Goal: Transaction & Acquisition: Purchase product/service

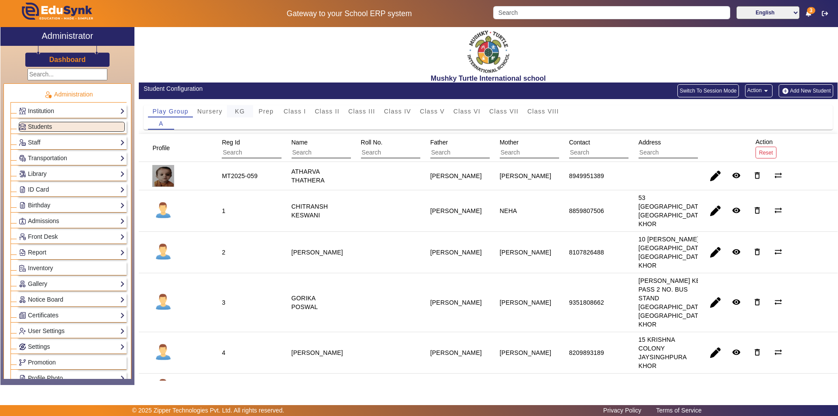
click at [241, 114] on span "KG" at bounding box center [240, 111] width 10 height 6
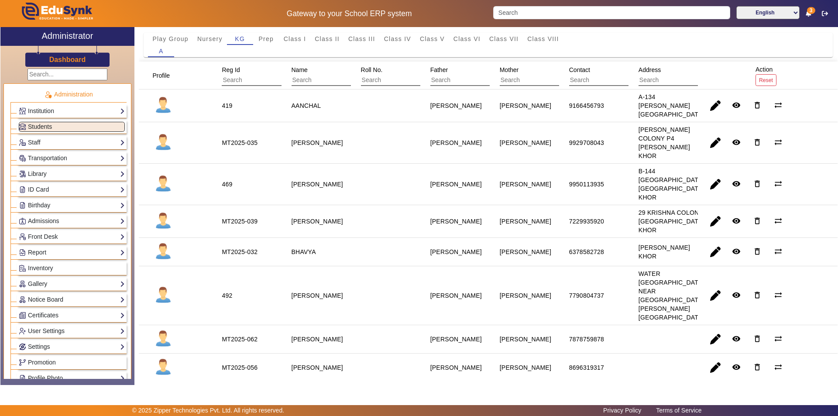
scroll to position [87, 0]
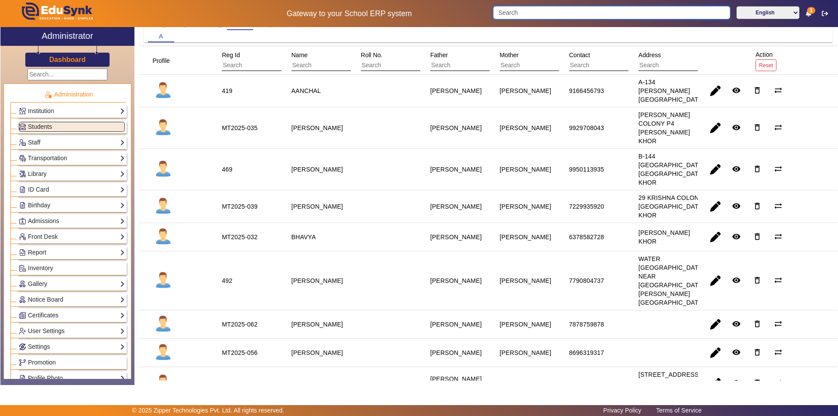
click at [547, 14] on input "Search" at bounding box center [611, 12] width 237 height 13
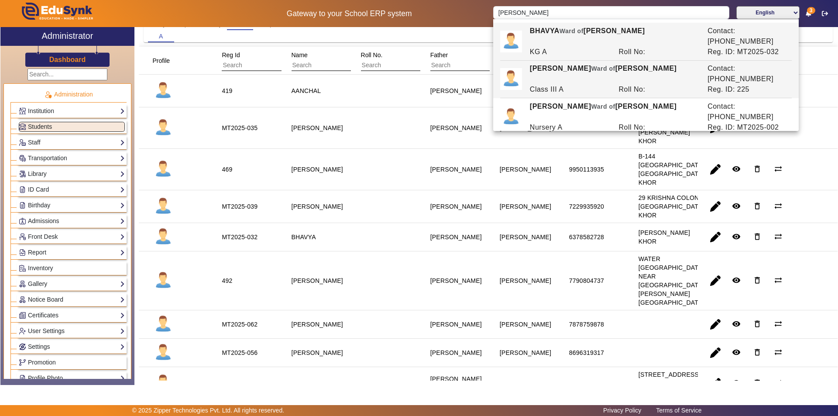
click at [581, 63] on div "[PERSON_NAME] [PERSON_NAME] of [PERSON_NAME]" at bounding box center [614, 73] width 178 height 21
type input "[PERSON_NAME]"
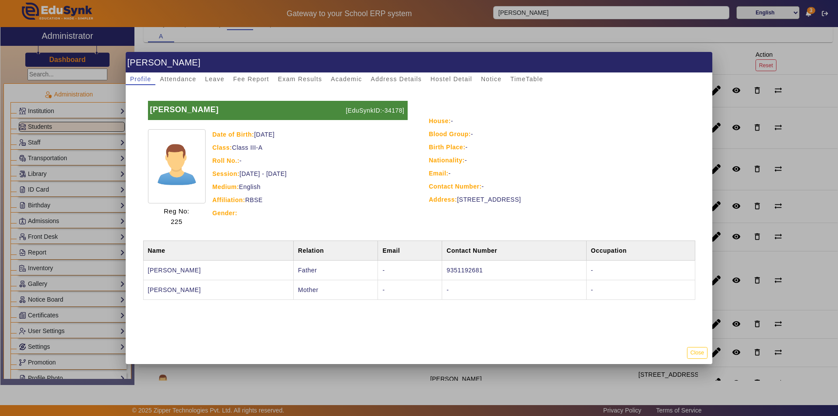
click at [559, 32] on div at bounding box center [419, 208] width 838 height 416
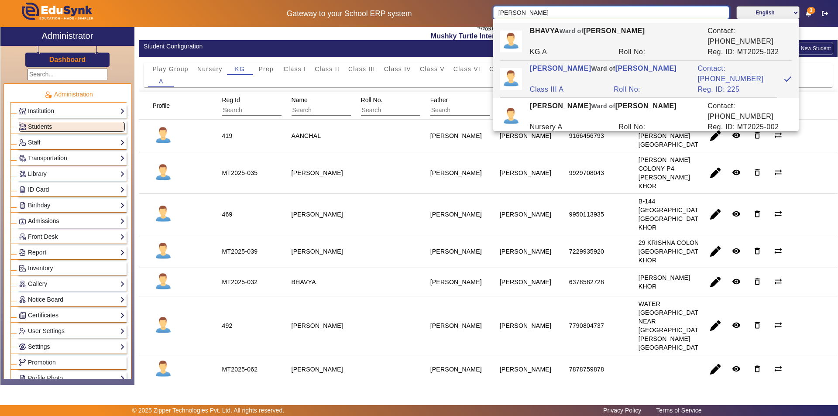
scroll to position [0, 0]
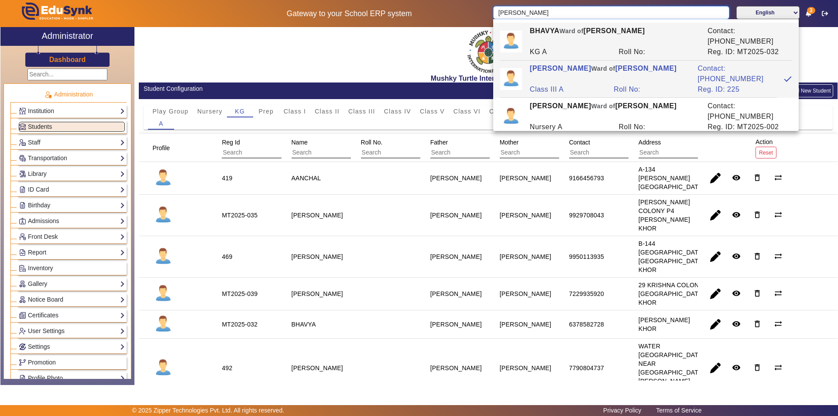
click at [715, 11] on input "[PERSON_NAME]" at bounding box center [611, 12] width 236 height 13
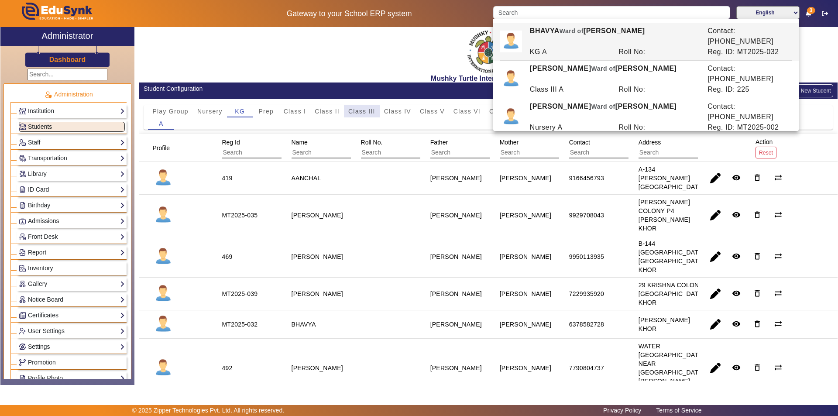
click at [358, 111] on span "Class III" at bounding box center [361, 111] width 27 height 6
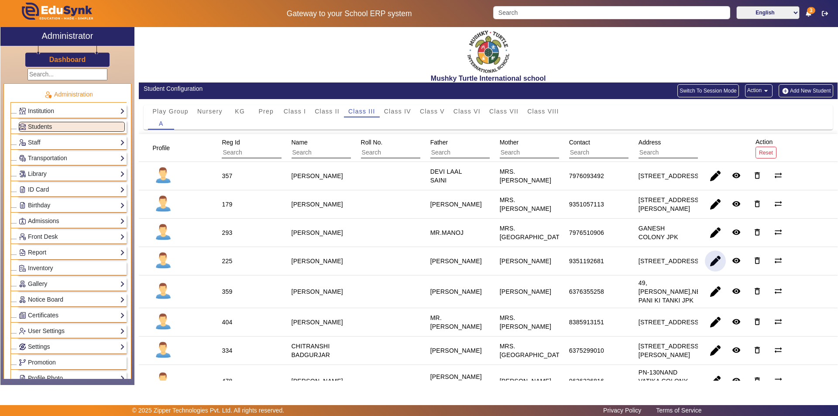
click at [709, 272] on span "button" at bounding box center [715, 261] width 21 height 21
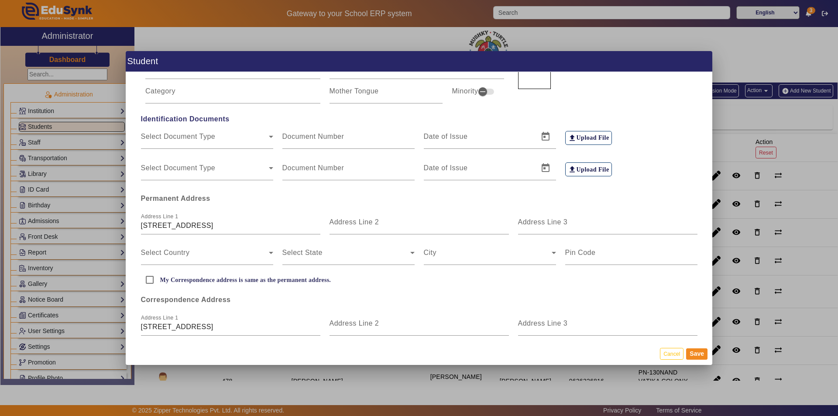
scroll to position [87, 0]
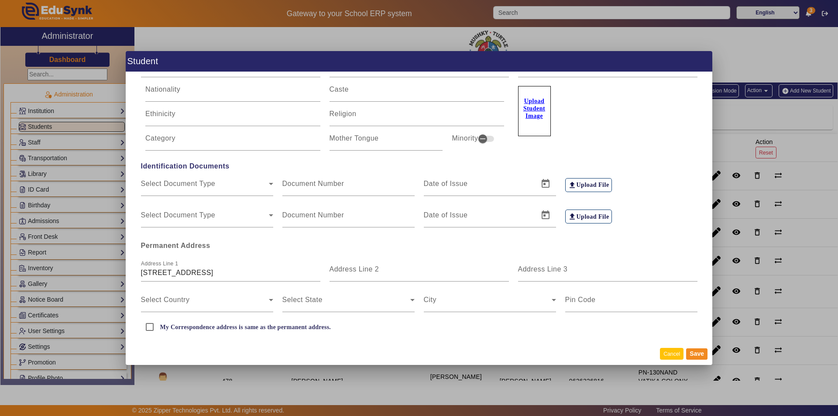
click at [676, 355] on button "Cancel" at bounding box center [672, 354] width 24 height 12
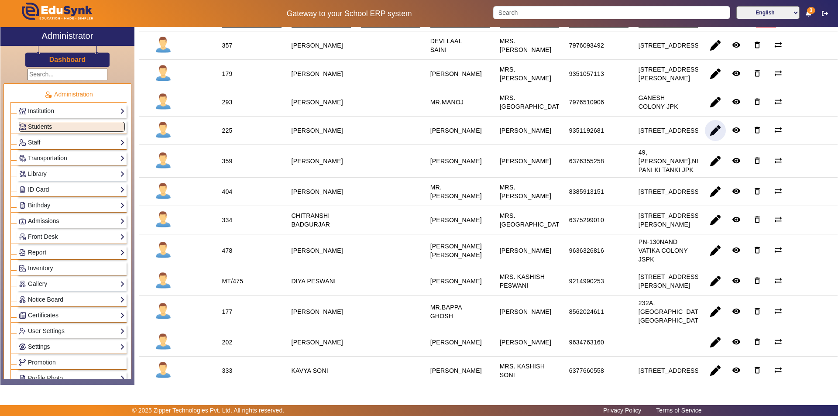
scroll to position [0, 0]
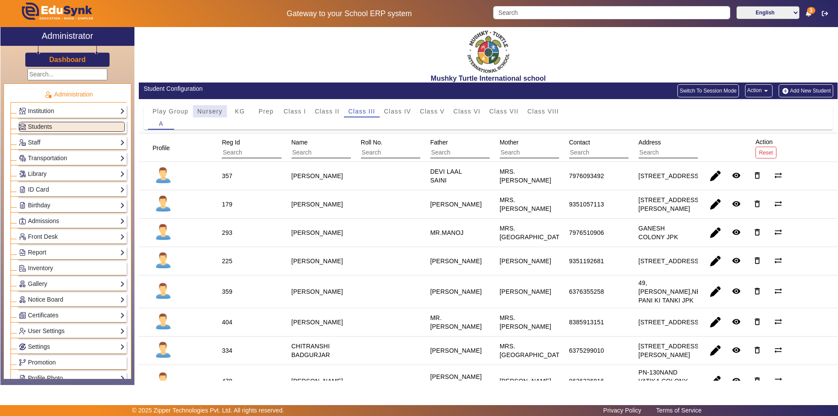
click at [213, 109] on span "Nursery" at bounding box center [209, 111] width 25 height 6
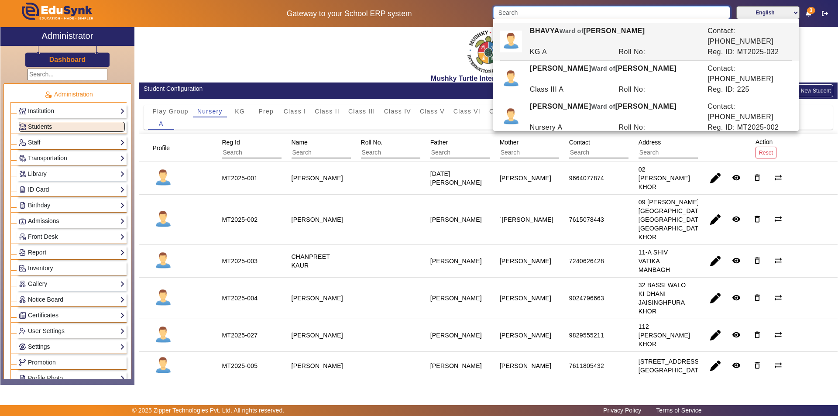
click at [577, 9] on input "Search" at bounding box center [611, 12] width 237 height 13
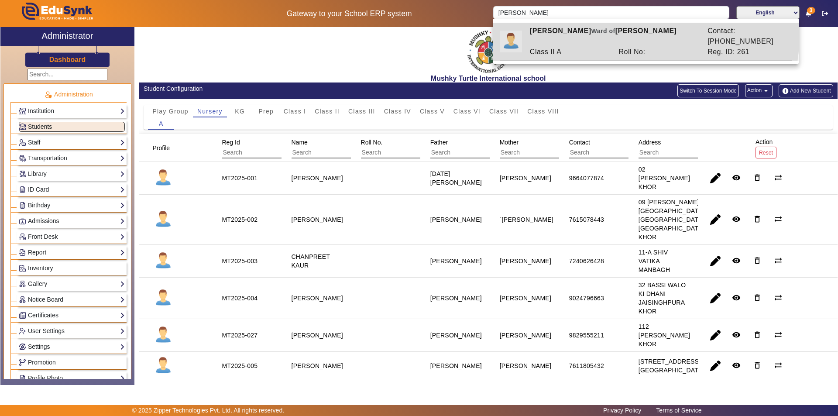
click at [585, 32] on div "[PERSON_NAME] [PERSON_NAME] of [PERSON_NAME]" at bounding box center [614, 36] width 178 height 21
type input "[PERSON_NAME]"
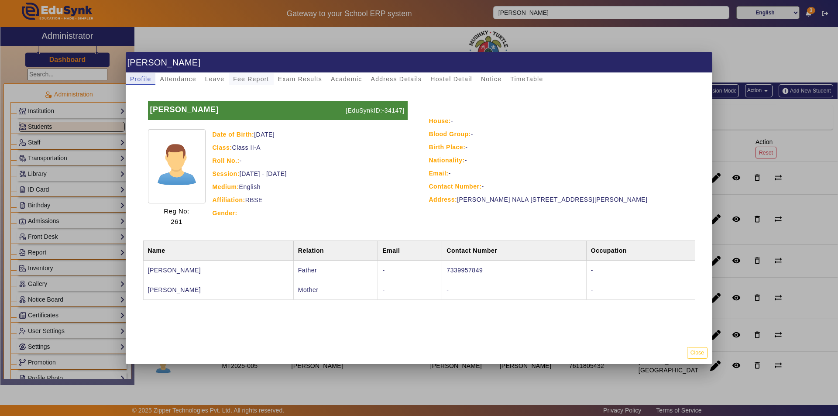
click at [255, 80] on span "Fee Report" at bounding box center [251, 79] width 36 height 6
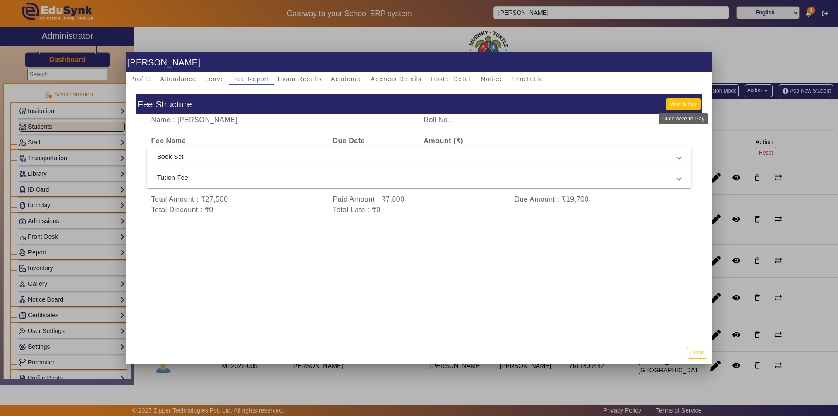
click at [676, 105] on button "View & Pay" at bounding box center [683, 104] width 34 height 12
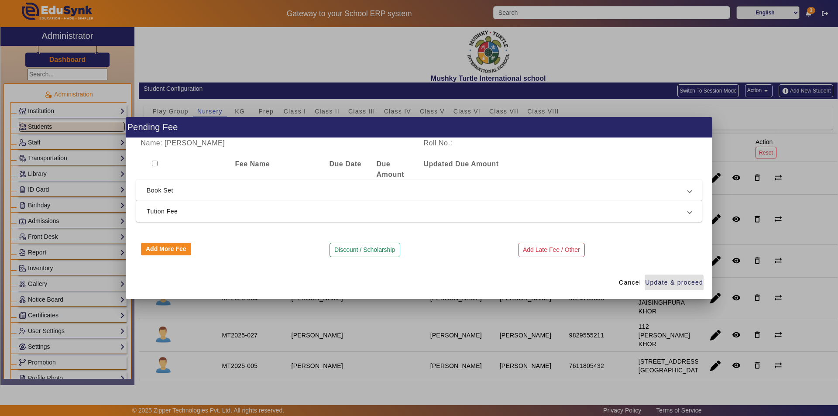
click at [222, 211] on span "Tution Fee" at bounding box center [418, 211] width 542 height 10
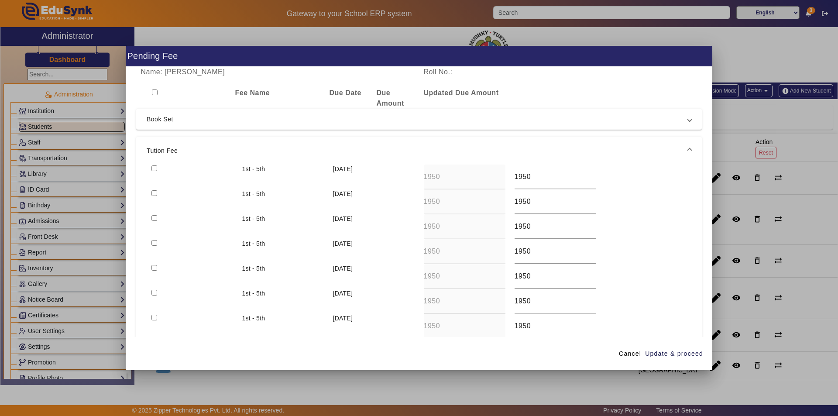
click at [152, 168] on input "checkbox" at bounding box center [155, 169] width 6 height 6
checkbox input "true"
click at [672, 352] on span "Update & proceed" at bounding box center [674, 353] width 58 height 9
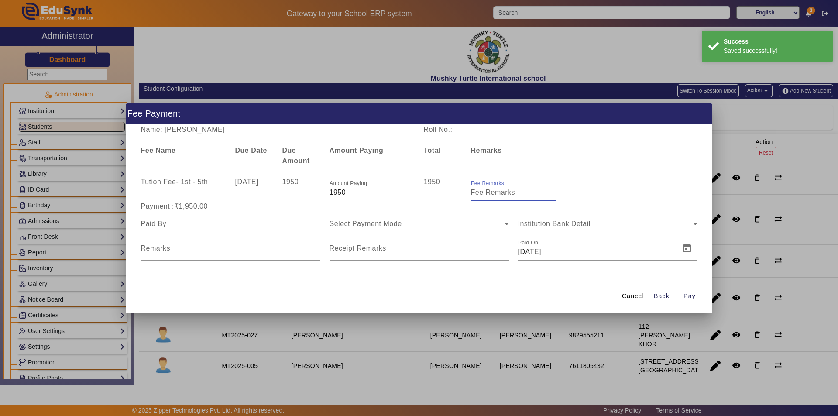
click at [507, 195] on input "Fee Remarks" at bounding box center [513, 192] width 85 height 10
type input "Aug month fee"
click at [211, 229] on div at bounding box center [230, 224] width 179 height 24
click at [217, 228] on input at bounding box center [230, 224] width 179 height 10
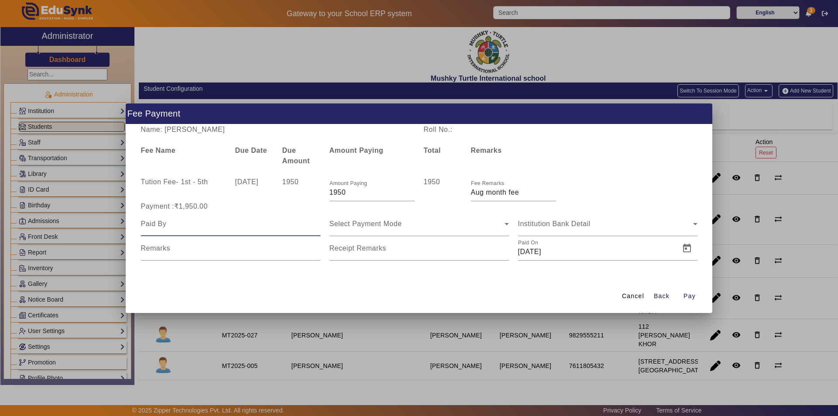
type input "parent"
click at [393, 234] on div "Select Payment Mode" at bounding box center [419, 224] width 179 height 24
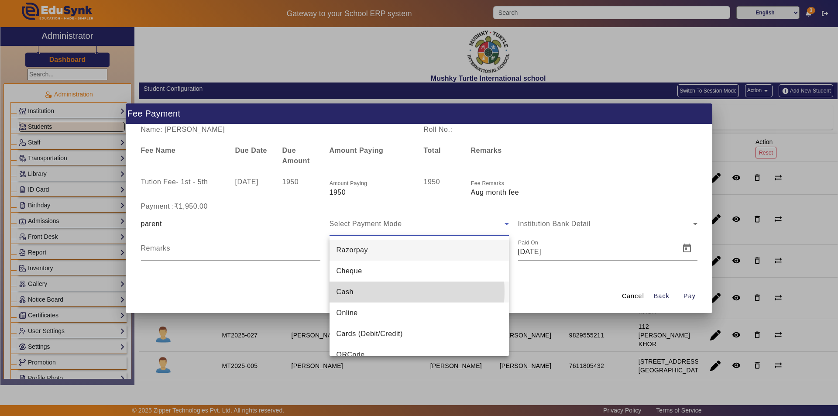
click at [371, 292] on mat-option "Cash" at bounding box center [419, 292] width 179 height 21
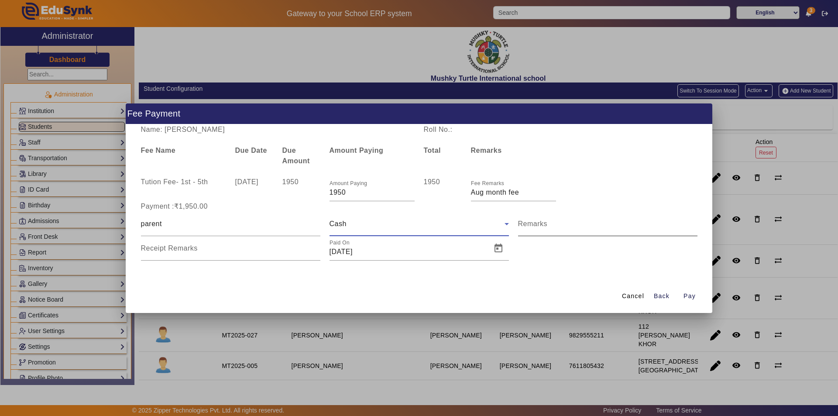
click at [574, 229] on input "Remarks" at bounding box center [607, 227] width 179 height 10
type input "Aug month fee paid"
click at [244, 248] on input "Receipt Remarks" at bounding box center [230, 252] width 179 height 10
type input "Aug month fee paid"
click at [496, 250] on span "Open calendar" at bounding box center [498, 248] width 21 height 21
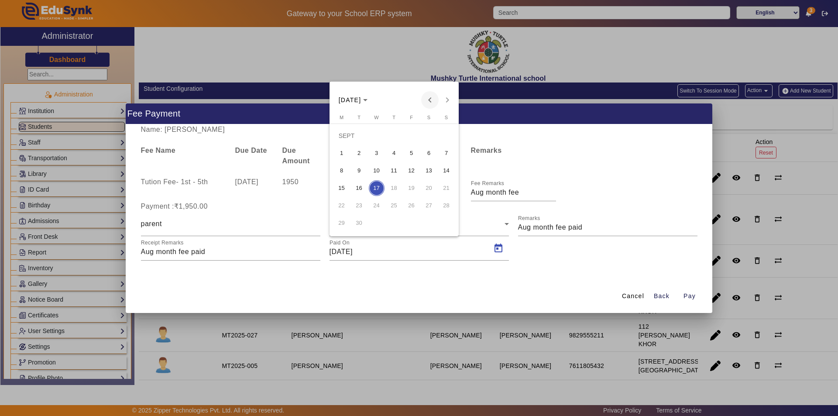
click at [427, 98] on span "Previous month" at bounding box center [429, 99] width 17 height 17
click at [357, 188] on span "19" at bounding box center [360, 188] width 16 height 16
type input "[DATE]"
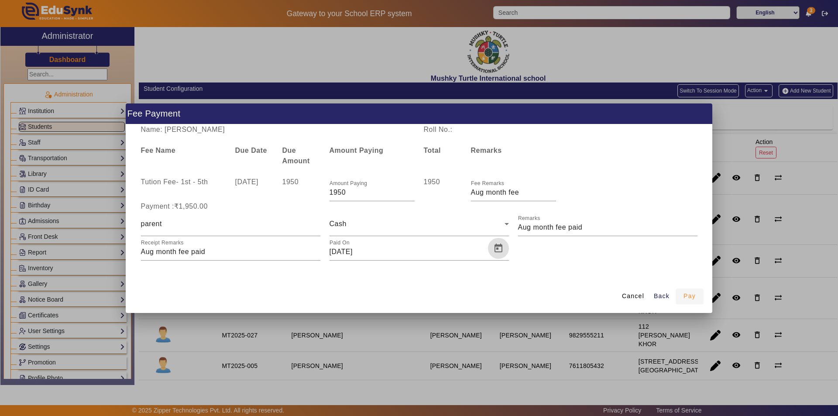
click at [689, 296] on span "Pay" at bounding box center [690, 296] width 12 height 9
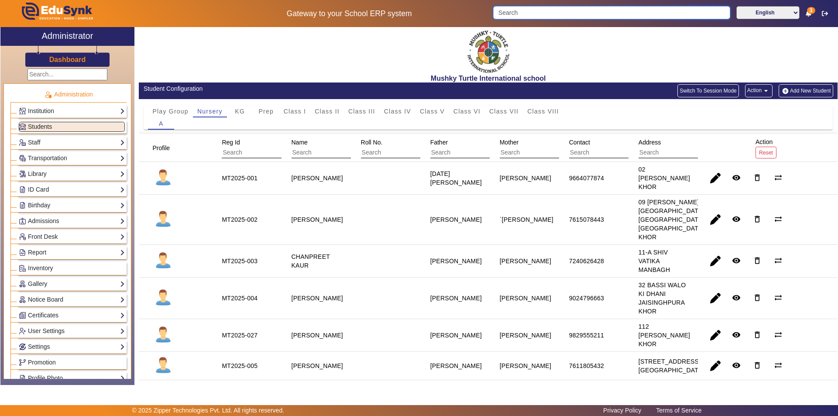
click at [550, 12] on input "Search" at bounding box center [611, 12] width 237 height 13
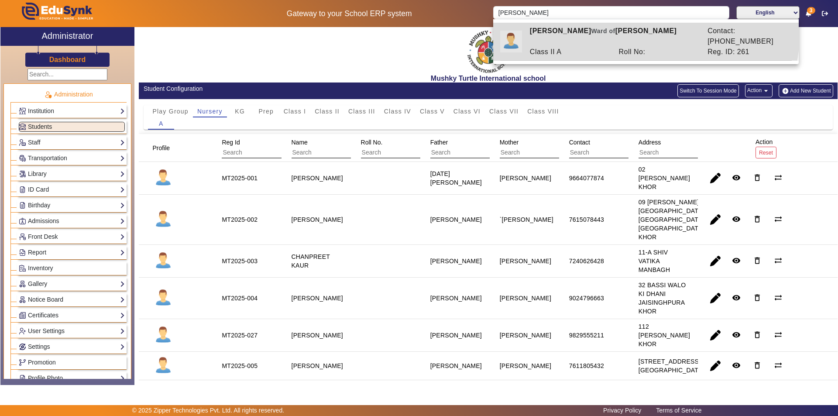
click at [597, 28] on span "Ward of" at bounding box center [604, 31] width 24 height 7
type input "[PERSON_NAME]"
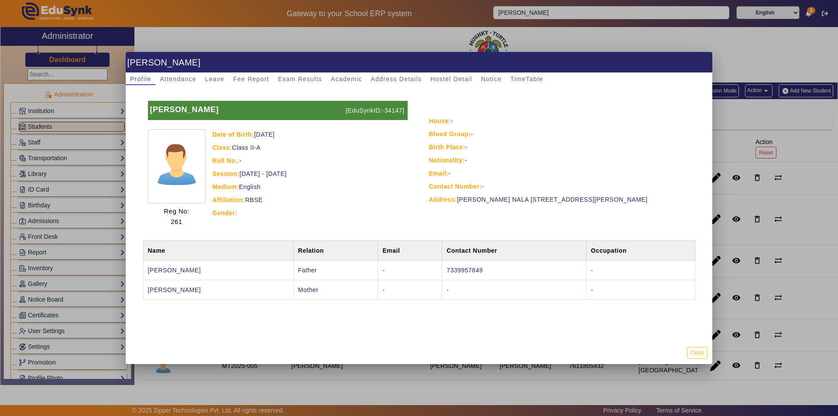
click at [266, 87] on div "[PERSON_NAME] [EduSynkID:-34147] Reg No: 261 Date of Birth: [DEMOGRAPHIC_DATA] …" at bounding box center [419, 213] width 587 height 256
click at [258, 80] on span "Fee Report" at bounding box center [251, 79] width 36 height 6
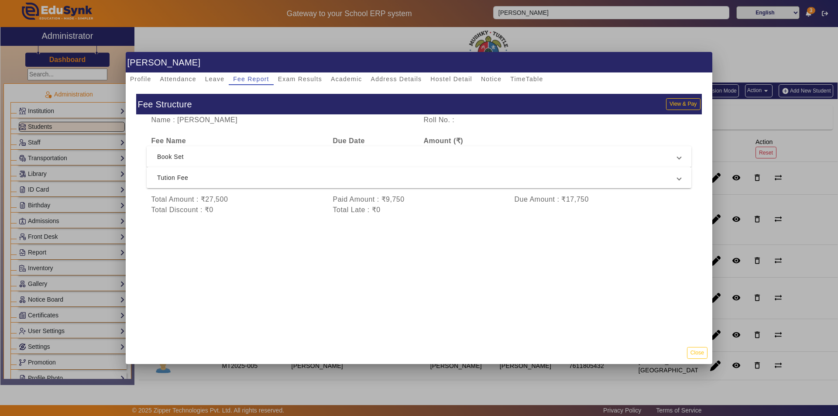
click at [381, 180] on span "Tution Fee" at bounding box center [417, 177] width 521 height 10
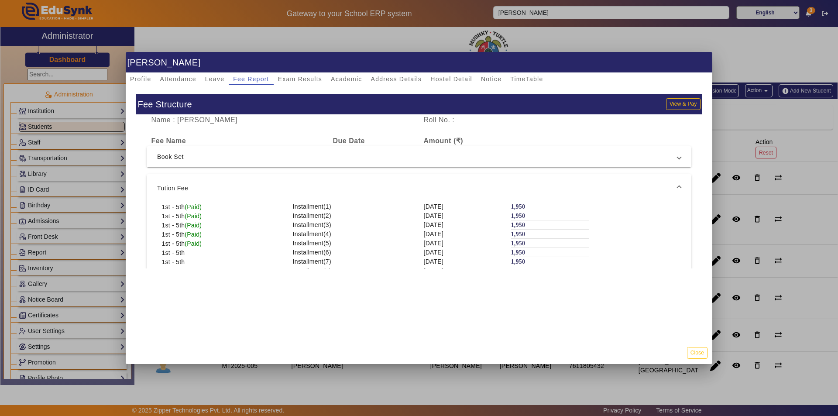
click at [381, 180] on mat-expansion-panel-header "Tution Fee" at bounding box center [419, 188] width 545 height 28
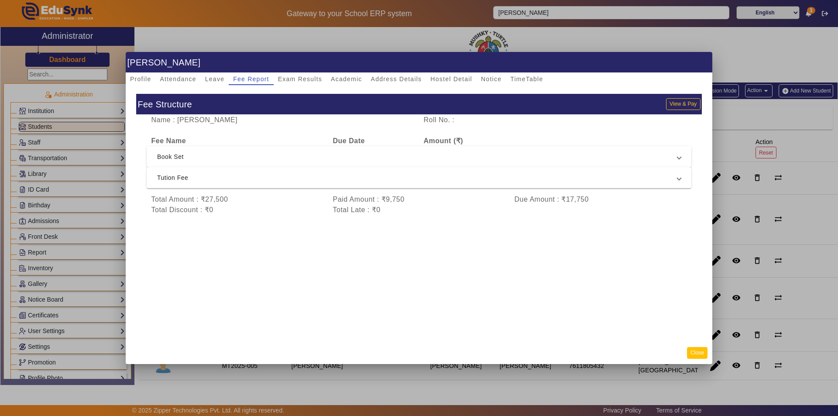
click at [696, 352] on button "Close" at bounding box center [697, 353] width 21 height 12
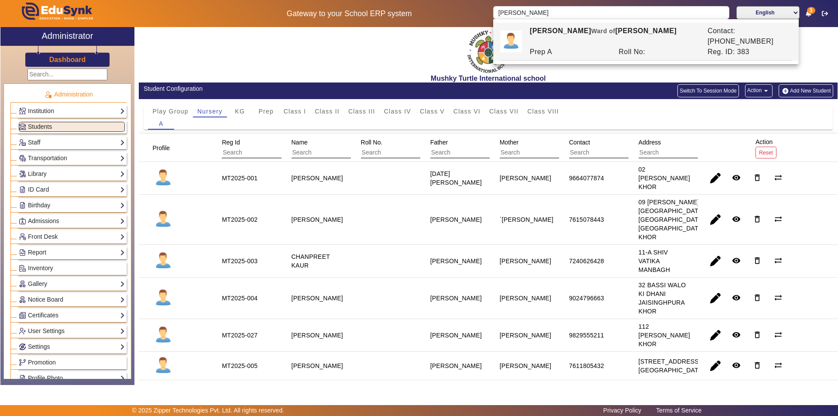
click at [618, 47] on div "Roll No:" at bounding box center [658, 52] width 89 height 10
type input "[PERSON_NAME]"
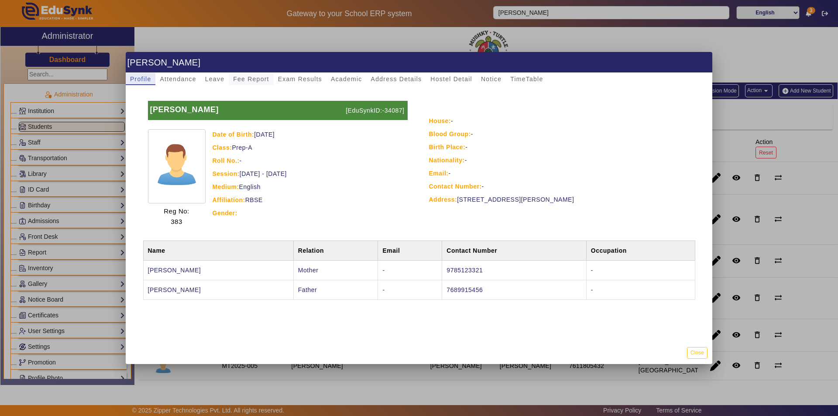
click at [245, 78] on span "Fee Report" at bounding box center [251, 79] width 36 height 6
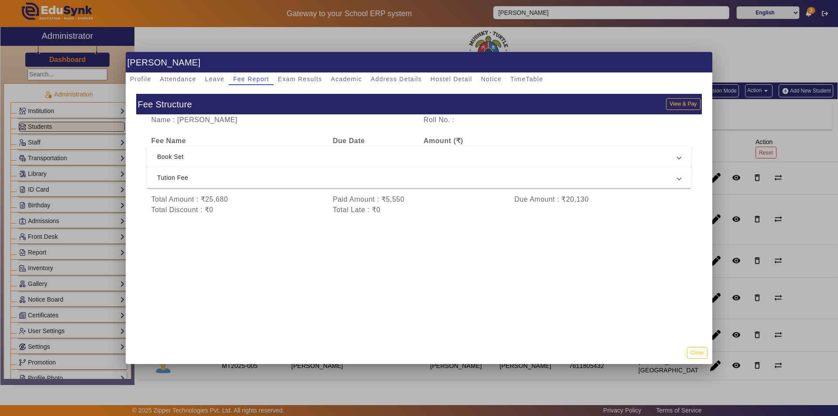
click at [376, 183] on span "Tution Fee" at bounding box center [417, 177] width 521 height 10
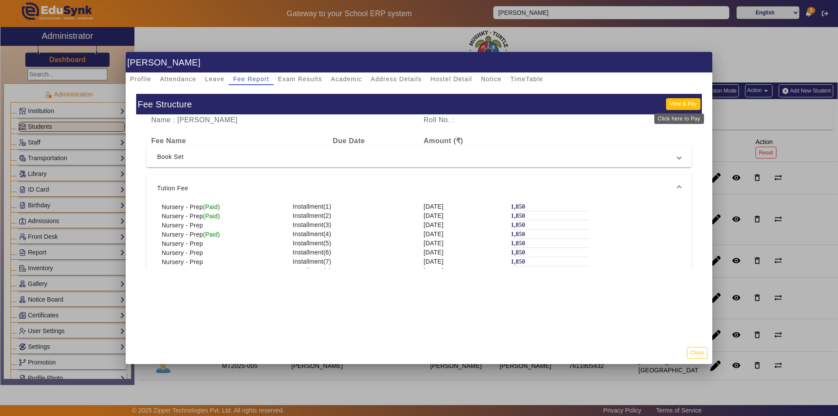
click at [687, 104] on button "View & Pay" at bounding box center [683, 104] width 34 height 12
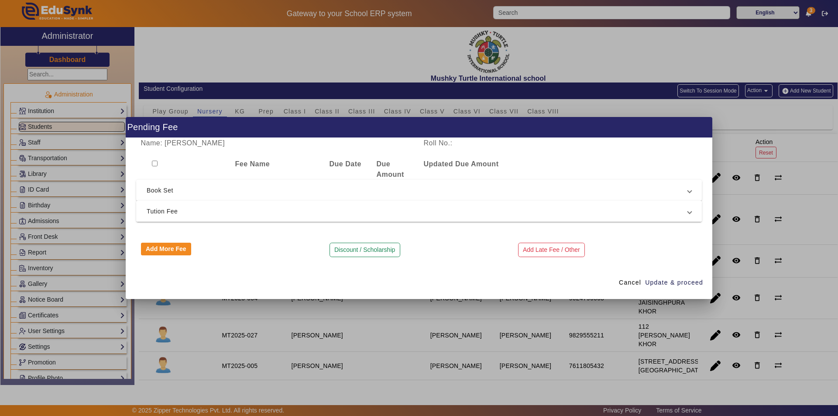
click at [363, 208] on span "Tution Fee" at bounding box center [418, 211] width 542 height 10
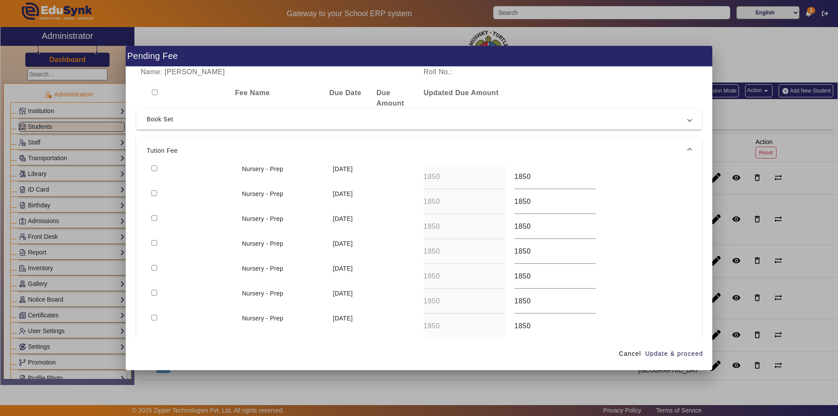
click at [154, 193] on input "checkbox" at bounding box center [155, 193] width 6 height 6
checkbox input "true"
click at [678, 355] on span "Update & proceed" at bounding box center [674, 353] width 58 height 9
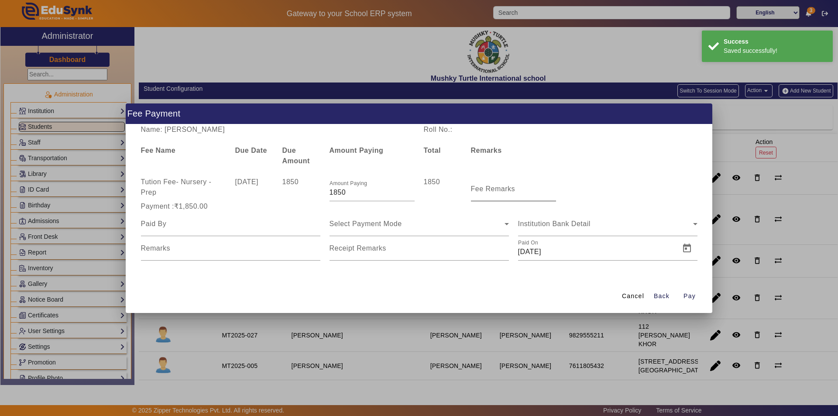
click at [492, 190] on mat-label "Fee Remarks" at bounding box center [493, 188] width 45 height 7
click at [492, 190] on input "Fee Remarks" at bounding box center [513, 192] width 85 height 10
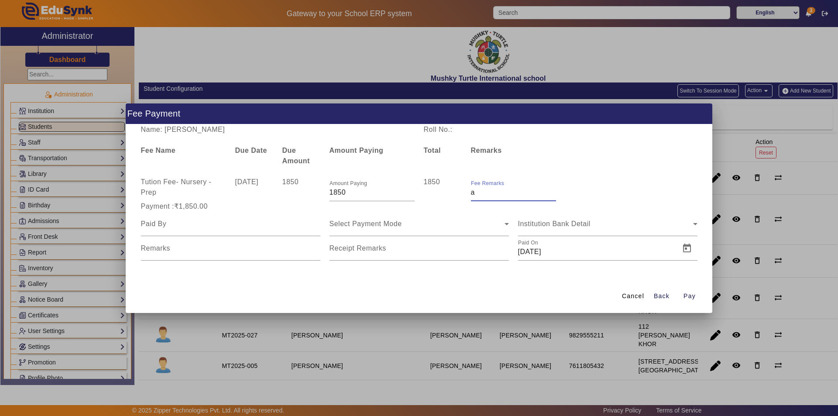
type input "Aug month fee"
click at [248, 224] on input at bounding box center [230, 224] width 179 height 10
type input "Parents"
click at [379, 227] on span "Select Payment Mode" at bounding box center [366, 223] width 72 height 7
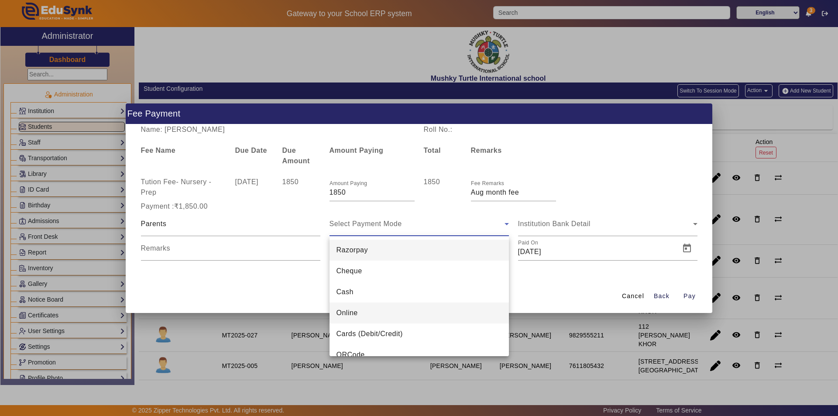
click at [398, 311] on mat-option "Online" at bounding box center [419, 313] width 179 height 21
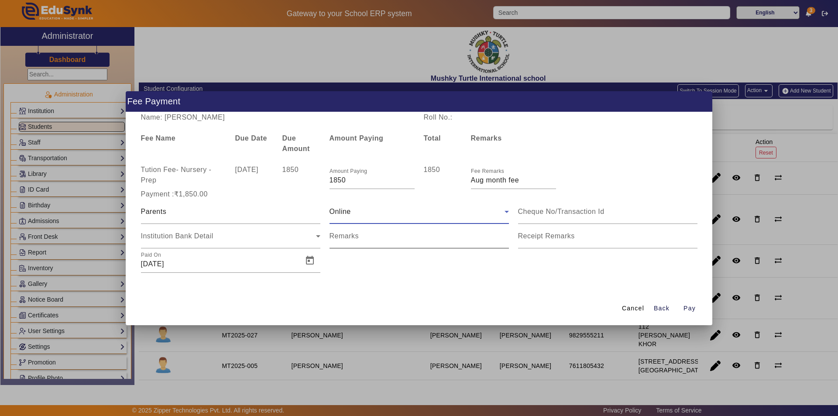
click at [386, 241] on input "Remarks" at bounding box center [419, 240] width 179 height 10
drag, startPoint x: 435, startPoint y: 242, endPoint x: 383, endPoint y: 246, distance: 51.3
click at [383, 246] on div "Remarks" at bounding box center [419, 236] width 179 height 24
type input "Online UTR no. [CREDIT_CARD_NUMBER]"
click at [559, 241] on input "Receipt Remarks" at bounding box center [607, 240] width 179 height 10
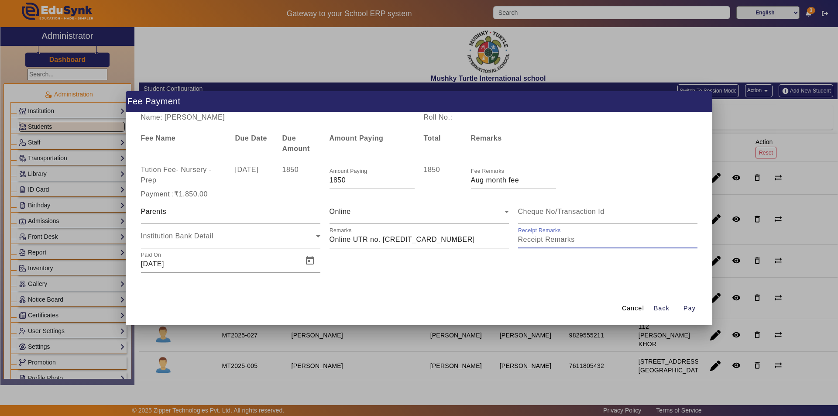
type input "Aug month fee paid"
click at [307, 259] on span "Open calendar" at bounding box center [310, 260] width 21 height 21
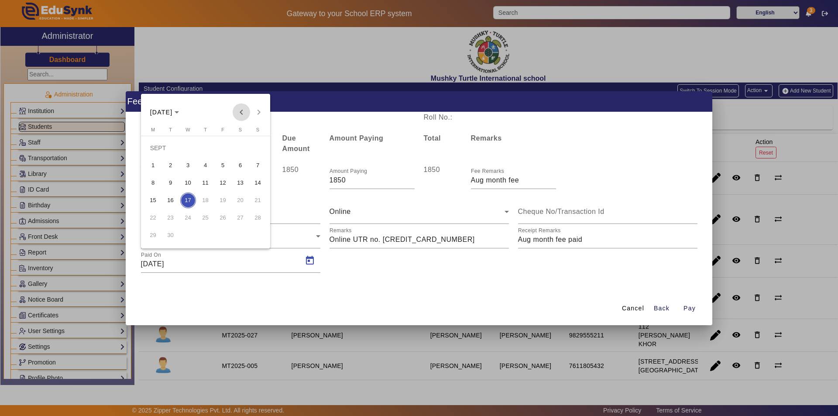
click at [239, 114] on span "Previous month" at bounding box center [241, 111] width 17 height 17
click at [192, 202] on span "20" at bounding box center [188, 201] width 16 height 16
type input "[DATE]"
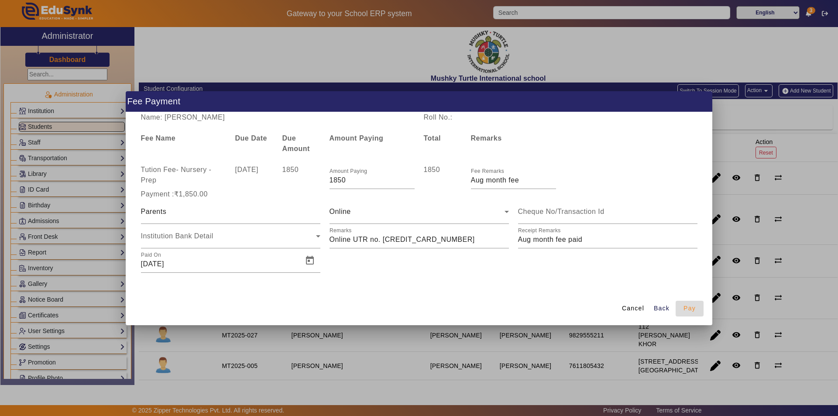
click at [689, 310] on span "Pay" at bounding box center [690, 308] width 12 height 9
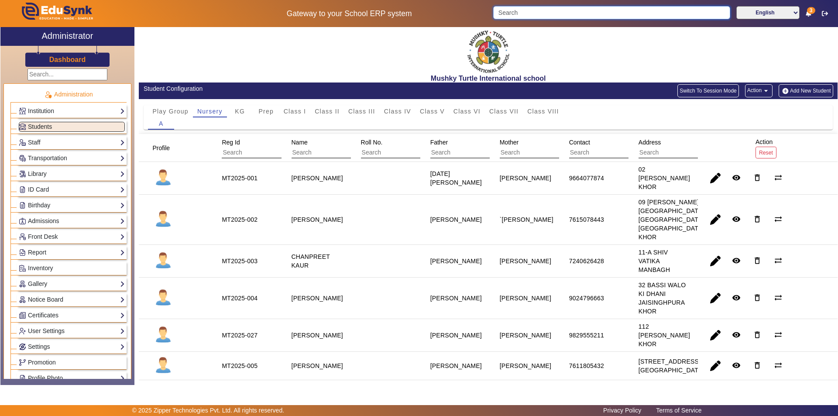
click at [642, 14] on input "Search" at bounding box center [611, 12] width 237 height 13
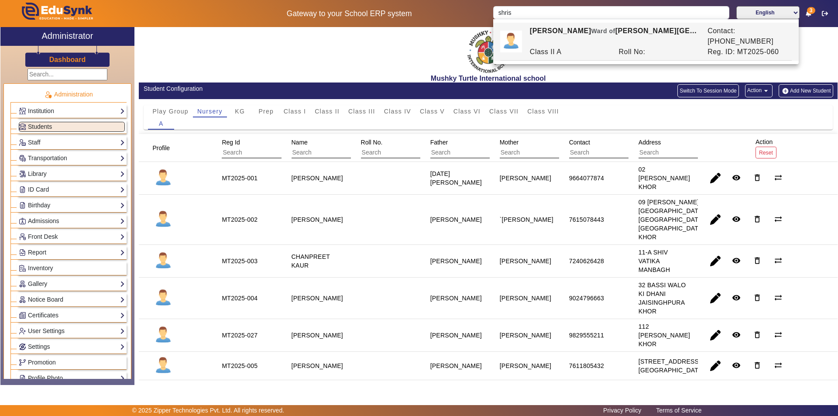
click at [614, 27] on div "[PERSON_NAME] [PERSON_NAME] of [PERSON_NAME][GEOGRAPHIC_DATA]" at bounding box center [614, 36] width 178 height 21
type input "[PERSON_NAME]"
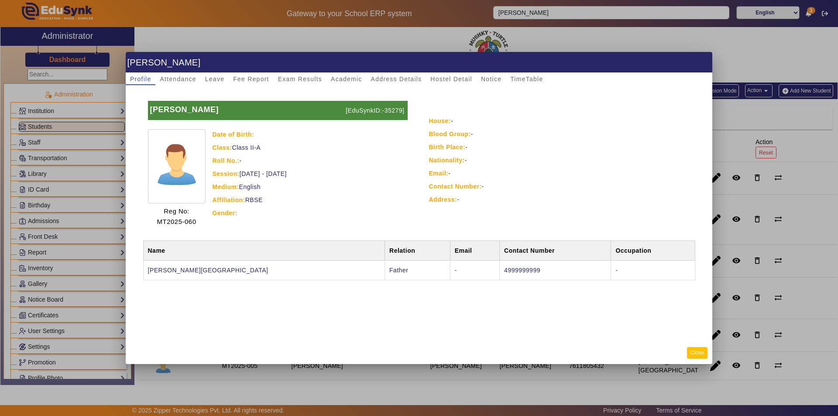
click at [697, 348] on button "Close" at bounding box center [697, 353] width 21 height 12
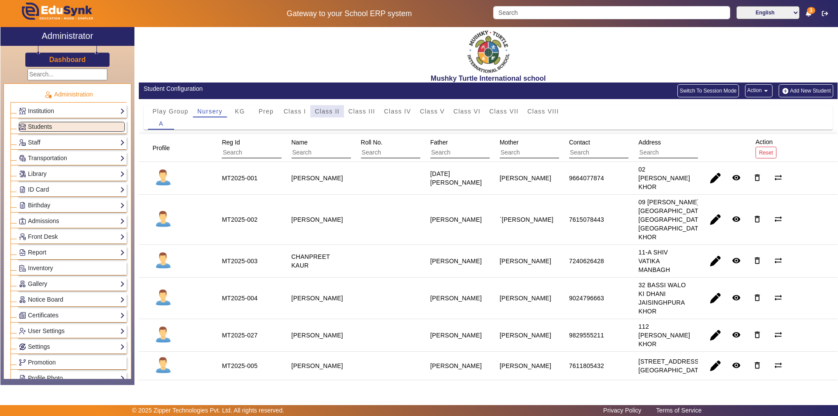
click at [330, 109] on span "Class II" at bounding box center [327, 111] width 25 height 6
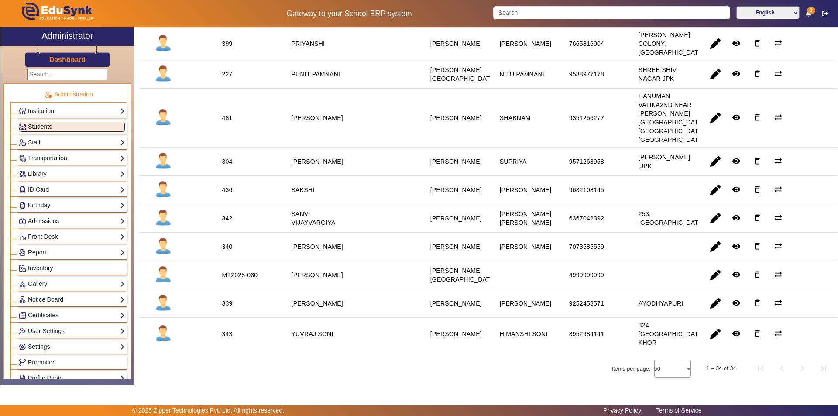
scroll to position [960, 0]
click at [711, 274] on span "button" at bounding box center [715, 275] width 21 height 21
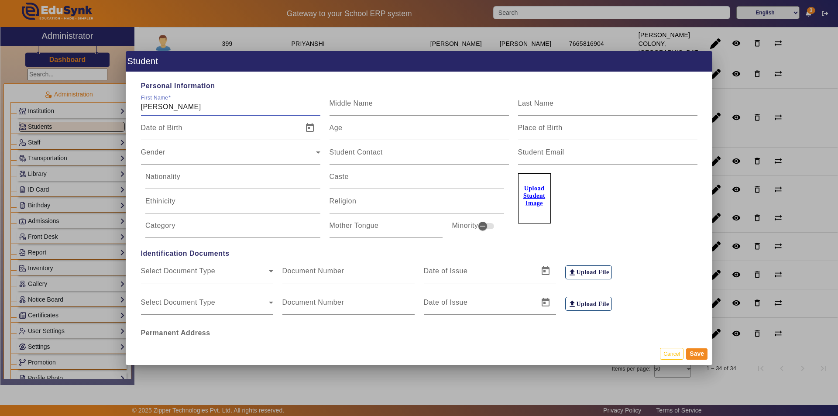
drag, startPoint x: 172, startPoint y: 106, endPoint x: 210, endPoint y: 110, distance: 38.2
click at [210, 110] on input "[PERSON_NAME]" at bounding box center [230, 107] width 179 height 10
type input "[PERSON_NAME]"
click at [534, 111] on input "Last Name" at bounding box center [607, 107] width 179 height 10
paste input "[PERSON_NAME]"
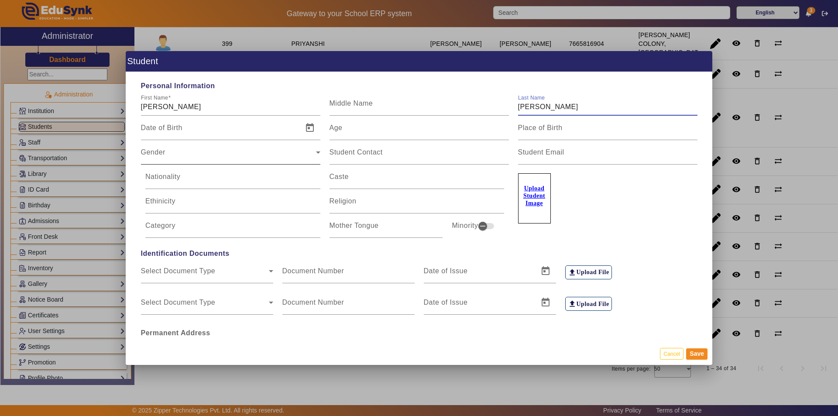
type input "[PERSON_NAME]"
click at [238, 158] on div "Gender" at bounding box center [228, 156] width 175 height 10
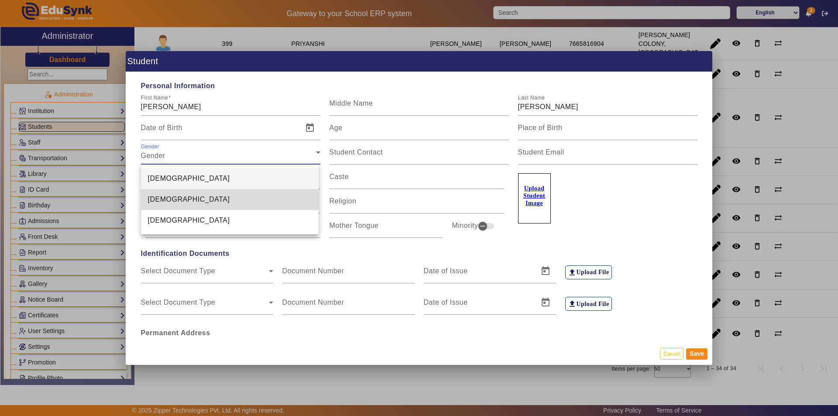
click at [221, 202] on mat-option "[DEMOGRAPHIC_DATA]" at bounding box center [230, 199] width 178 height 21
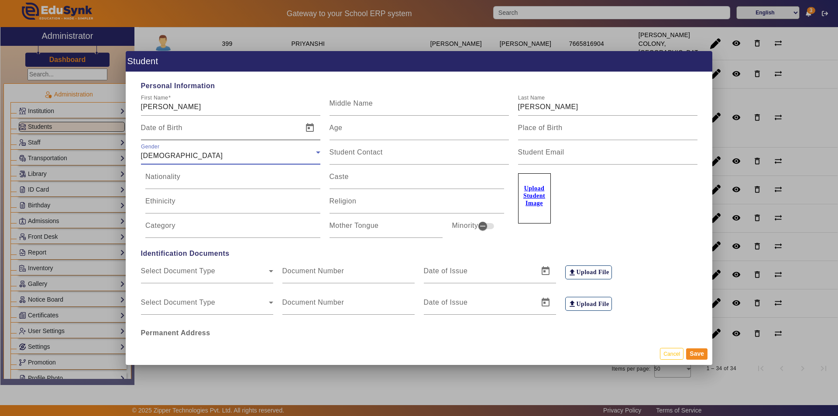
click at [216, 133] on input "Date of Birth" at bounding box center [219, 131] width 157 height 10
click at [310, 130] on span "Open calendar" at bounding box center [310, 127] width 21 height 21
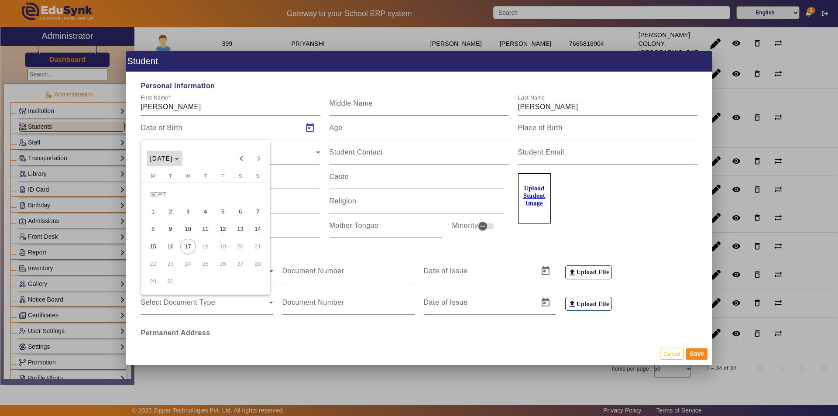
click at [164, 155] on span "[DATE]" at bounding box center [161, 158] width 23 height 7
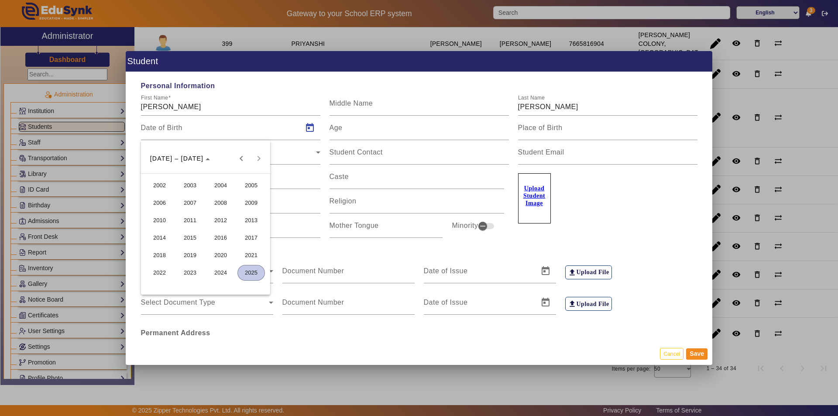
click at [219, 233] on span "2016" at bounding box center [221, 238] width 28 height 16
click at [221, 201] on span "MAR" at bounding box center [221, 203] width 28 height 16
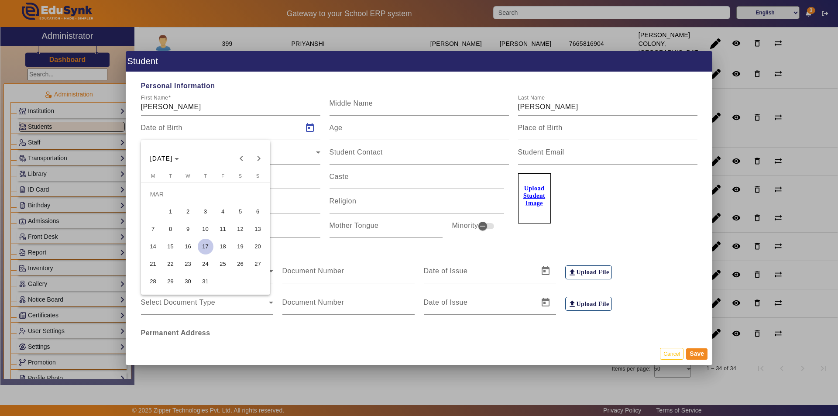
click at [171, 225] on span "8" at bounding box center [171, 229] width 16 height 16
type input "[DATE]"
type input "9 Yrs, 6 Months, 9 Days"
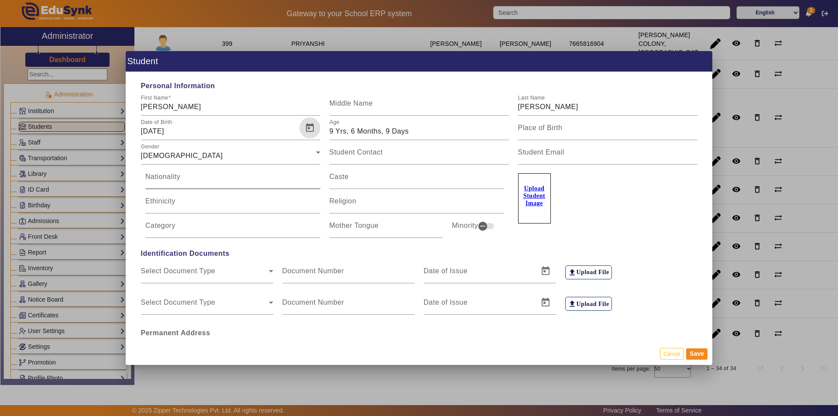
click at [269, 181] on input "Nationality" at bounding box center [232, 180] width 175 height 10
type input "i"
type input "[DEMOGRAPHIC_DATA]"
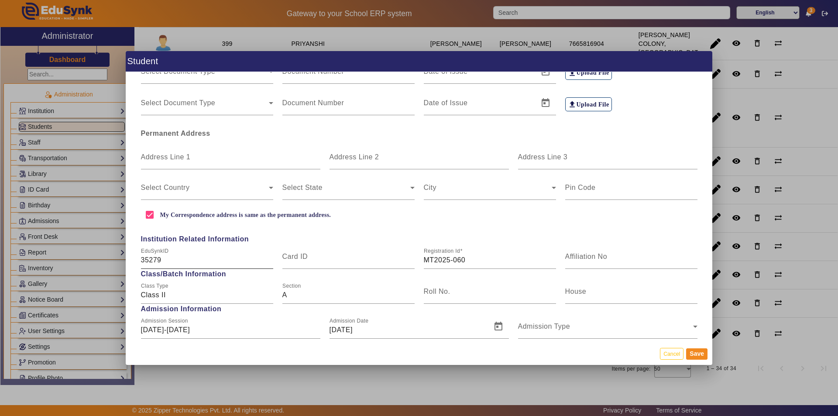
scroll to position [175, 0]
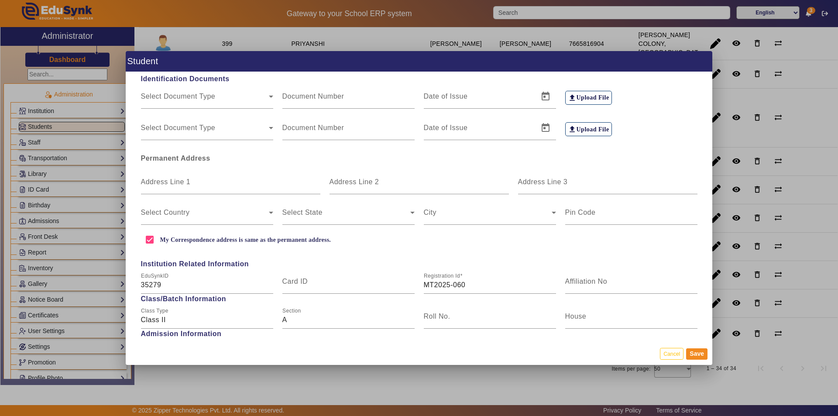
type input "[DEMOGRAPHIC_DATA]"
drag, startPoint x: 210, startPoint y: 194, endPoint x: 215, endPoint y: 193, distance: 5.7
click at [210, 195] on div "Select Country Select State City Pin Code" at bounding box center [419, 209] width 566 height 31
click at [218, 190] on input "Address Line 1" at bounding box center [230, 185] width 179 height 10
type input "[PERSON_NAME]"
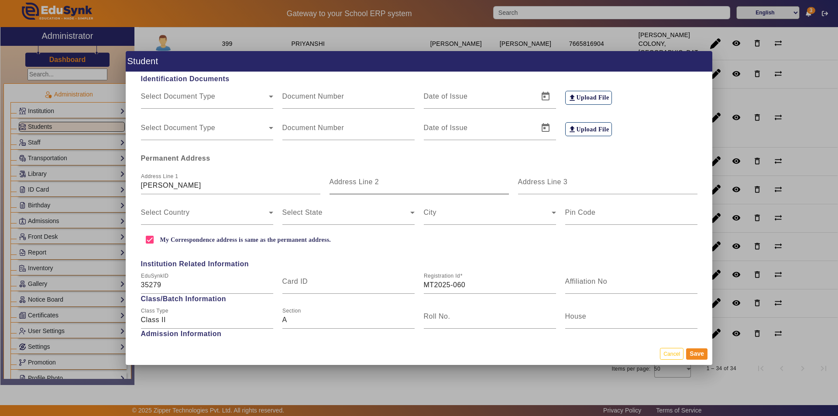
drag, startPoint x: 364, startPoint y: 179, endPoint x: 365, endPoint y: 189, distance: 9.3
click at [364, 181] on mat-label "Address Line 2" at bounding box center [355, 181] width 50 height 7
click at [364, 181] on input "Address Line 2" at bounding box center [419, 185] width 179 height 10
type input "JAISINGHPURA KHOR"
click at [548, 182] on mat-label "Address Line 3" at bounding box center [543, 181] width 50 height 7
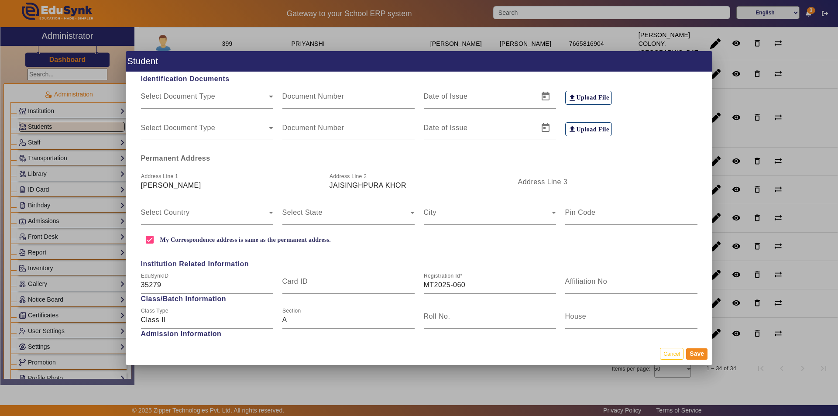
click at [548, 182] on input "Address Line 3" at bounding box center [607, 185] width 179 height 10
type input "[GEOGRAPHIC_DATA]"
click at [238, 214] on span at bounding box center [205, 216] width 128 height 10
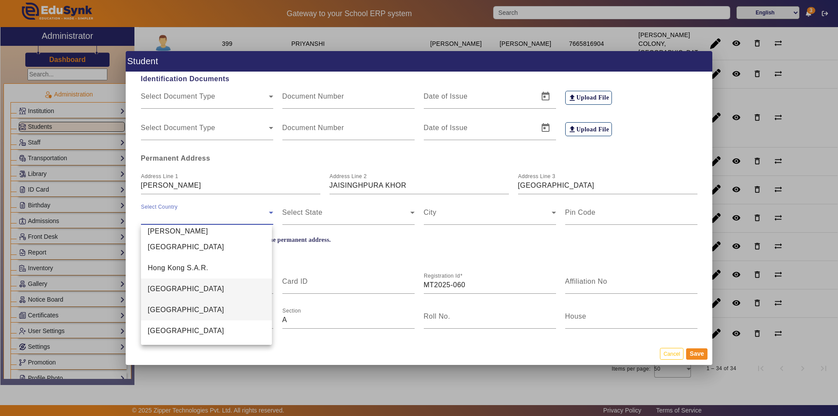
scroll to position [2023, 0]
click at [187, 314] on mat-option "[GEOGRAPHIC_DATA]" at bounding box center [206, 311] width 131 height 21
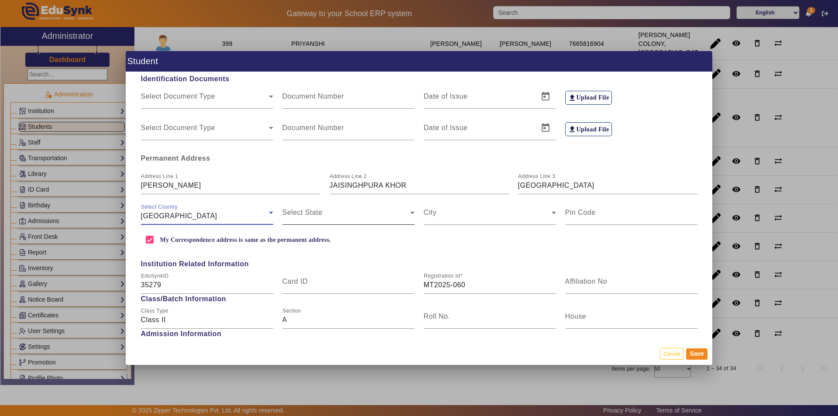
click at [348, 215] on span at bounding box center [347, 216] width 128 height 10
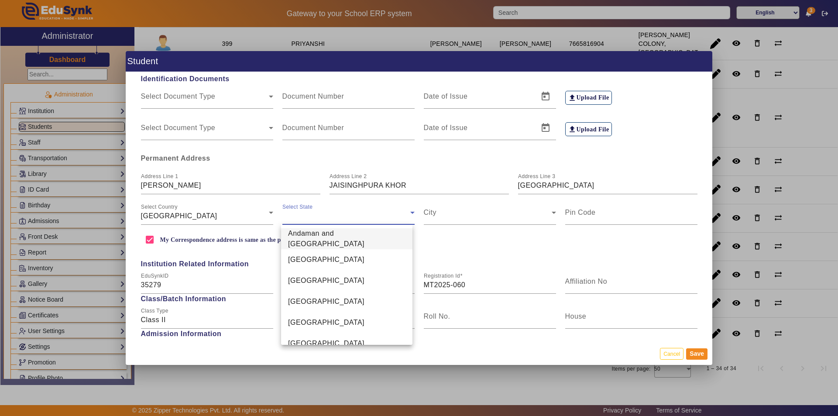
scroll to position [491, 0]
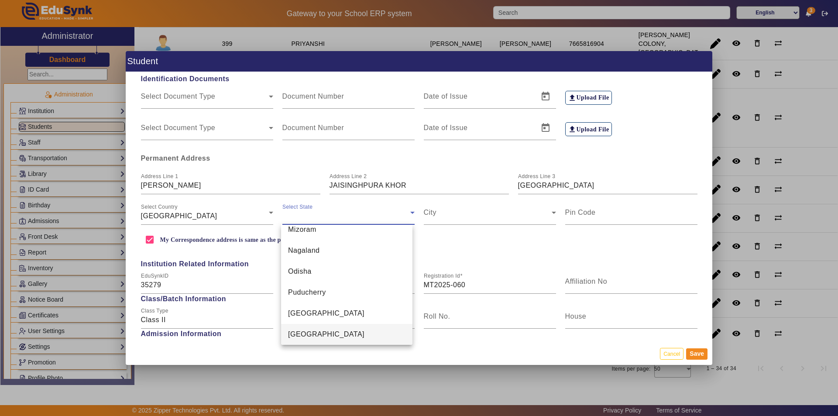
click at [340, 331] on mat-option "[GEOGRAPHIC_DATA]" at bounding box center [346, 334] width 131 height 21
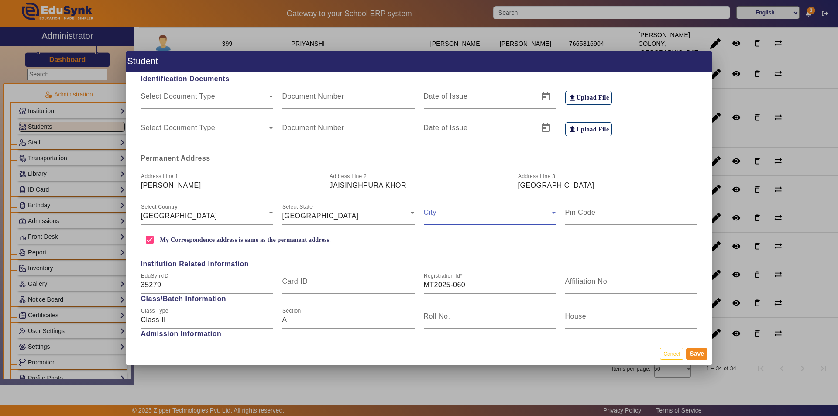
click at [455, 211] on span at bounding box center [488, 216] width 128 height 10
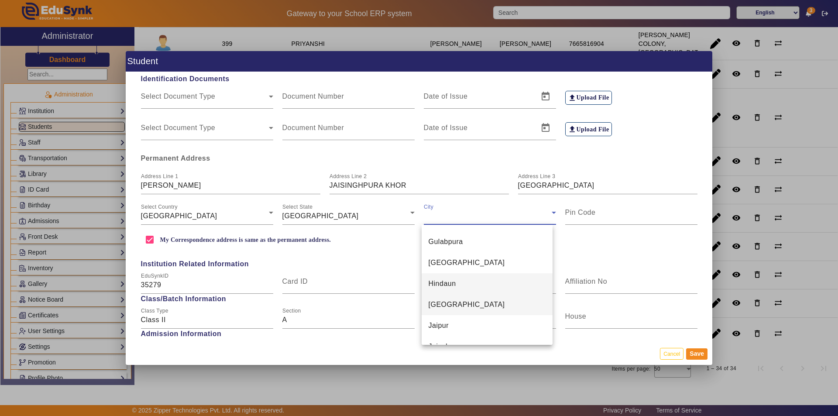
scroll to position [1331, 0]
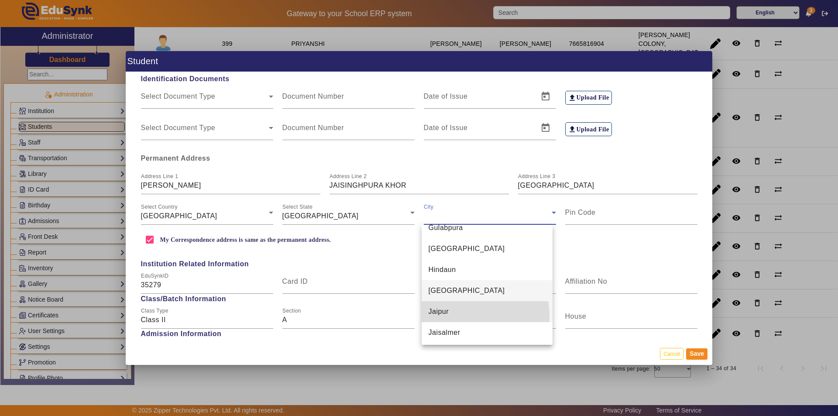
click at [454, 317] on mat-option "Jaipur" at bounding box center [487, 311] width 131 height 21
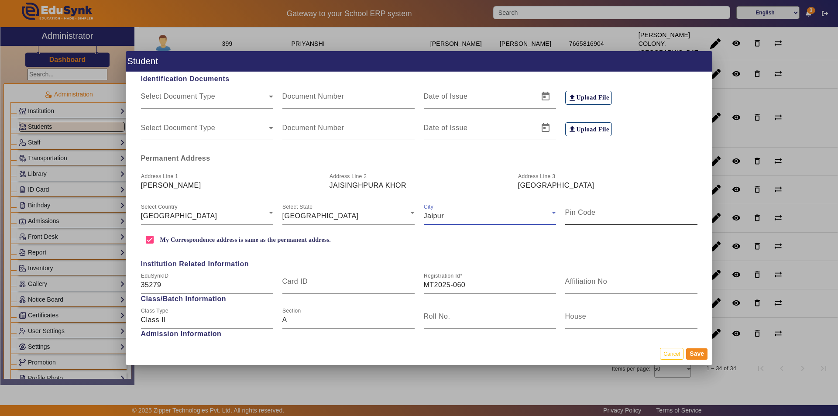
click at [578, 214] on mat-label "Pin Code" at bounding box center [581, 212] width 31 height 7
click at [578, 214] on input "Pin Code" at bounding box center [632, 216] width 132 height 10
type input "302027"
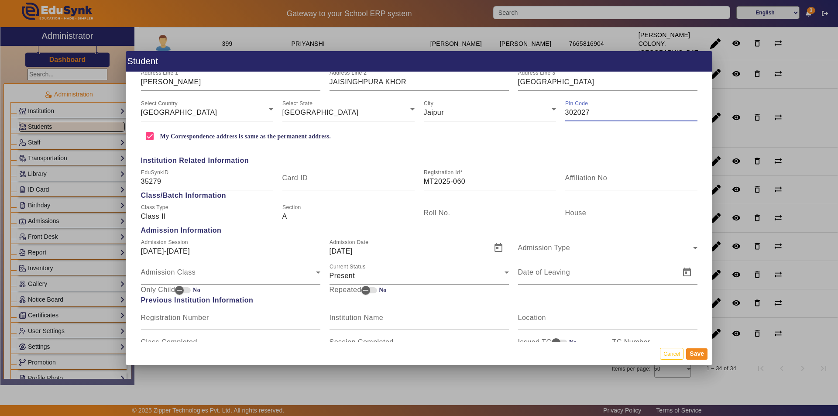
scroll to position [306, 0]
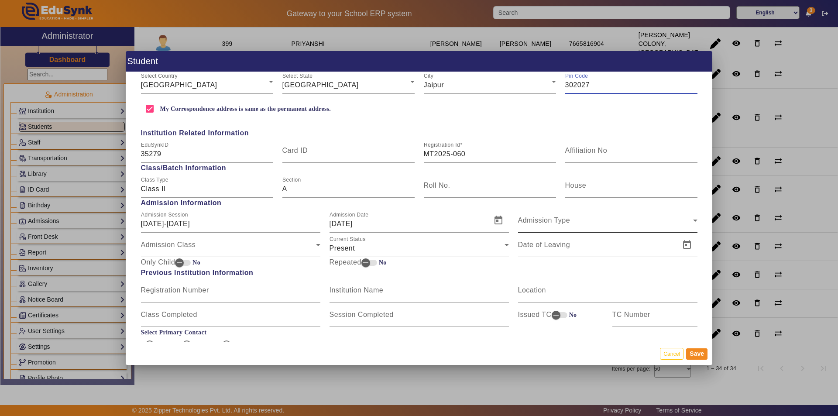
click at [595, 228] on div "Admission Type" at bounding box center [605, 224] width 175 height 10
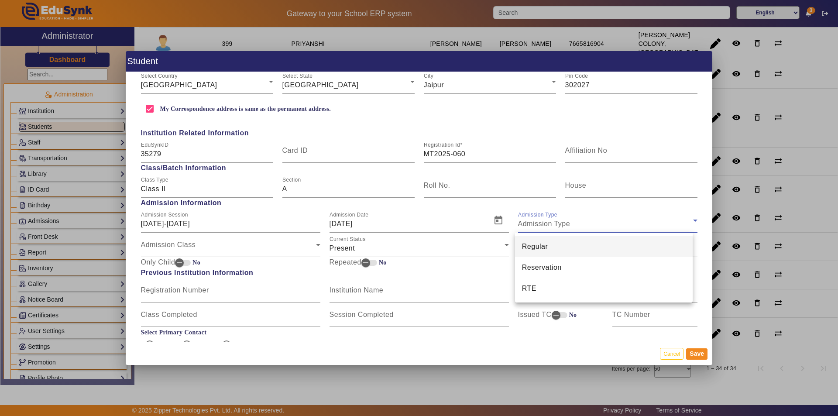
click at [585, 245] on mat-option "Regular" at bounding box center [604, 246] width 178 height 21
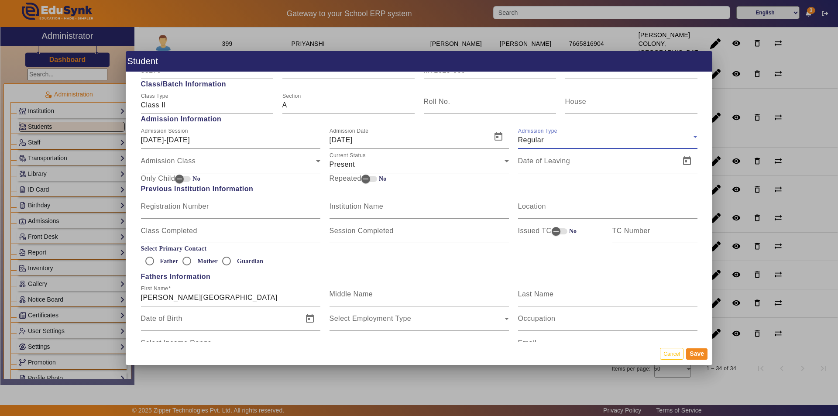
scroll to position [437, 0]
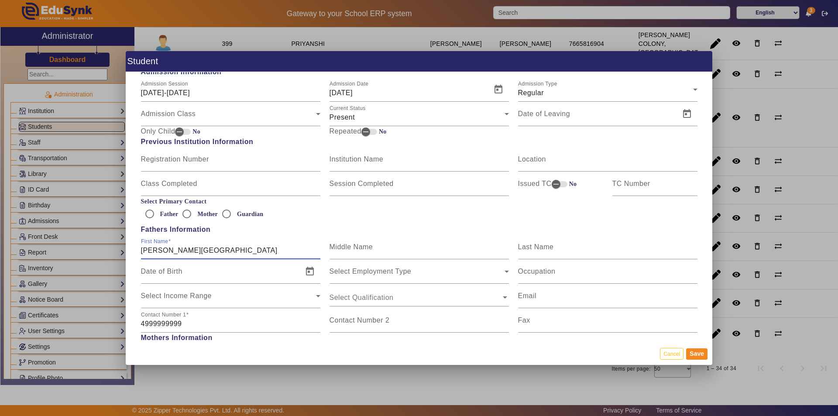
drag, startPoint x: 179, startPoint y: 249, endPoint x: 117, endPoint y: 253, distance: 62.5
click at [117, 253] on div "Student Personal Information First Name [PERSON_NAME] Middle Name Last Name [PE…" at bounding box center [419, 208] width 838 height 416
type input "ANIL"
click at [538, 248] on mat-label "Last Name" at bounding box center [536, 246] width 36 height 7
click at [538, 248] on input "Last Name" at bounding box center [607, 250] width 179 height 10
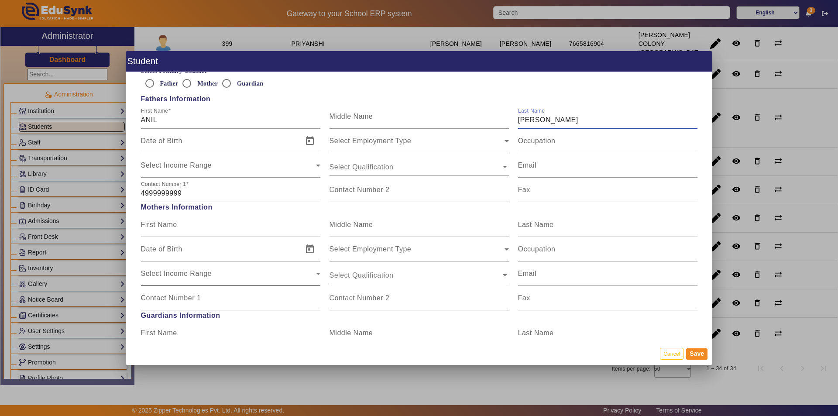
scroll to position [568, 0]
type input "[PERSON_NAME]"
click at [224, 229] on input "First Name" at bounding box center [230, 228] width 179 height 10
type input "KIRAN"
type input "[PERSON_NAME]"
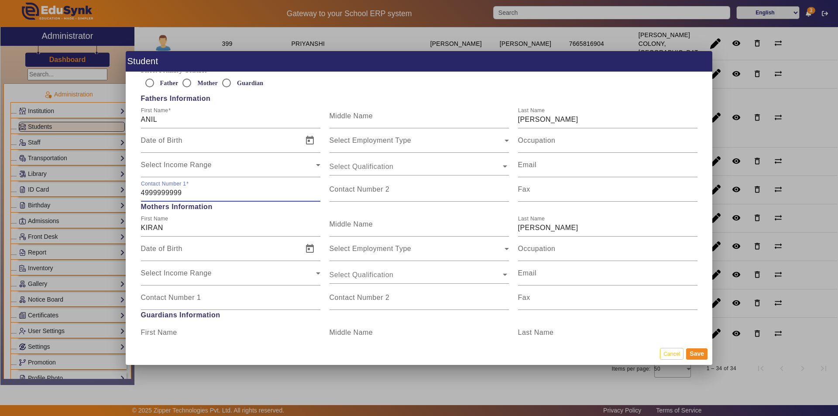
click at [192, 197] on input "4999999999" at bounding box center [230, 193] width 179 height 10
drag, startPoint x: 190, startPoint y: 192, endPoint x: 107, endPoint y: 193, distance: 82.1
click at [107, 193] on div "Student Personal Information First Name [PERSON_NAME] Middle Name Last Name [PE…" at bounding box center [419, 208] width 838 height 416
paste input "7878757898"
type input "7878757898"
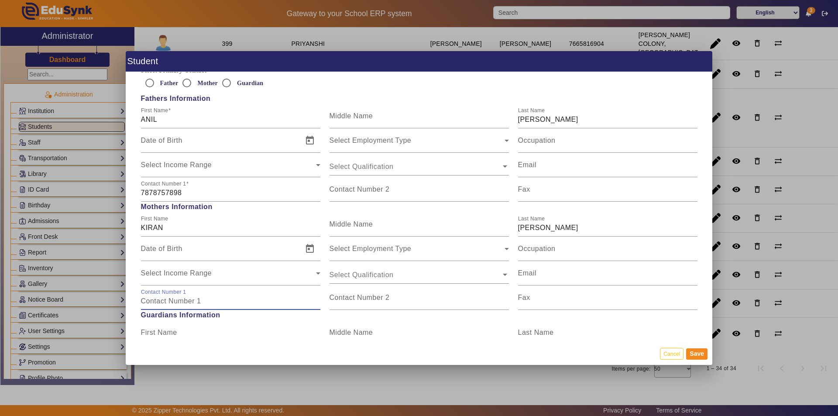
click at [188, 304] on input "Contact Number 1" at bounding box center [230, 301] width 179 height 10
paste input "7297830254"
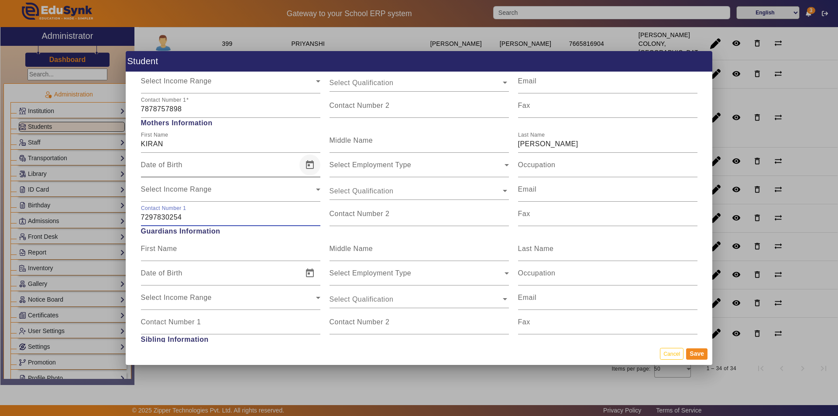
scroll to position [655, 0]
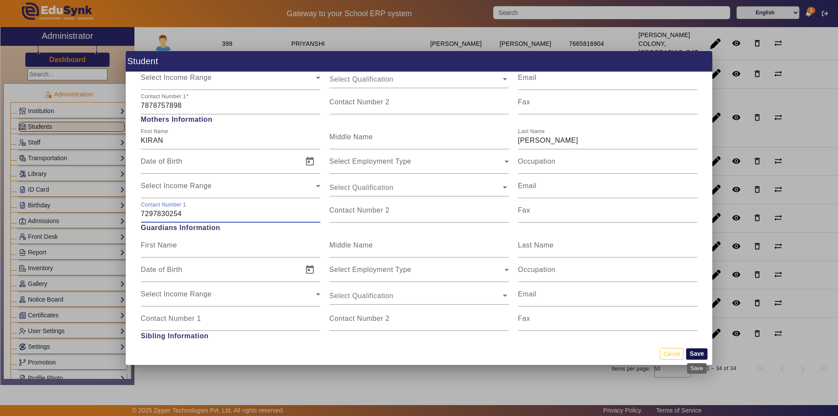
type input "7297830254"
click at [703, 352] on button "Save" at bounding box center [696, 353] width 21 height 11
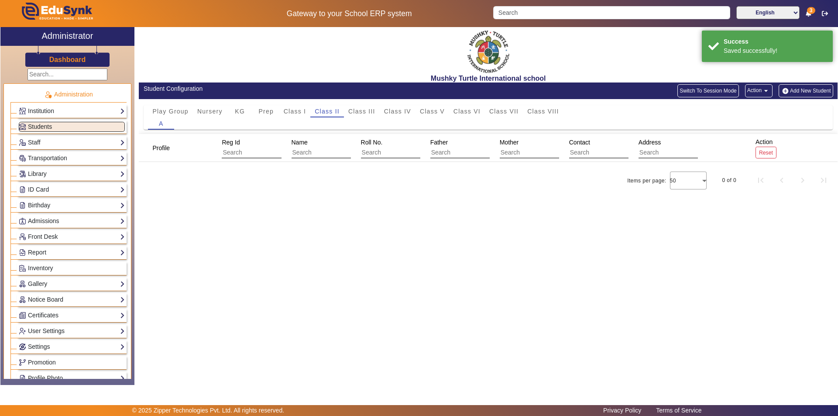
scroll to position [0, 0]
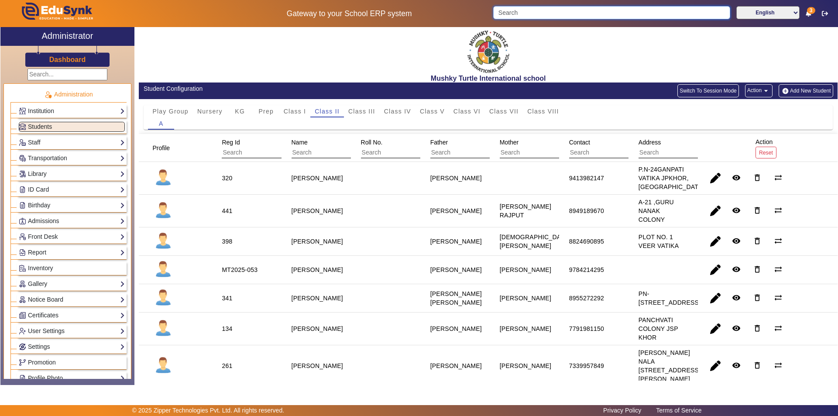
click at [537, 10] on input "Search" at bounding box center [611, 12] width 237 height 13
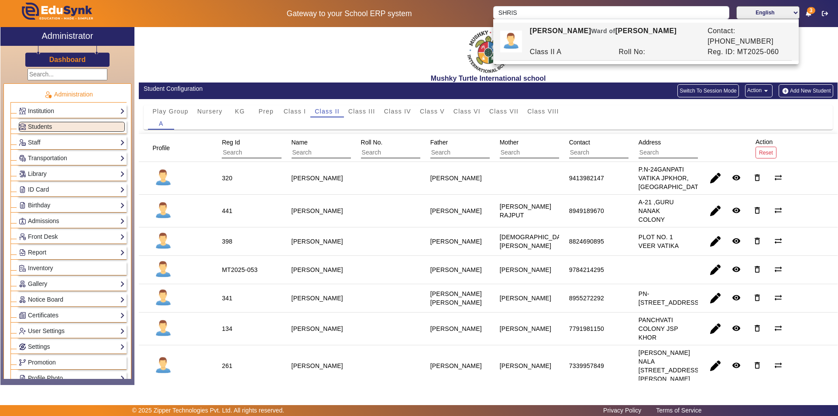
click at [559, 34] on div "[PERSON_NAME] [PERSON_NAME] of [PERSON_NAME]" at bounding box center [614, 36] width 178 height 21
type input "[PERSON_NAME]"
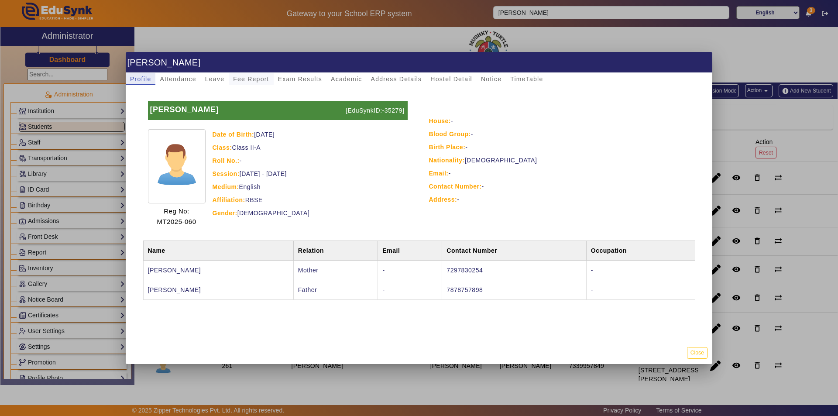
click at [254, 77] on span "Fee Report" at bounding box center [251, 79] width 36 height 6
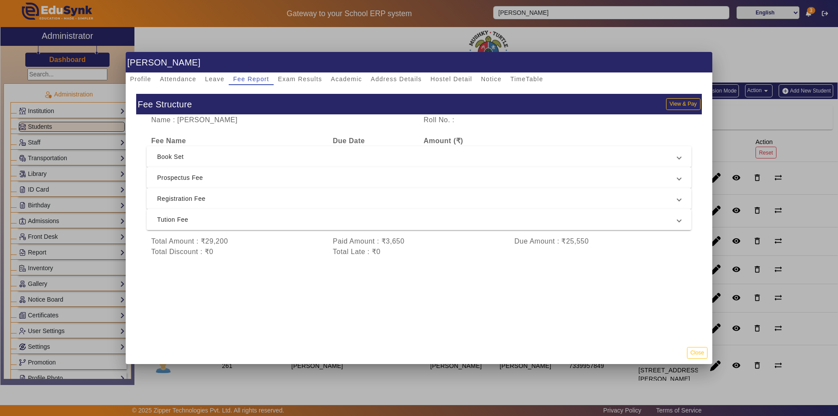
click at [432, 223] on span "Tution Fee" at bounding box center [417, 219] width 521 height 10
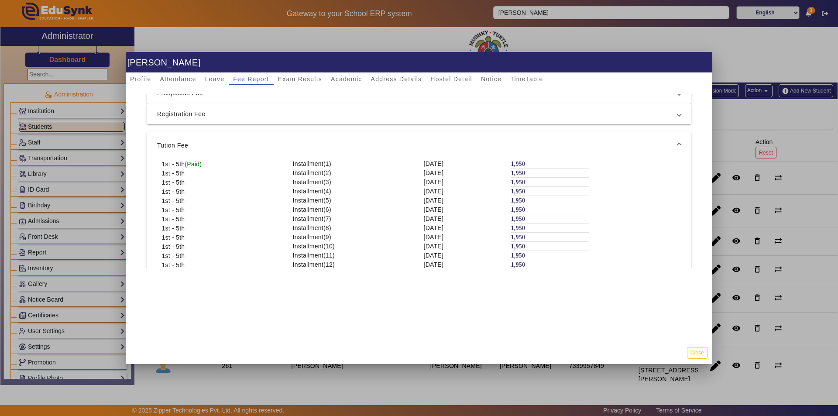
scroll to position [87, 0]
click at [611, 172] on div "1st - 5th Installment(3) [DATE] 1,950" at bounding box center [419, 168] width 524 height 9
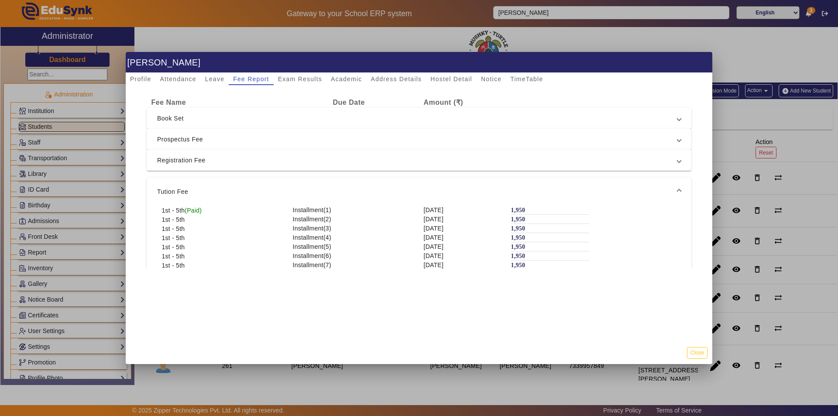
scroll to position [0, 0]
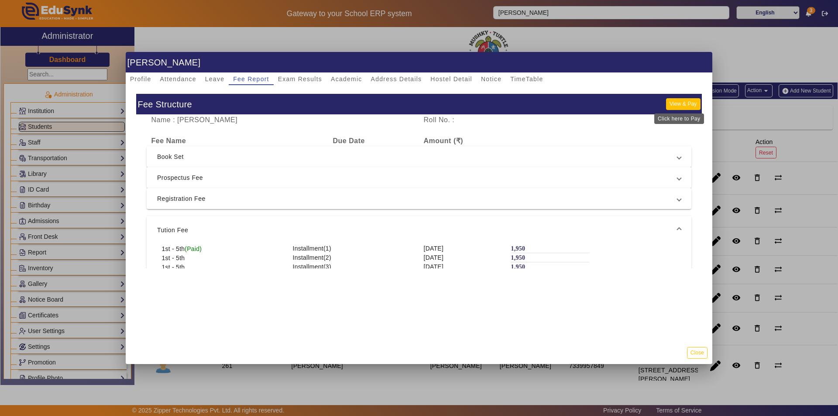
click at [675, 103] on button "View & Pay" at bounding box center [683, 104] width 34 height 12
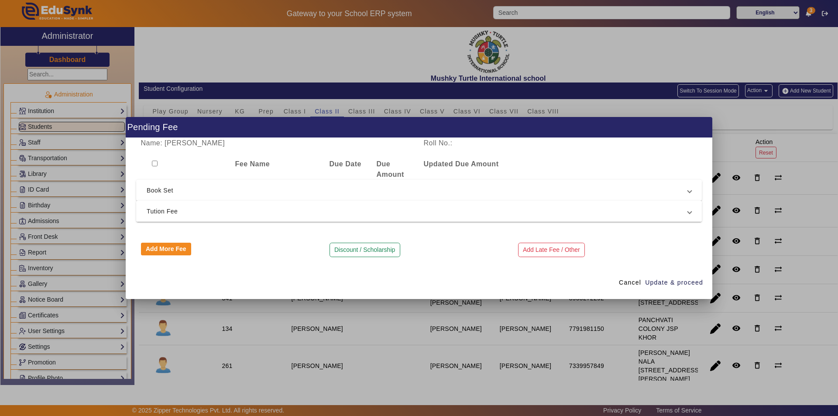
click at [381, 214] on span "Tution Fee" at bounding box center [418, 211] width 542 height 10
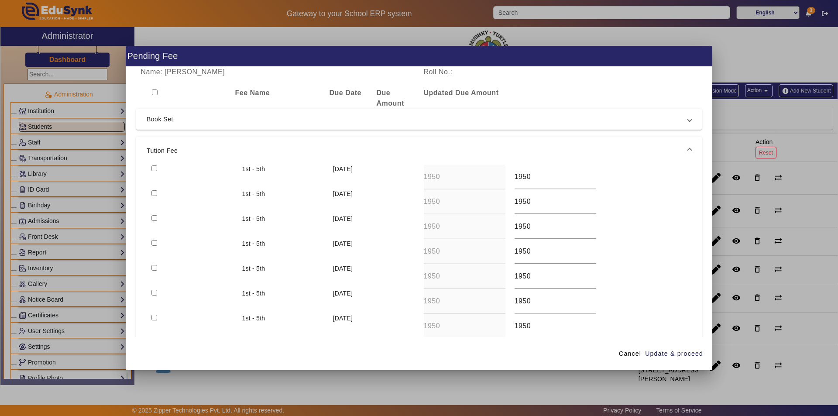
click at [340, 117] on span "Book Set" at bounding box center [418, 119] width 542 height 10
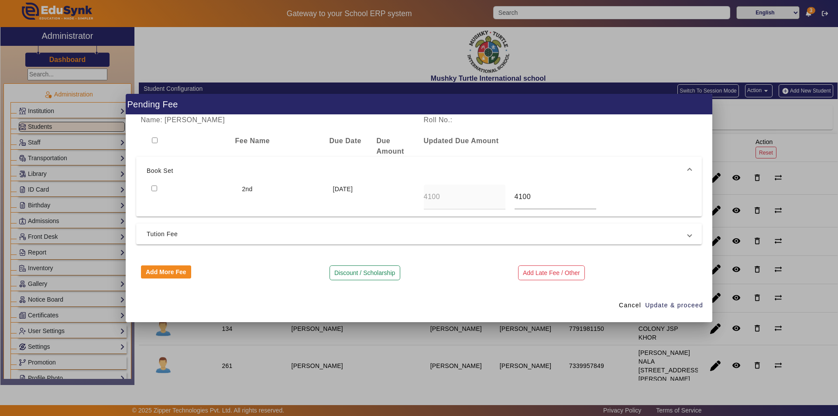
click at [390, 179] on mat-expansion-panel-header "Book Set" at bounding box center [419, 171] width 566 height 28
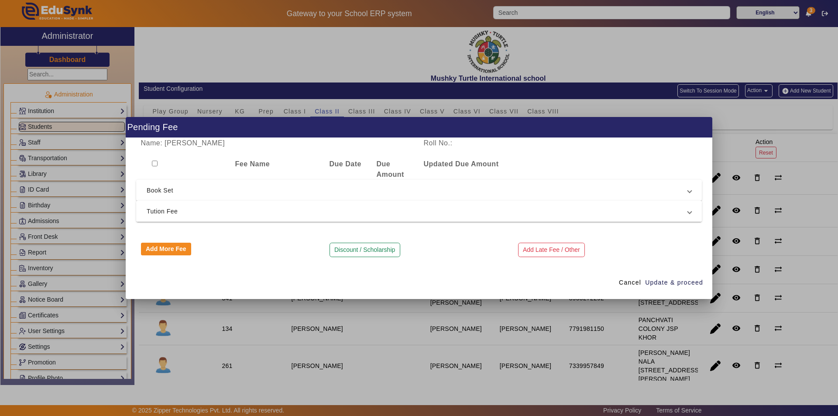
click at [387, 210] on span "Tution Fee" at bounding box center [418, 211] width 542 height 10
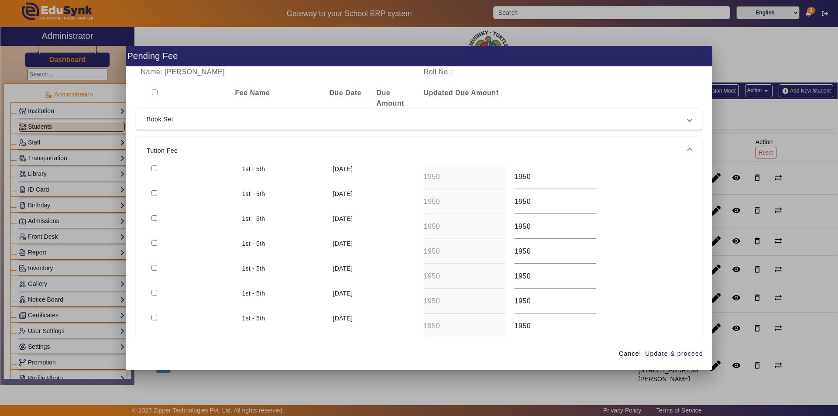
click at [752, 116] on div at bounding box center [419, 208] width 838 height 416
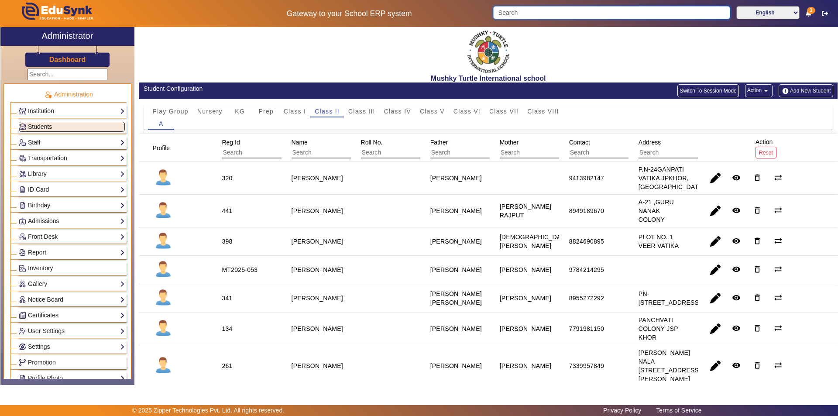
click at [546, 14] on input "Search" at bounding box center [611, 12] width 237 height 13
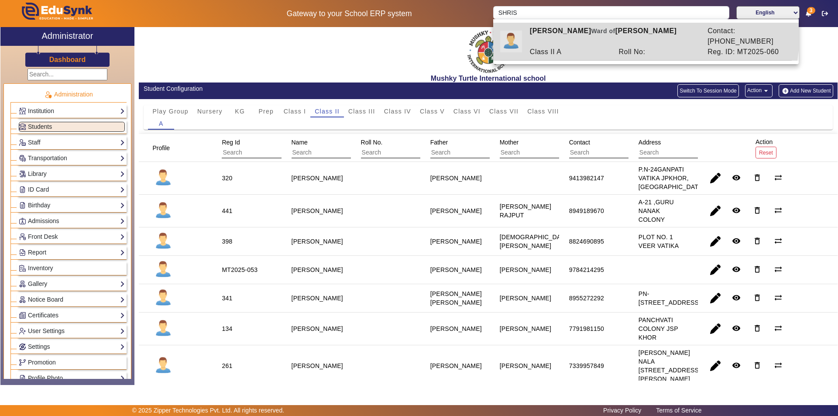
click at [596, 31] on span "Ward of" at bounding box center [604, 31] width 24 height 7
type input "[PERSON_NAME]"
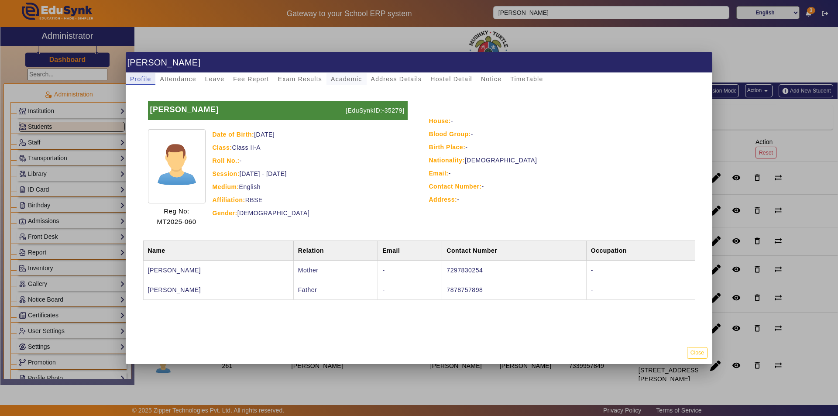
click at [337, 79] on span "Academic" at bounding box center [346, 79] width 31 height 6
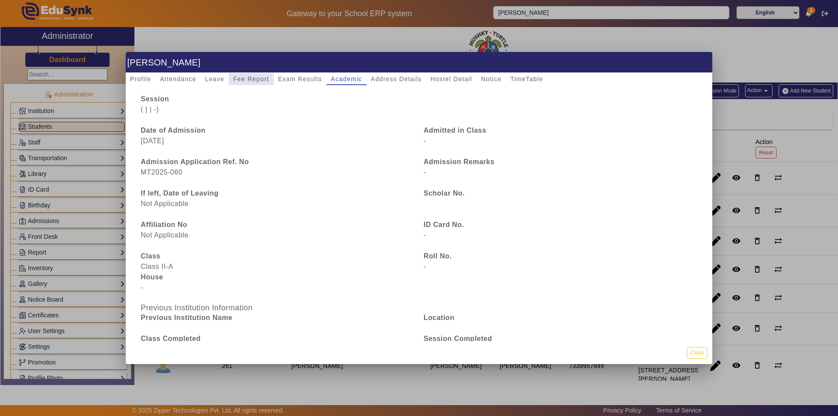
click at [236, 80] on span "Fee Report" at bounding box center [251, 79] width 36 height 6
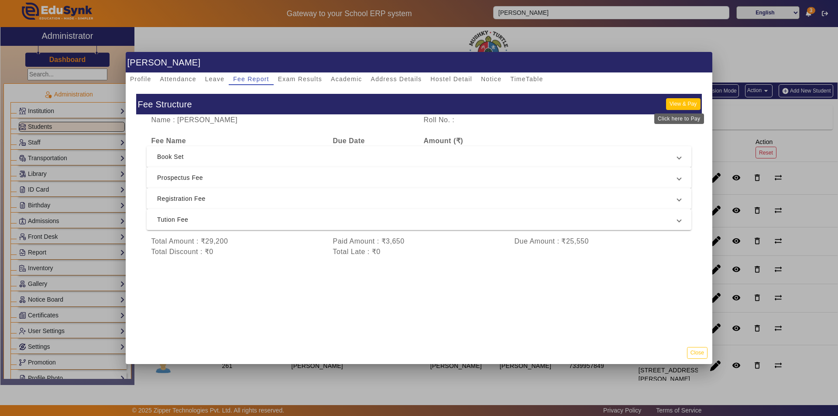
click at [669, 102] on button "View & Pay" at bounding box center [683, 104] width 34 height 12
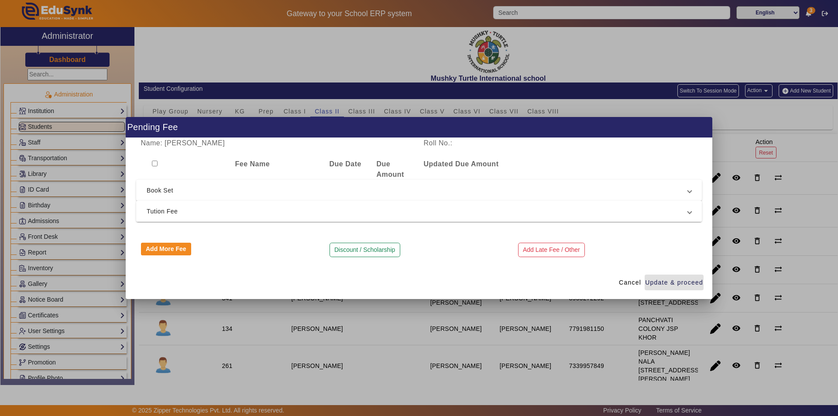
click at [373, 213] on span "Tution Fee" at bounding box center [418, 211] width 542 height 10
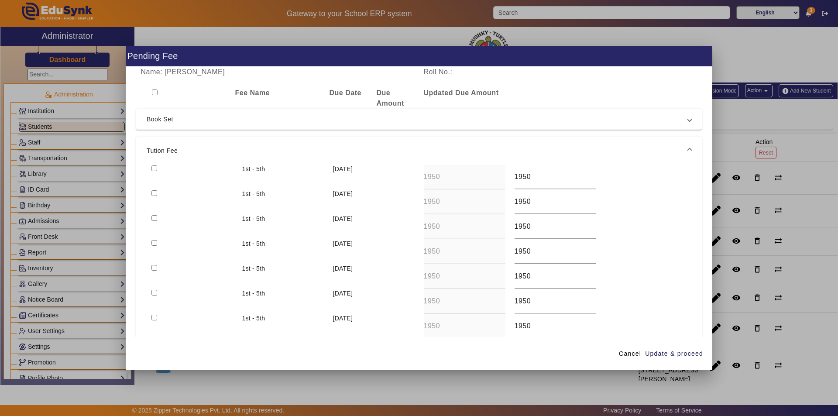
click at [153, 241] on input "checkbox" at bounding box center [155, 243] width 6 height 6
checkbox input "true"
click at [671, 353] on span "Update & proceed" at bounding box center [674, 353] width 58 height 9
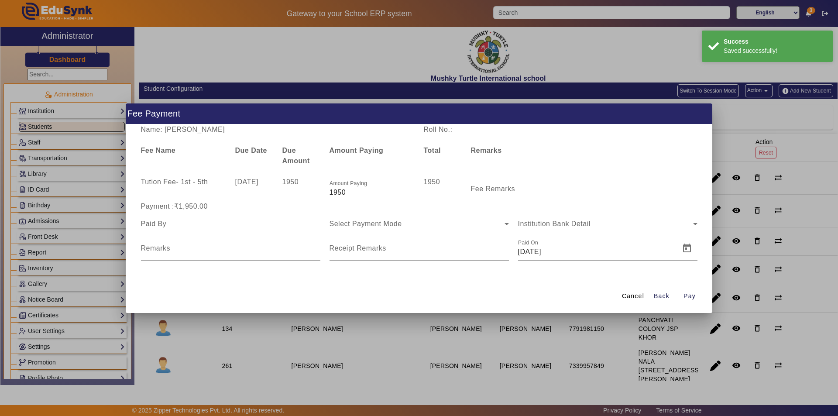
click at [498, 192] on mat-label "Fee Remarks" at bounding box center [493, 188] width 45 height 7
click at [498, 192] on input "Fee Remarks" at bounding box center [513, 192] width 85 height 10
type input "Aug month fee"
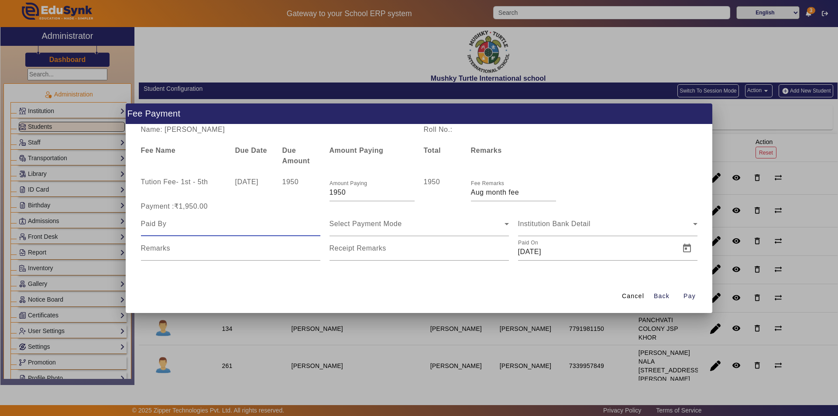
click at [278, 225] on input at bounding box center [230, 224] width 179 height 10
type input "Parents"
click at [378, 224] on span "Select Payment Mode" at bounding box center [366, 223] width 72 height 7
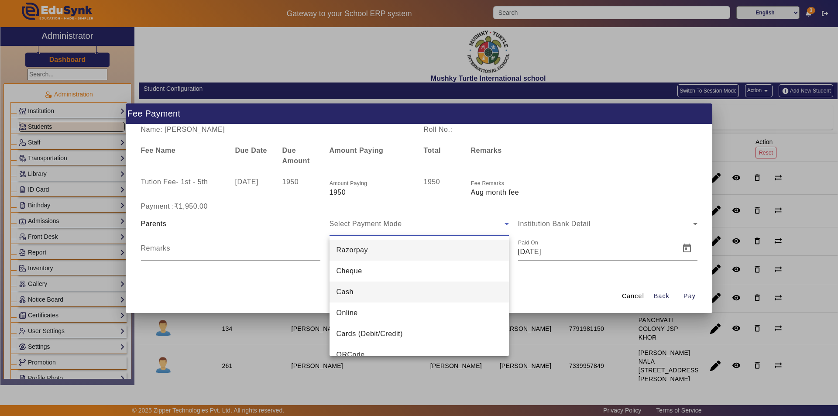
click at [381, 296] on mat-option "Cash" at bounding box center [419, 292] width 179 height 21
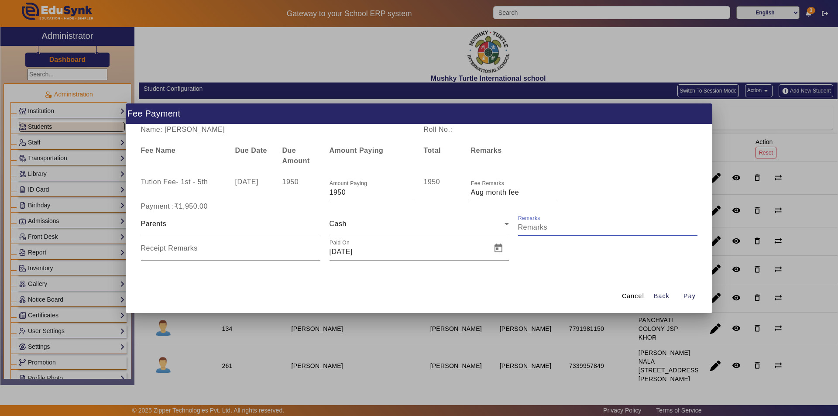
click at [549, 228] on input "Remarks" at bounding box center [607, 227] width 179 height 10
type input "Aug month fee paid"
click at [197, 260] on div "Receipt Remarks" at bounding box center [230, 248] width 179 height 24
type input "Aug month fee paid"
click at [500, 248] on span "Open calendar" at bounding box center [498, 248] width 21 height 21
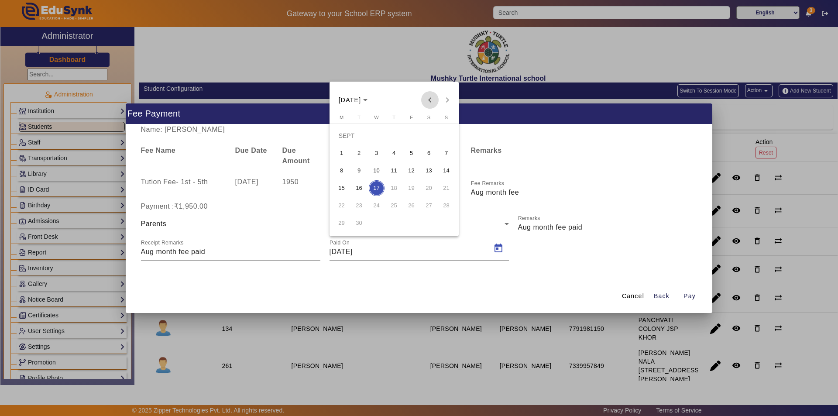
click at [432, 97] on span "Previous month" at bounding box center [429, 99] width 17 height 17
click at [377, 185] on span "20" at bounding box center [377, 188] width 16 height 16
type input "[DATE]"
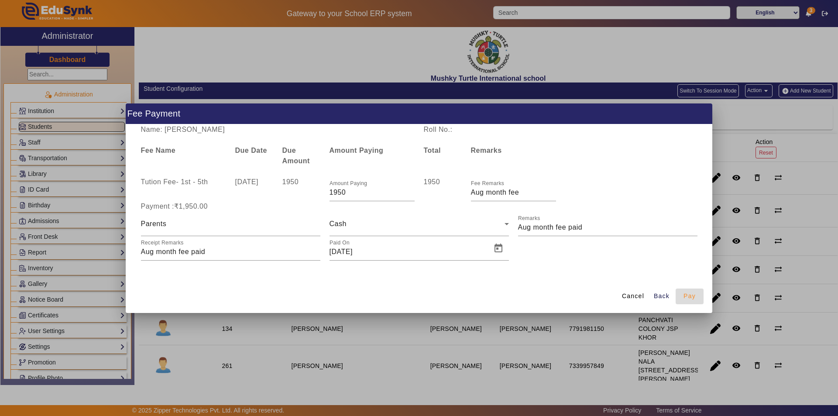
click at [687, 295] on span "Pay" at bounding box center [690, 296] width 12 height 9
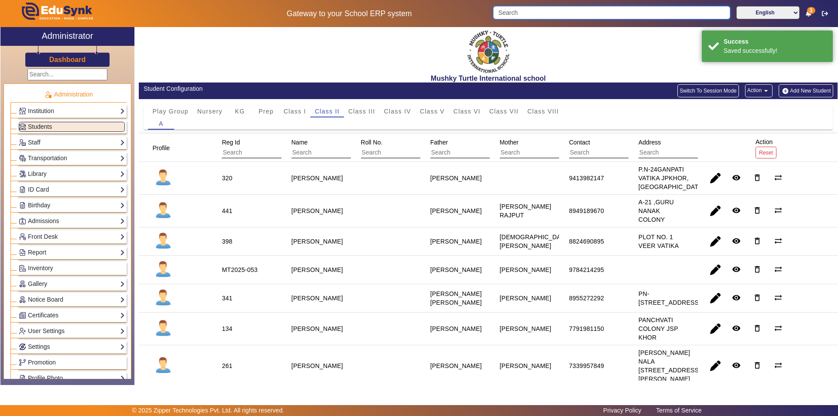
click at [560, 11] on input "Search" at bounding box center [611, 12] width 237 height 13
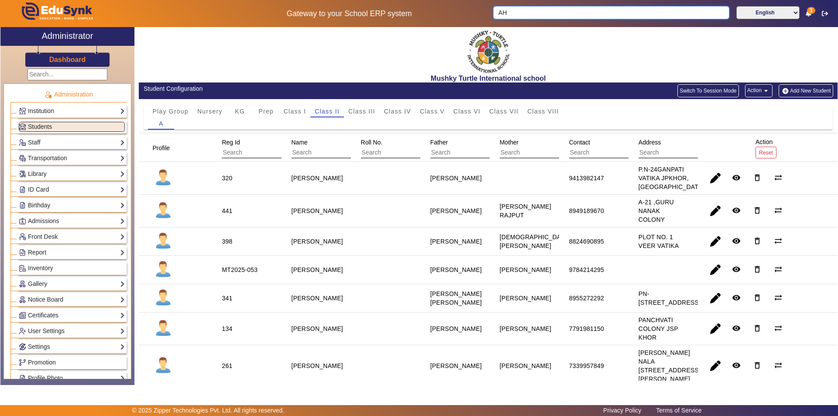
type input "A"
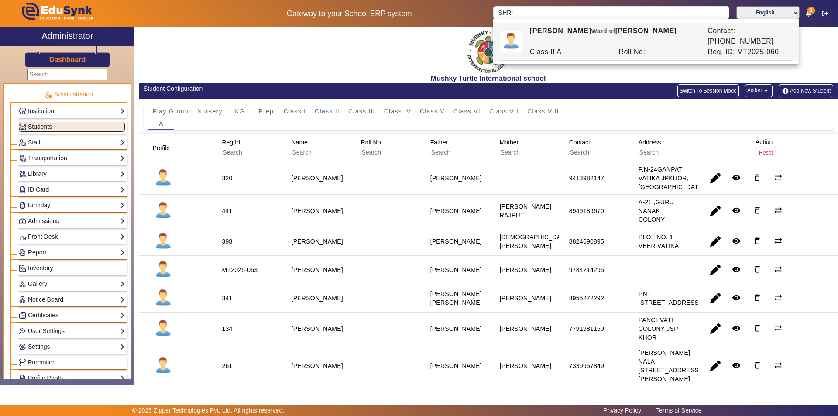
click at [553, 31] on div "[PERSON_NAME] [PERSON_NAME] of [PERSON_NAME]" at bounding box center [614, 36] width 178 height 21
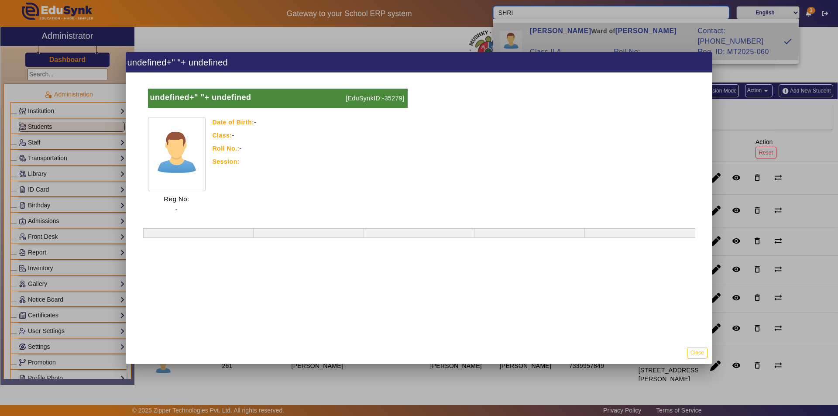
type input "[PERSON_NAME]"
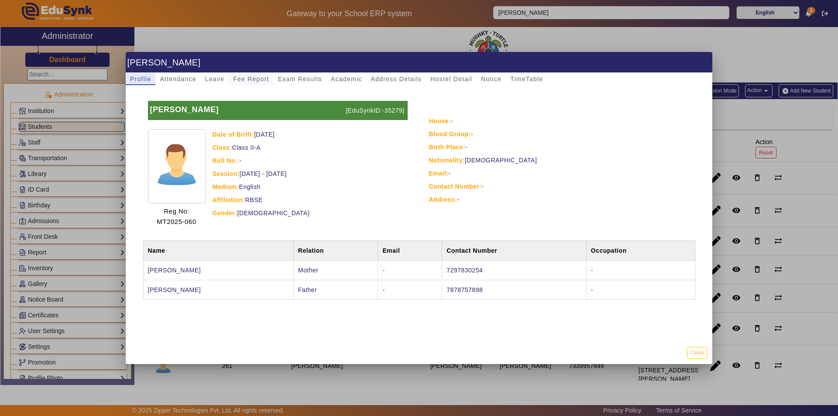
click at [249, 79] on span "Fee Report" at bounding box center [251, 79] width 36 height 6
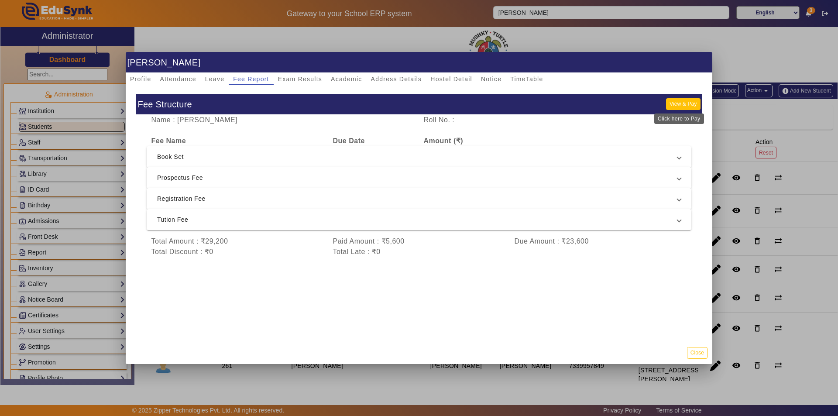
click at [669, 101] on button "View & Pay" at bounding box center [683, 104] width 34 height 12
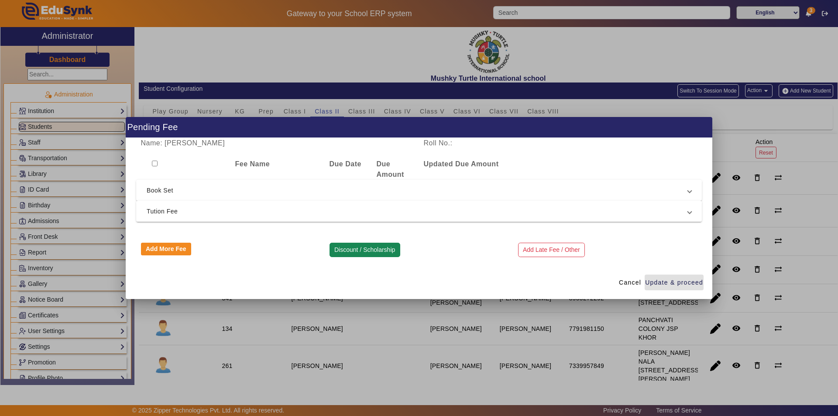
click at [357, 247] on button "Discount / Scholarship" at bounding box center [365, 250] width 71 height 15
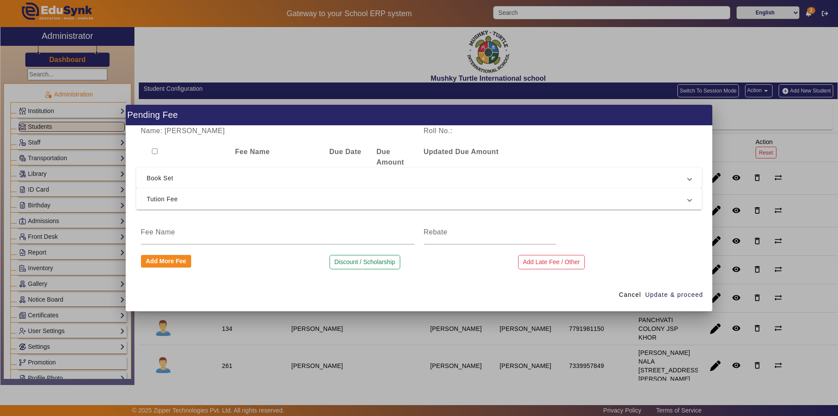
click at [292, 199] on span "Tution Fee" at bounding box center [418, 199] width 542 height 10
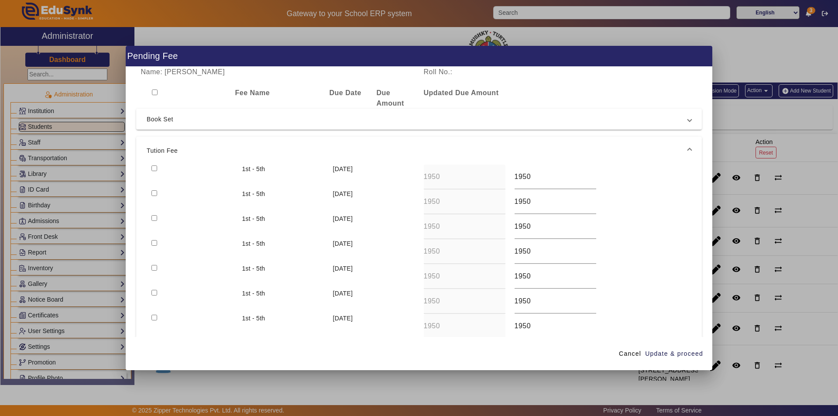
click at [154, 169] on input "checkbox" at bounding box center [155, 169] width 6 height 6
checkbox input "true"
click at [154, 194] on input "checkbox" at bounding box center [155, 193] width 6 height 6
checkbox input "true"
click at [154, 217] on input "checkbox" at bounding box center [155, 218] width 6 height 6
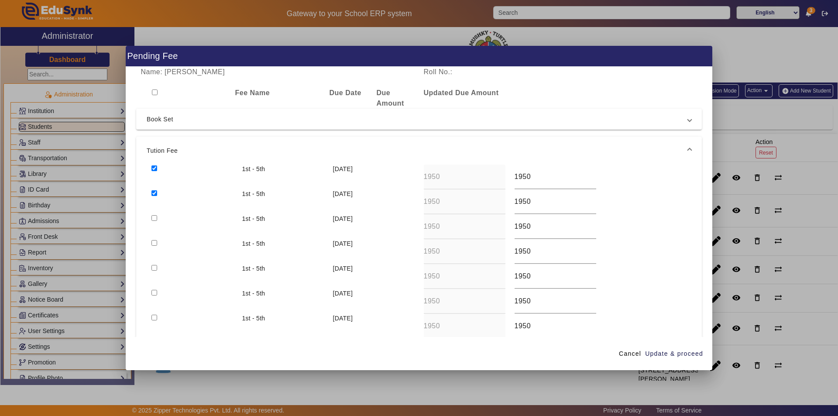
checkbox input "true"
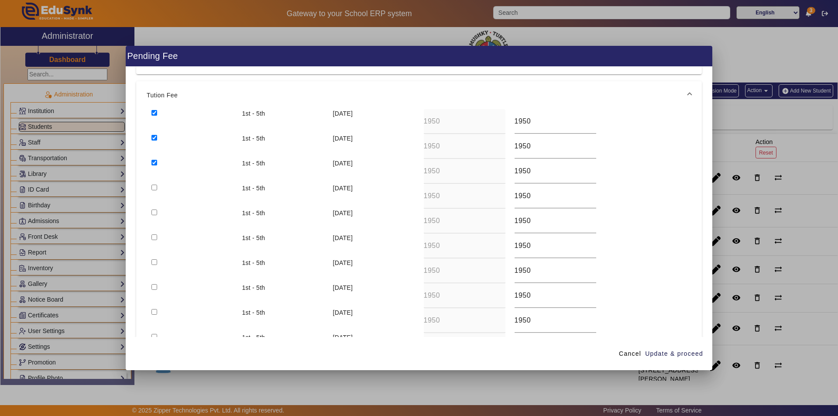
scroll to position [152, 0]
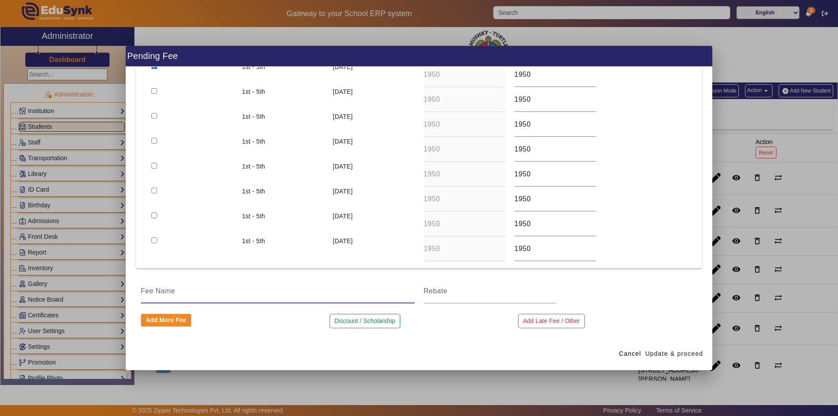
click at [226, 293] on input at bounding box center [278, 291] width 274 height 10
type input "TUITION FEE DISCOUNT AS PER NEW ADMIDDION IN AUGUST MONTH"
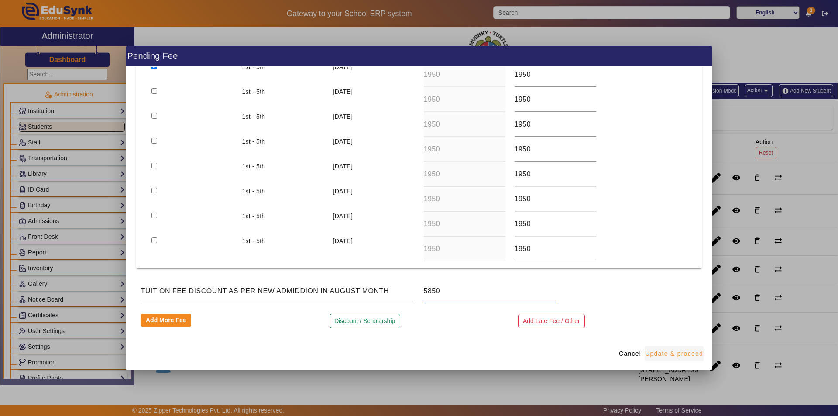
type input "5850"
click at [672, 352] on span "Update & proceed" at bounding box center [674, 353] width 58 height 9
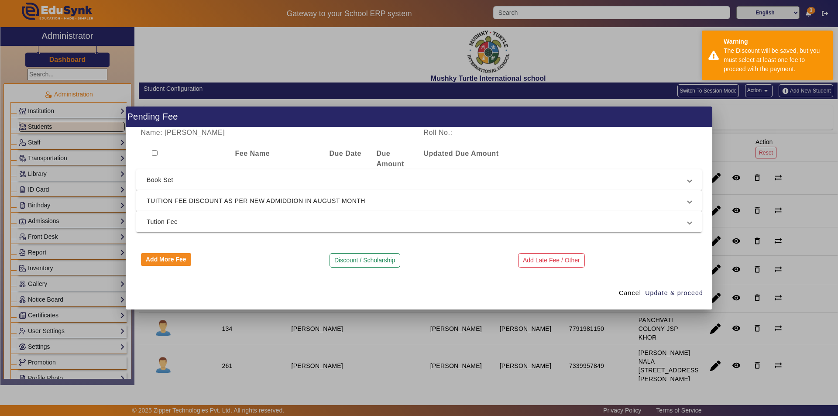
scroll to position [0, 0]
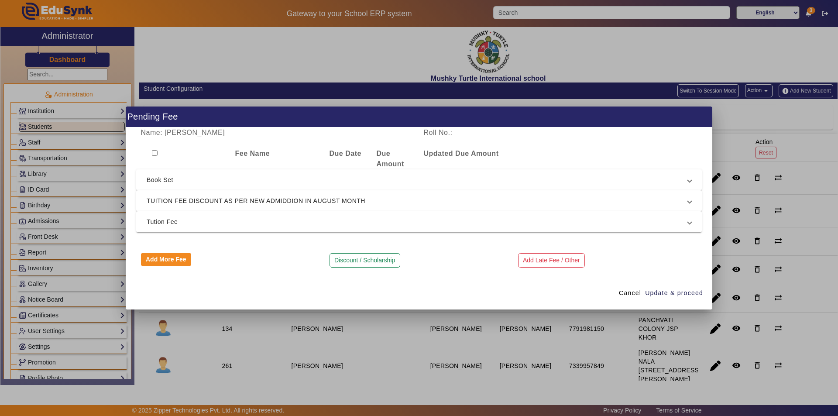
click at [456, 240] on div "Name: [PERSON_NAME] Roll No.: Fee Name Due Date Due Amount Updated Due Amount B…" at bounding box center [419, 202] width 587 height 149
click at [340, 225] on span "Tution Fee" at bounding box center [418, 222] width 542 height 10
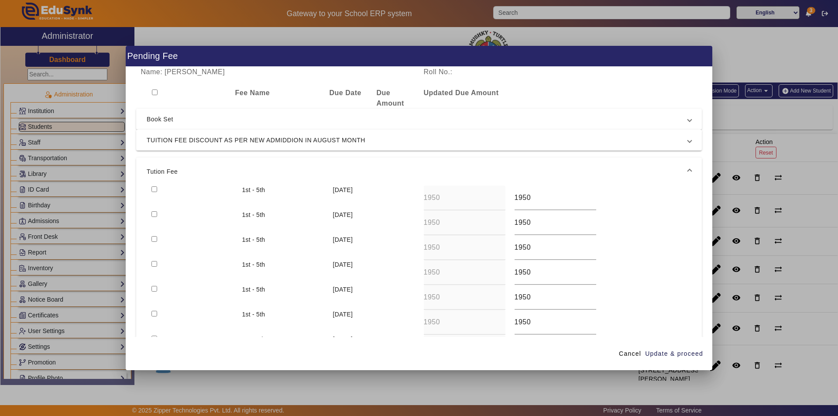
click at [383, 168] on span "Tution Fee" at bounding box center [418, 171] width 542 height 10
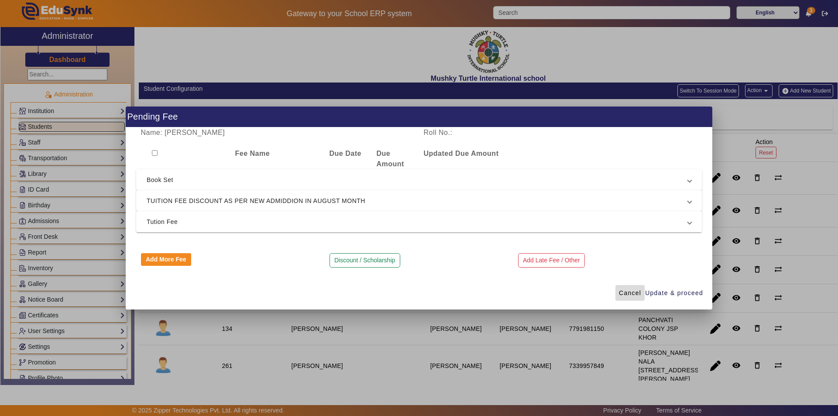
click at [624, 291] on span "Cancel" at bounding box center [630, 293] width 22 height 9
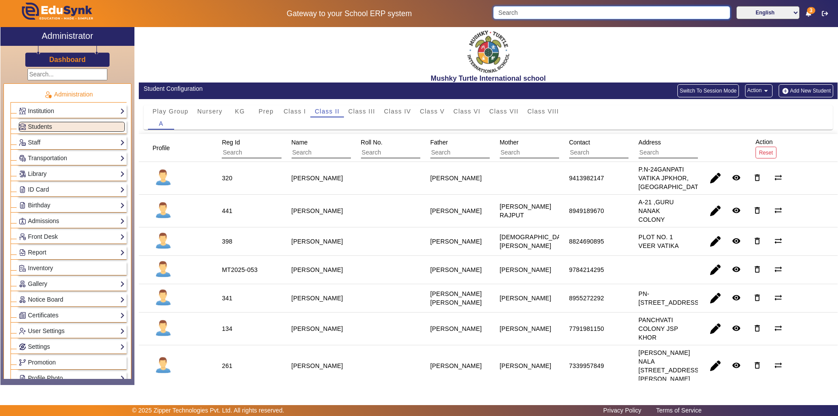
click at [626, 12] on input "Search" at bounding box center [611, 12] width 237 height 13
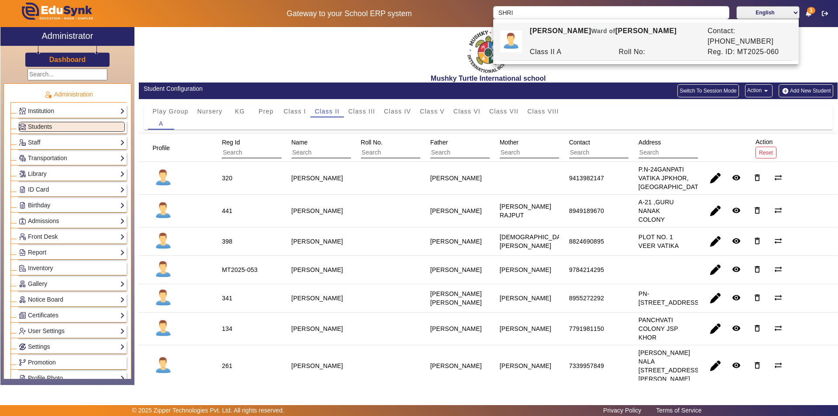
click at [583, 31] on div "[PERSON_NAME] [PERSON_NAME] of [PERSON_NAME]" at bounding box center [614, 36] width 178 height 21
type input "[PERSON_NAME]"
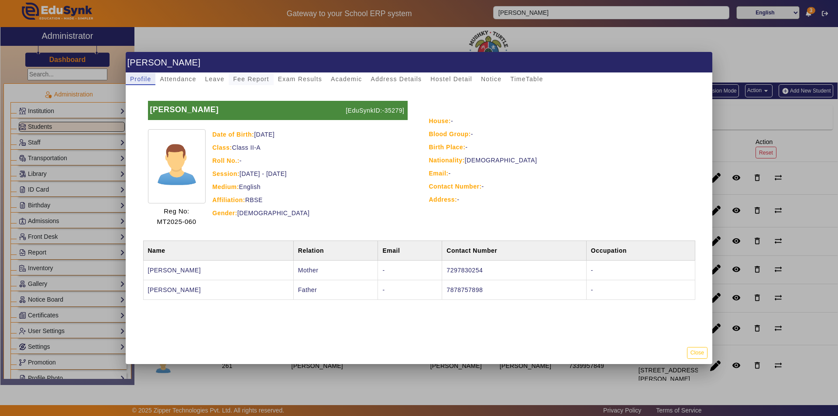
click at [252, 75] on span "Fee Report" at bounding box center [251, 79] width 36 height 12
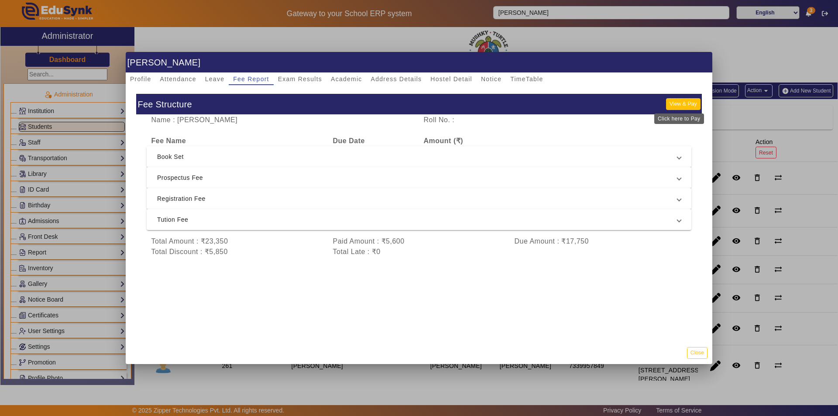
click at [689, 105] on button "View & Pay" at bounding box center [683, 104] width 34 height 12
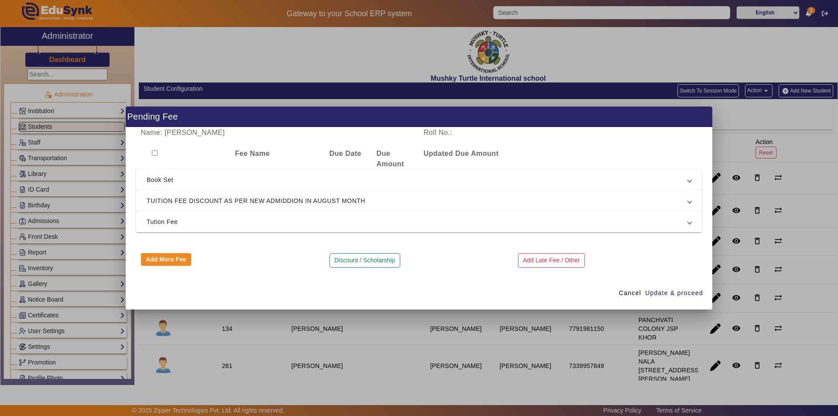
click at [344, 225] on span "Tution Fee" at bounding box center [418, 222] width 542 height 10
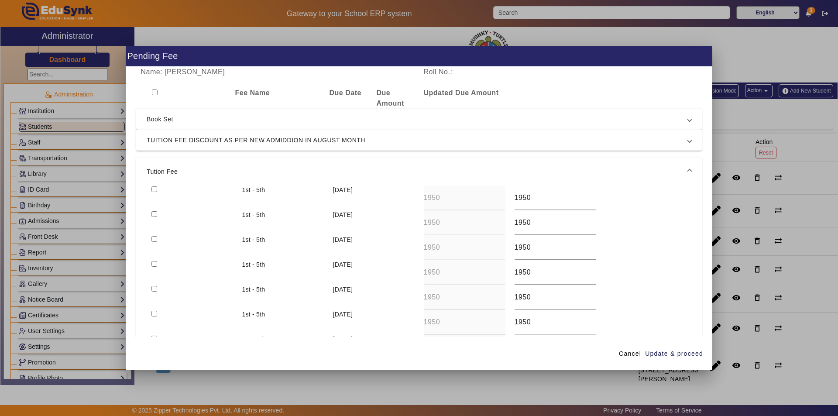
click at [481, 143] on span "TUITION FEE DISCOUNT AS PER NEW ADMIDDION IN AUGUST MONTH" at bounding box center [418, 140] width 542 height 10
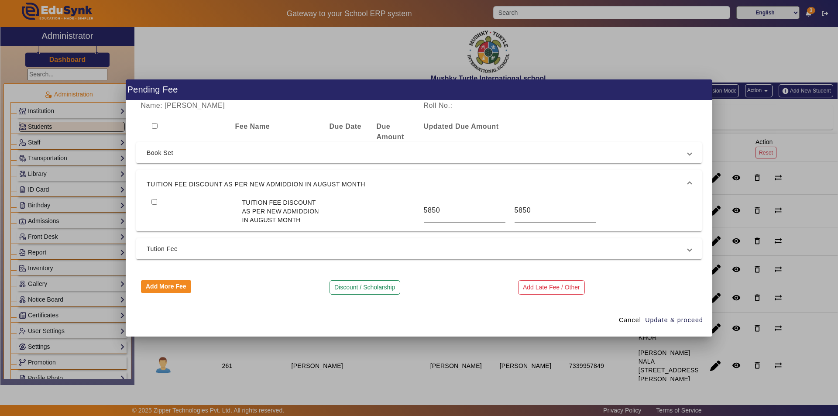
click at [152, 200] on input "checkbox" at bounding box center [155, 202] width 6 height 6
checkbox input "true"
click at [312, 244] on span "Tution Fee" at bounding box center [418, 249] width 542 height 10
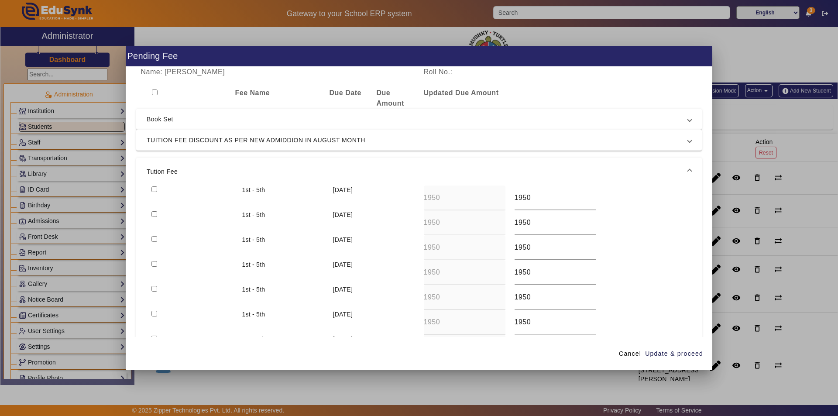
click at [586, 177] on mat-expansion-panel-header "Tution Fee" at bounding box center [419, 172] width 566 height 28
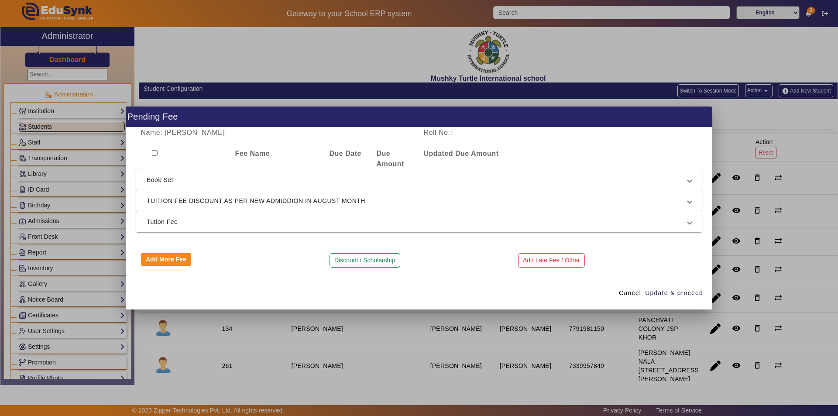
click at [471, 204] on span "TUITION FEE DISCOUNT AS PER NEW ADMIDDION IN AUGUST MONTH" at bounding box center [418, 201] width 542 height 10
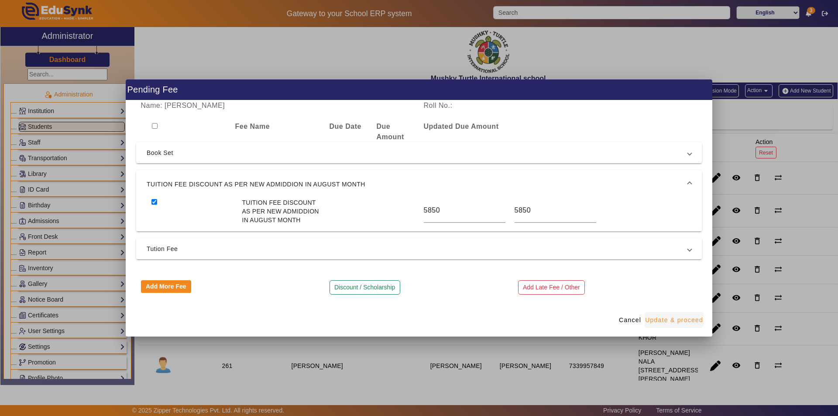
click at [669, 317] on span "Update & proceed" at bounding box center [674, 320] width 58 height 9
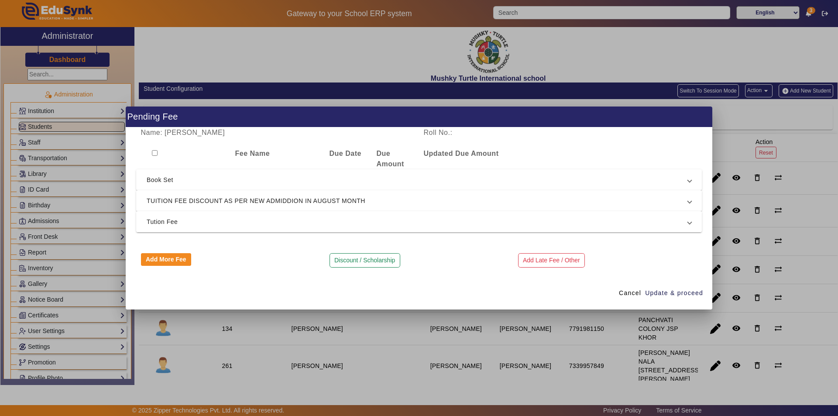
click at [529, 220] on span "Tution Fee" at bounding box center [418, 222] width 542 height 10
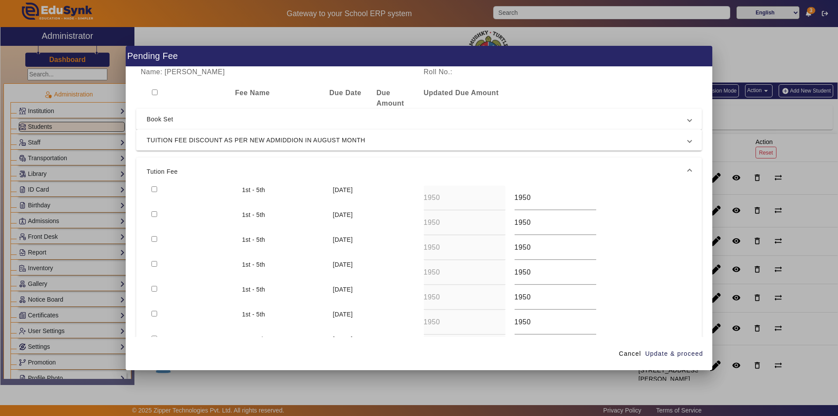
click at [154, 188] on input "checkbox" at bounding box center [155, 189] width 6 height 6
checkbox input "true"
click at [155, 215] on input "checkbox" at bounding box center [155, 214] width 6 height 6
checkbox input "true"
click at [155, 237] on input "checkbox" at bounding box center [155, 239] width 6 height 6
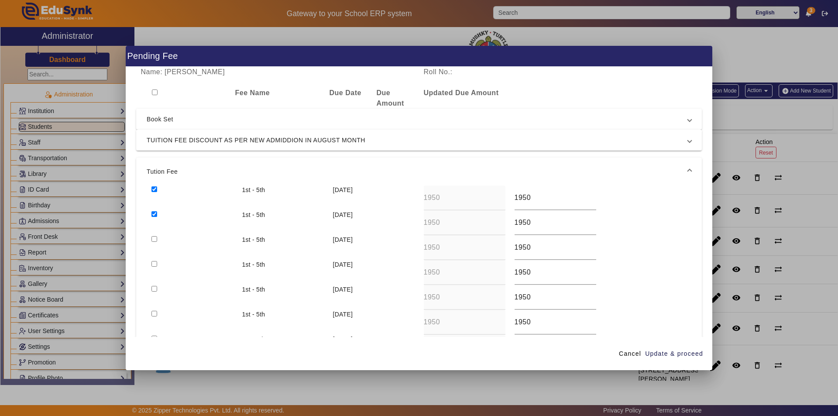
checkbox input "true"
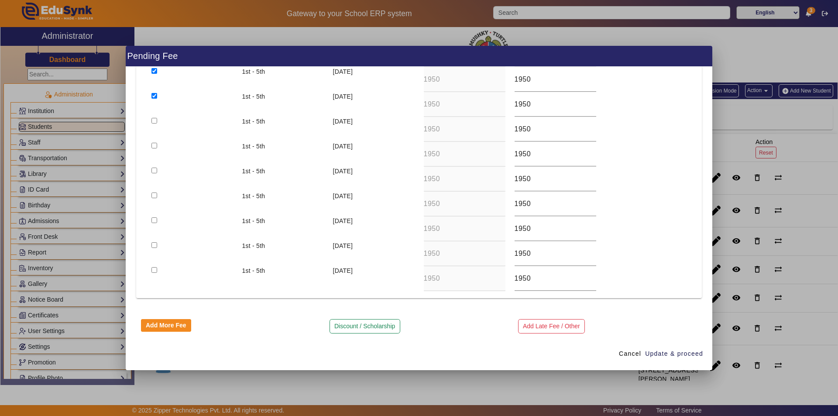
scroll to position [148, 0]
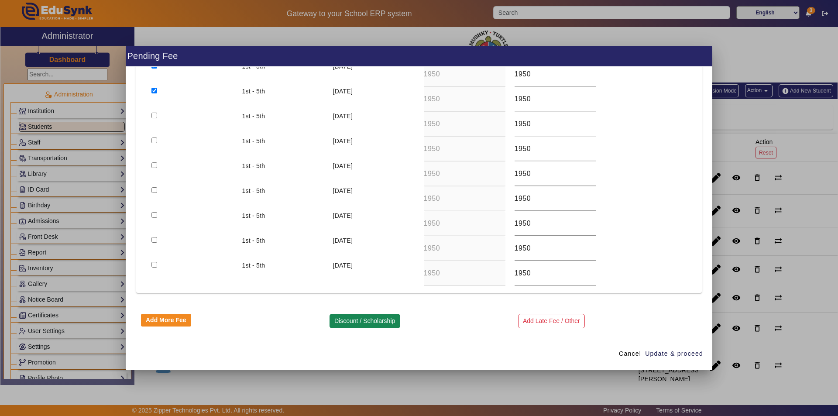
click at [356, 318] on button "Discount / Scholarship" at bounding box center [365, 321] width 71 height 15
click at [460, 321] on div at bounding box center [490, 316] width 132 height 24
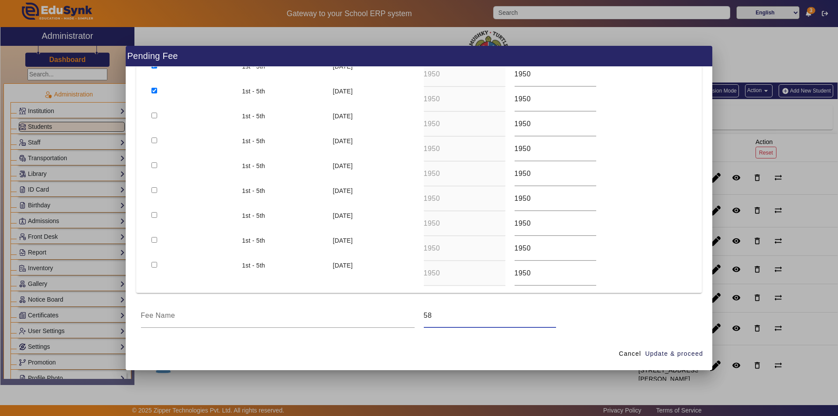
type input "5850"
click at [199, 317] on input at bounding box center [278, 315] width 274 height 10
click at [674, 350] on span "Update & proceed" at bounding box center [674, 353] width 58 height 9
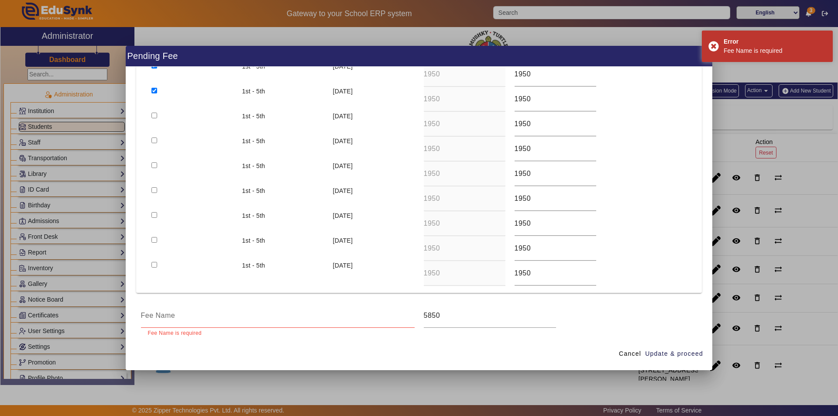
click at [251, 321] on input at bounding box center [278, 315] width 274 height 10
type input "TUITION FEE DISCOUNT AS PER NEW ADMIDDION IN AUGUST MONTH"
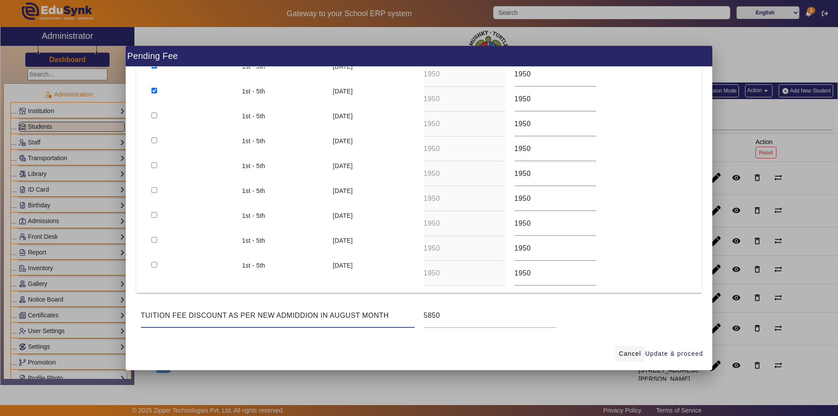
click at [634, 349] on span "Cancel" at bounding box center [630, 353] width 22 height 9
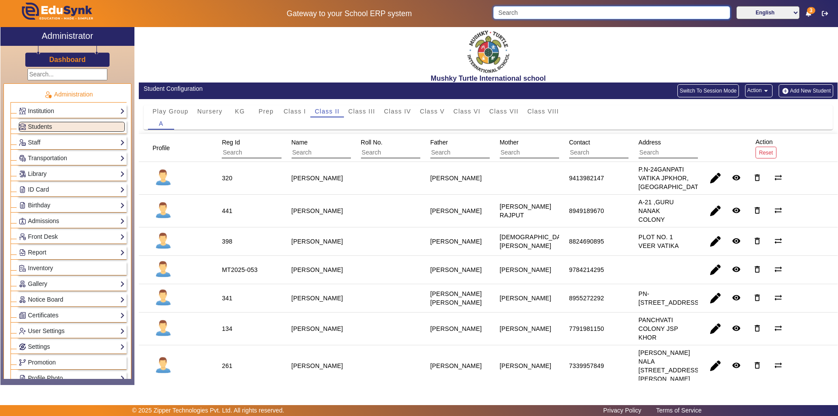
click at [566, 14] on input "Search" at bounding box center [611, 12] width 237 height 13
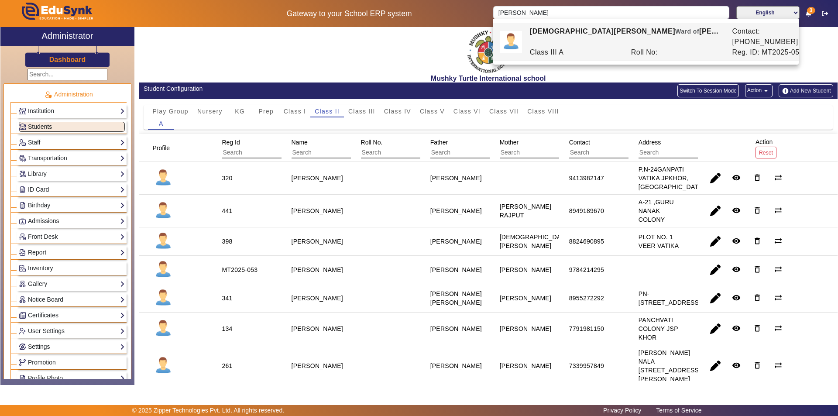
click at [559, 47] on div "Class III A" at bounding box center [575, 52] width 101 height 10
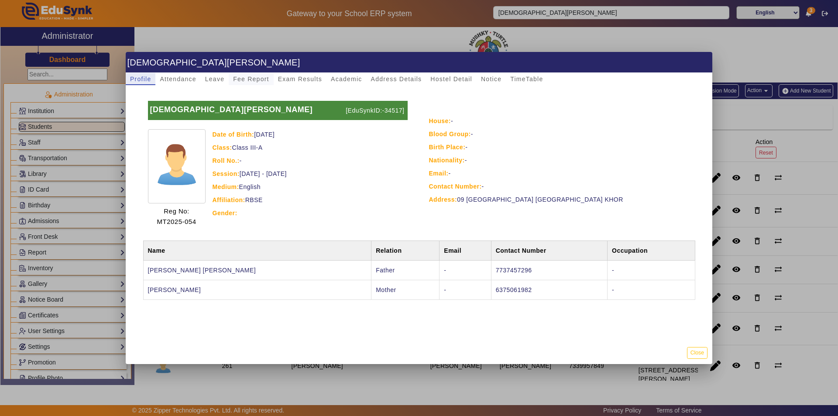
drag, startPoint x: 242, startPoint y: 78, endPoint x: 241, endPoint y: 84, distance: 5.7
click at [242, 79] on span "Fee Report" at bounding box center [251, 79] width 36 height 6
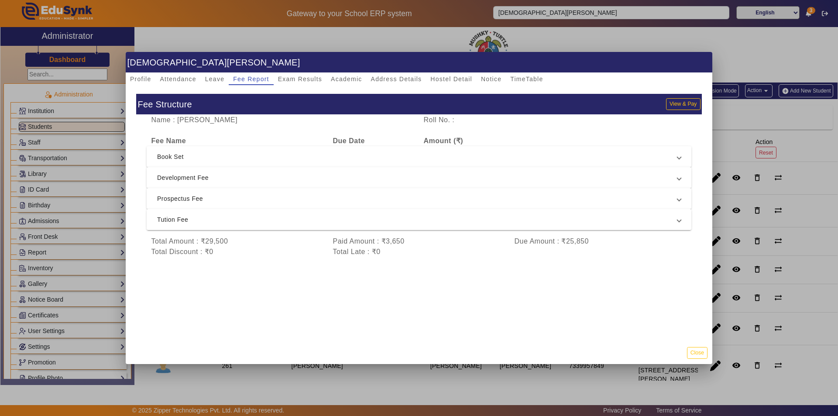
click at [341, 220] on span "Tution Fee" at bounding box center [417, 219] width 521 height 10
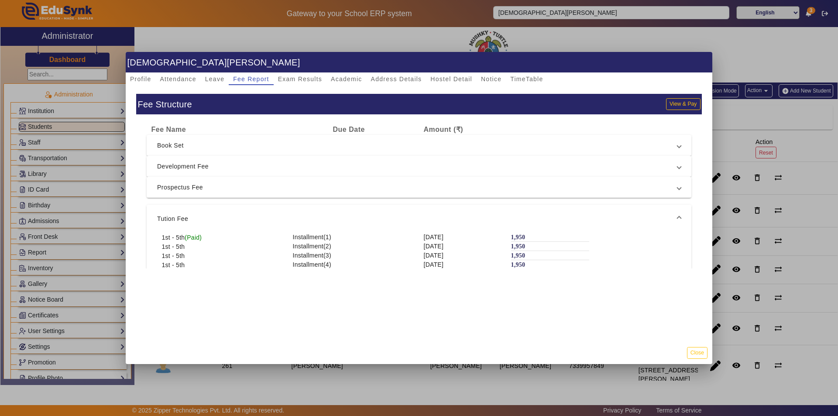
scroll to position [44, 0]
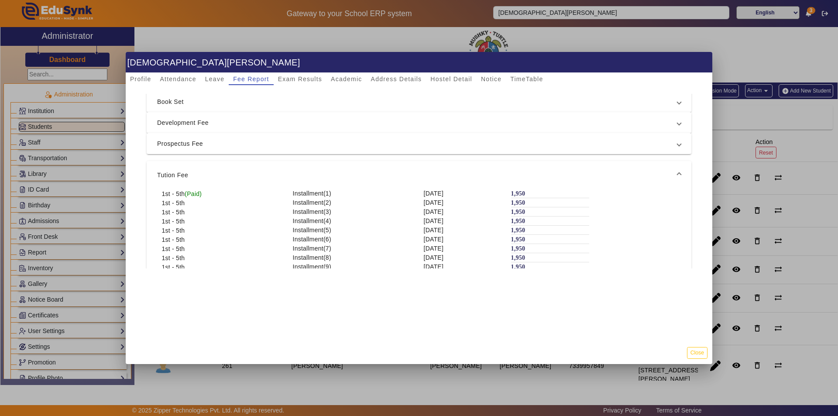
click at [367, 178] on span "Tution Fee" at bounding box center [417, 175] width 521 height 10
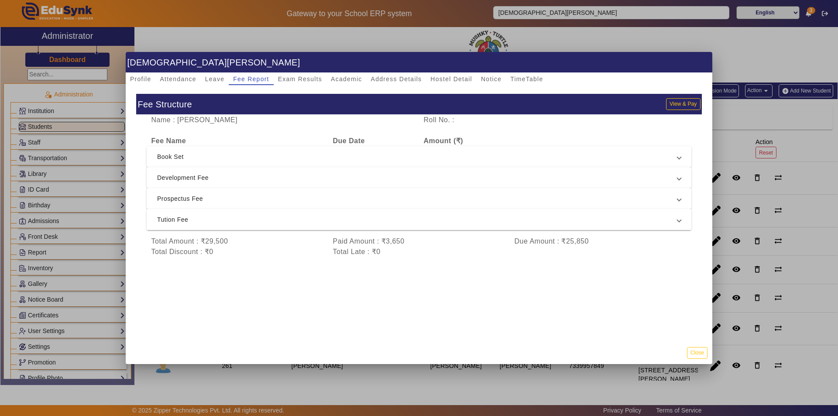
scroll to position [2, 0]
click at [421, 152] on span "Book Set" at bounding box center [417, 157] width 521 height 10
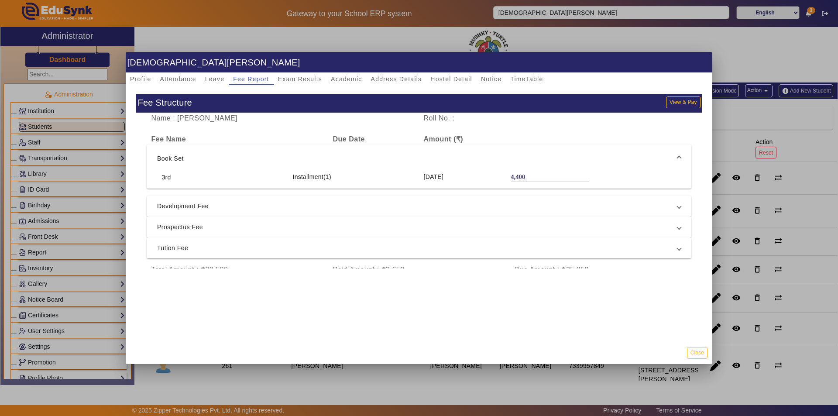
click at [407, 226] on span "Prospectus Fee" at bounding box center [417, 227] width 521 height 10
click at [389, 256] on span "Tution Fee" at bounding box center [417, 255] width 521 height 10
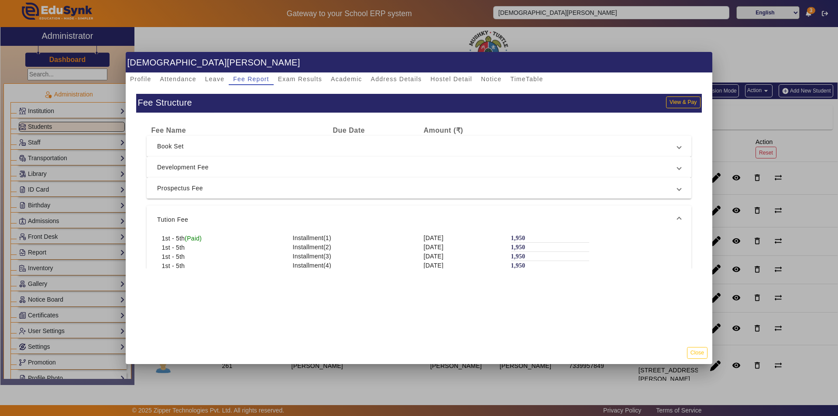
scroll to position [11, 0]
click at [379, 305] on div "Fee Structure View & Pay Name : [PERSON_NAME] Roll No. : Fee Name Due Date Amou…" at bounding box center [419, 213] width 587 height 256
click at [376, 292] on div "Fee Structure View & Pay Name : [PERSON_NAME] Roll No. : Fee Name Due Date Amou…" at bounding box center [419, 213] width 587 height 256
click at [666, 82] on div "Profile Attendance Leave Fee Report Exam Results Academic Address Details Hoste…" at bounding box center [419, 79] width 587 height 12
click at [784, 112] on div at bounding box center [419, 208] width 838 height 416
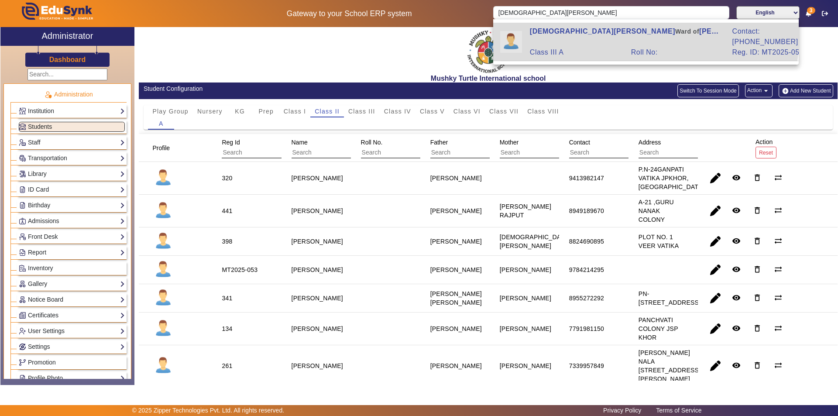
click at [584, 27] on div "[PERSON_NAME] of [PERSON_NAME] [PERSON_NAME]" at bounding box center [626, 36] width 203 height 21
type input "[DEMOGRAPHIC_DATA][PERSON_NAME]"
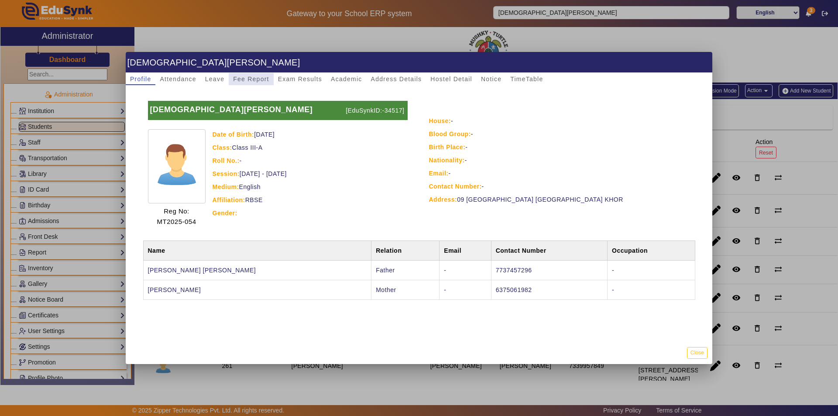
click at [262, 77] on span "Fee Report" at bounding box center [251, 79] width 36 height 6
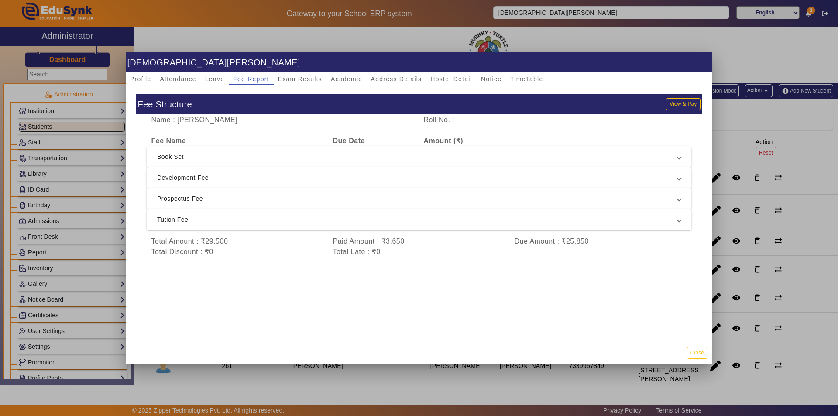
click at [486, 224] on span "Tution Fee" at bounding box center [417, 219] width 521 height 10
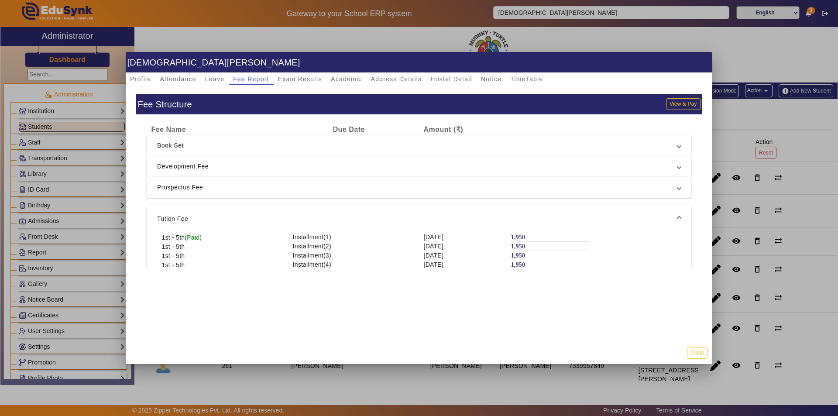
click at [513, 236] on label "1,950" at bounding box center [518, 237] width 14 height 7
click at [196, 236] on span "(Paid)" at bounding box center [193, 237] width 17 height 9
click at [175, 240] on span "1st - 5th" at bounding box center [173, 237] width 23 height 9
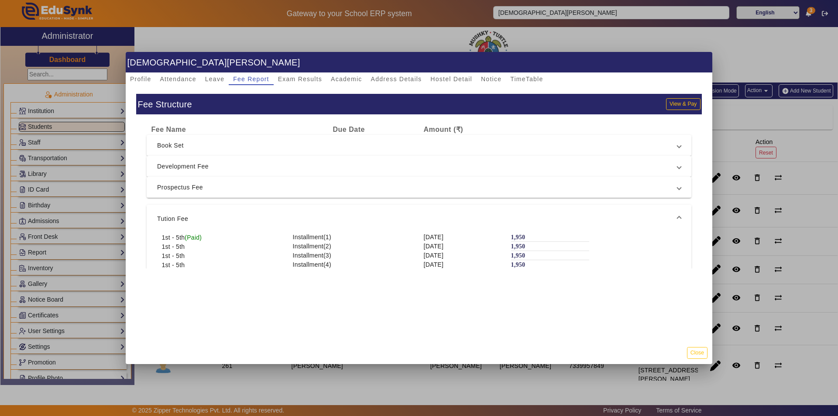
scroll to position [121, 0]
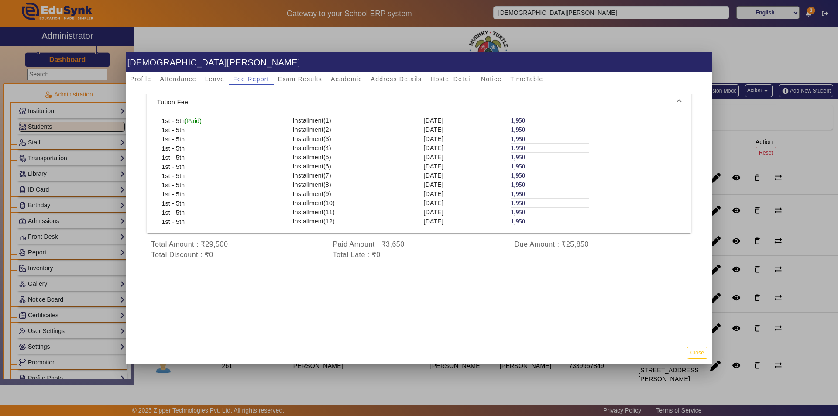
click at [439, 200] on span "[DATE]" at bounding box center [434, 203] width 20 height 7
click at [311, 200] on span "Installment(10)" at bounding box center [314, 203] width 42 height 7
click at [309, 174] on span "Installment(7)" at bounding box center [312, 175] width 38 height 7
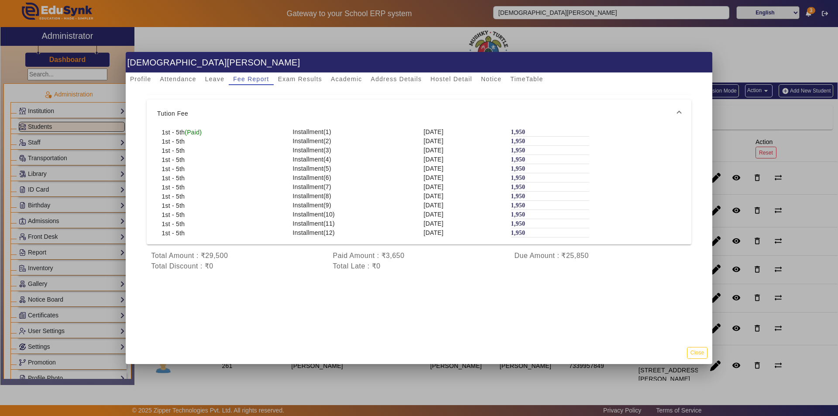
click at [512, 128] on label "1,950" at bounding box center [518, 131] width 14 height 7
click at [570, 128] on div "1,950" at bounding box center [550, 132] width 78 height 9
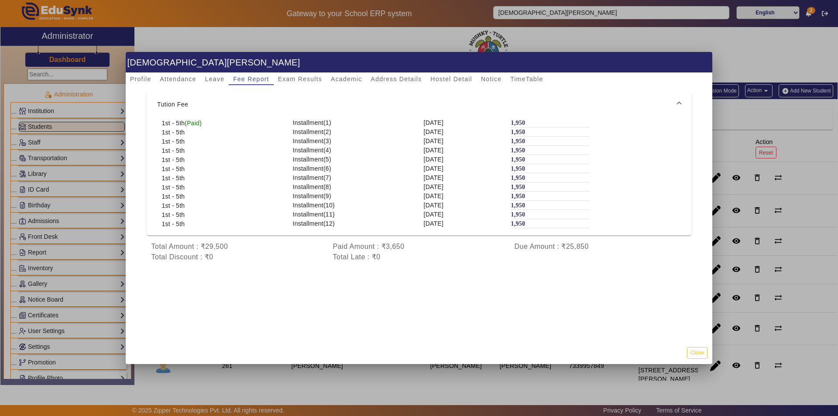
scroll to position [11, 0]
drag, startPoint x: 699, startPoint y: 352, endPoint x: 682, endPoint y: 341, distance: 20.0
click at [699, 352] on button "Close" at bounding box center [697, 353] width 21 height 12
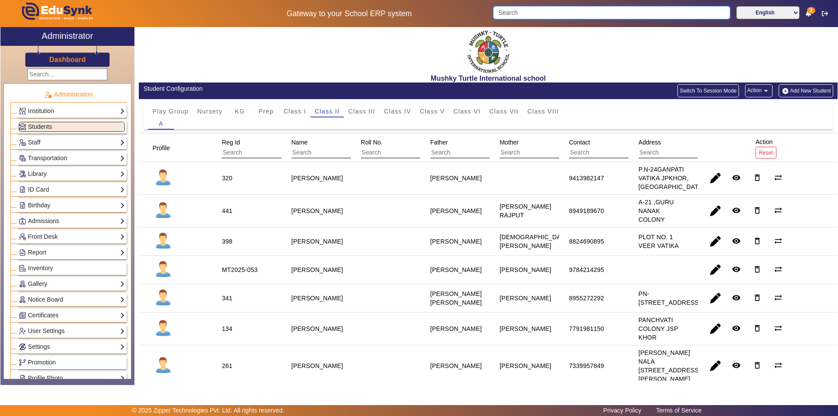
click at [531, 15] on input "Search" at bounding box center [611, 12] width 237 height 13
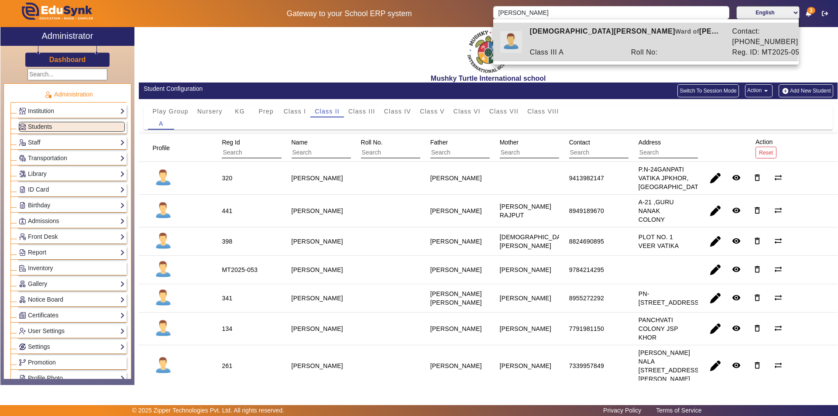
click at [676, 31] on span "Ward of" at bounding box center [688, 31] width 24 height 7
type input "[DEMOGRAPHIC_DATA][PERSON_NAME]"
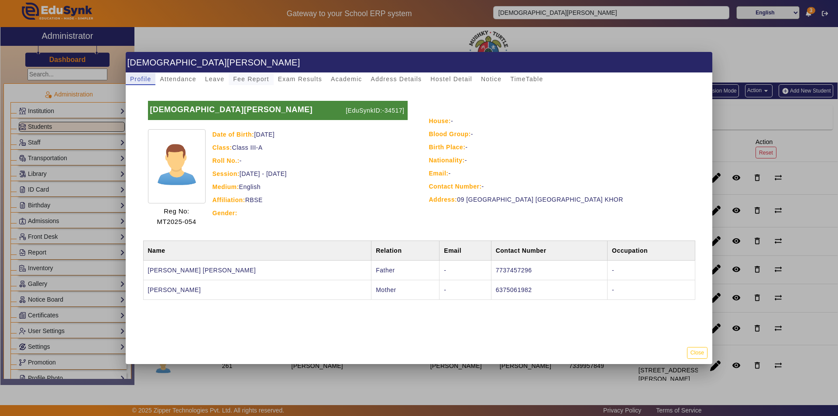
click at [247, 79] on span "Fee Report" at bounding box center [251, 79] width 36 height 6
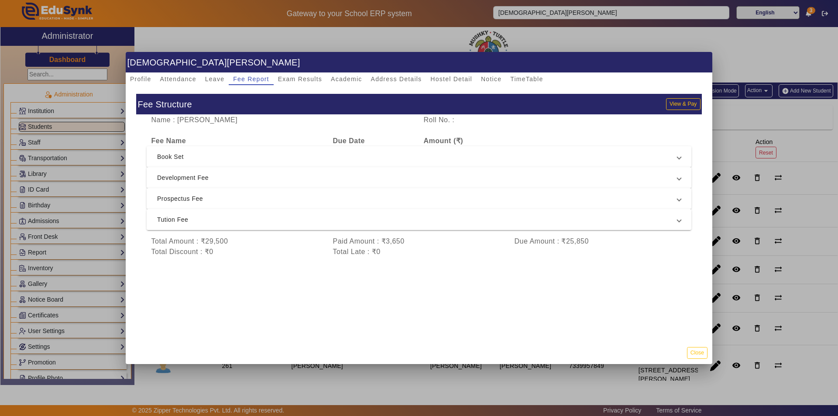
click at [277, 220] on span "Tution Fee" at bounding box center [417, 219] width 521 height 10
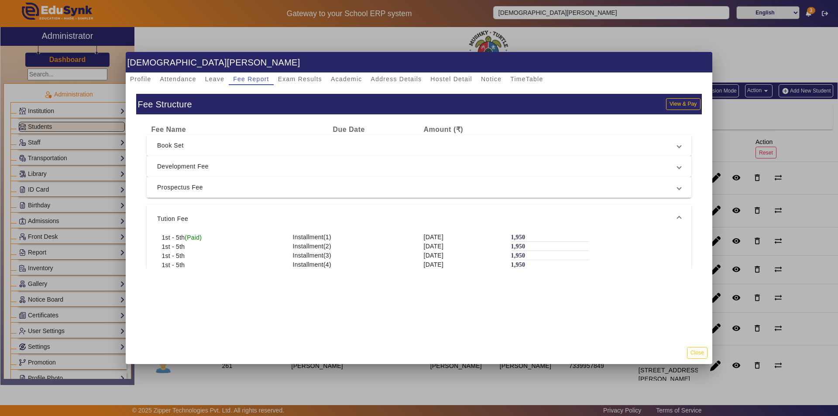
click at [674, 97] on div "Fee Structure View & Pay" at bounding box center [419, 104] width 566 height 21
click at [668, 105] on button "View & Pay" at bounding box center [683, 104] width 34 height 12
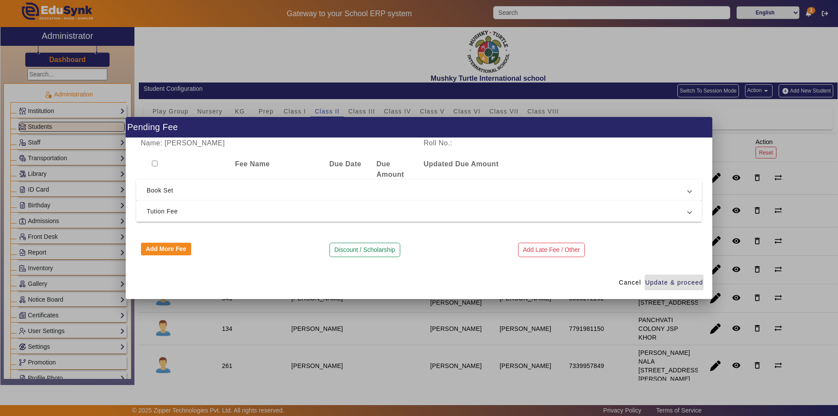
click at [225, 216] on span "Tution Fee" at bounding box center [418, 211] width 542 height 10
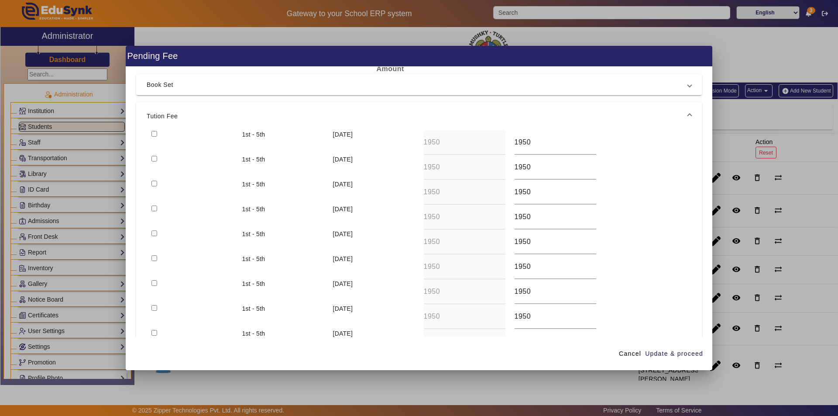
scroll to position [0, 0]
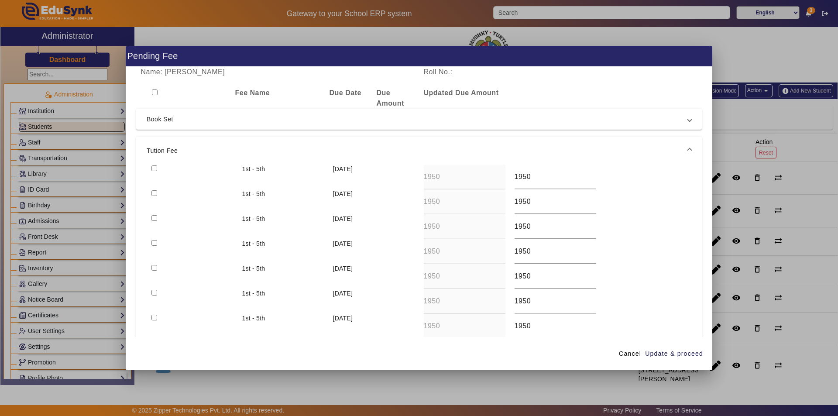
click at [152, 93] on input "checkbox" at bounding box center [155, 93] width 6 height 6
checkbox input "true"
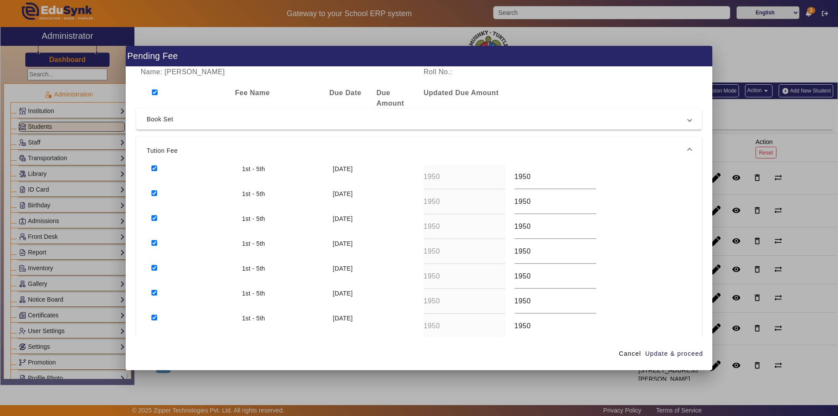
checkbox input "true"
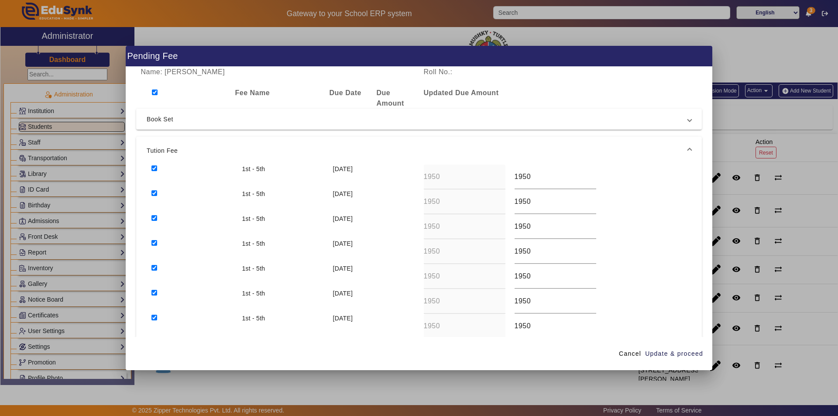
checkbox input "true"
click at [155, 91] on input "checkbox" at bounding box center [155, 93] width 6 height 6
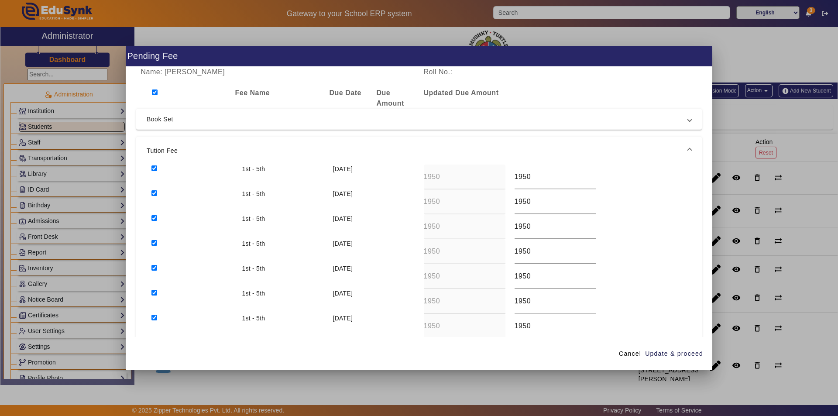
checkbox input "false"
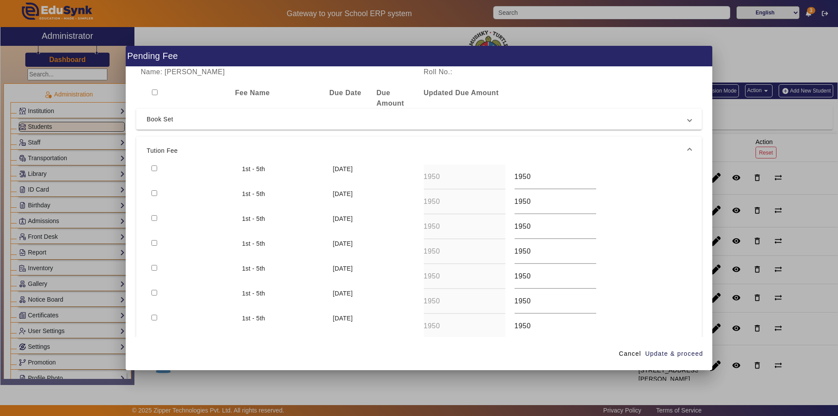
checkbox input "false"
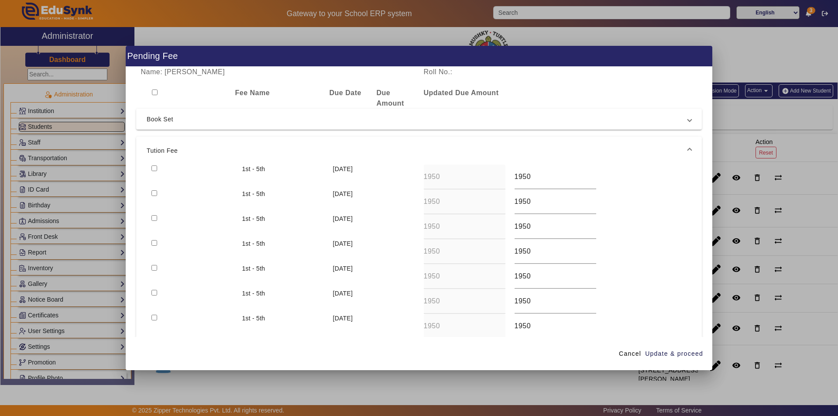
checkbox input "false"
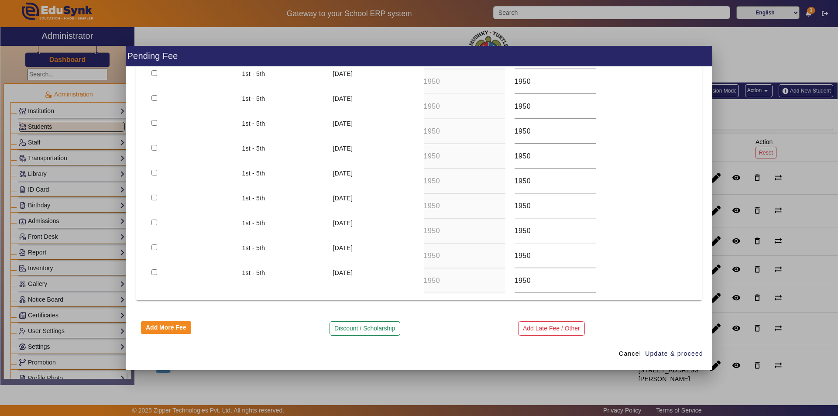
scroll to position [152, 0]
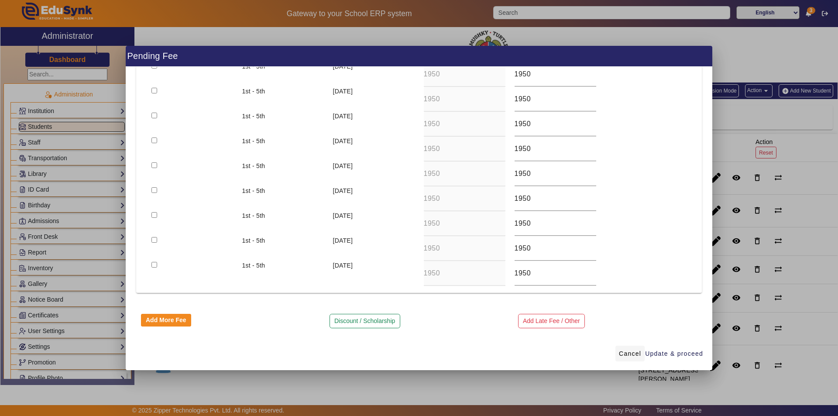
click at [631, 355] on span "Cancel" at bounding box center [630, 353] width 22 height 9
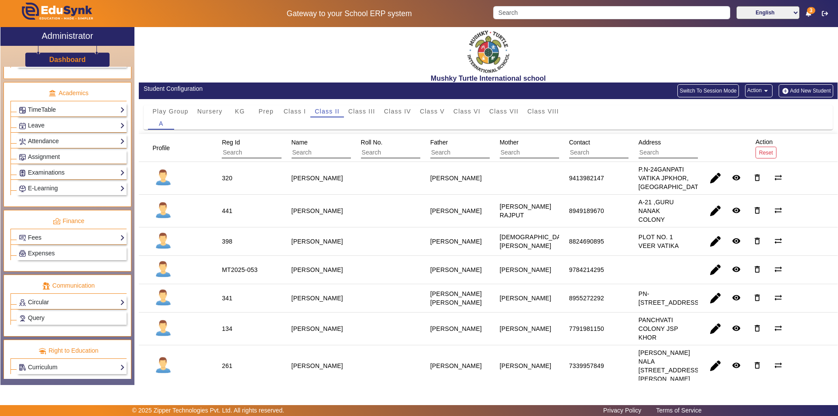
scroll to position [324, 0]
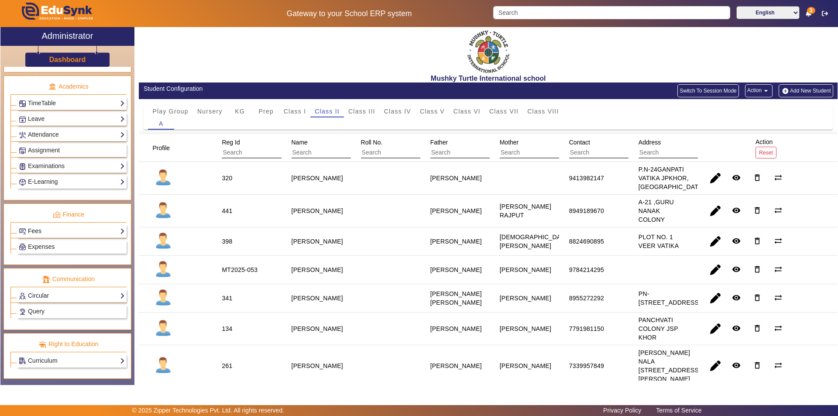
click at [67, 227] on link "Fees" at bounding box center [72, 231] width 106 height 10
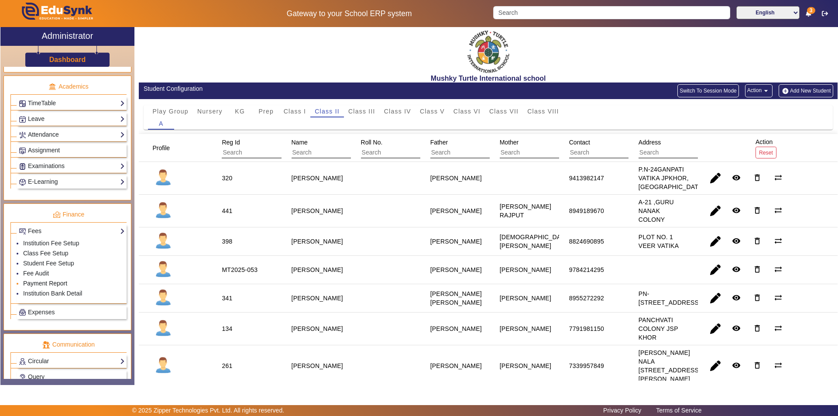
click at [40, 285] on link "Payment Report" at bounding box center [45, 283] width 44 height 7
click at [41, 282] on link "Payment Report" at bounding box center [45, 283] width 44 height 7
click at [37, 273] on link "Fee Audit" at bounding box center [36, 273] width 26 height 7
click at [44, 283] on link "Payment Report" at bounding box center [45, 283] width 44 height 7
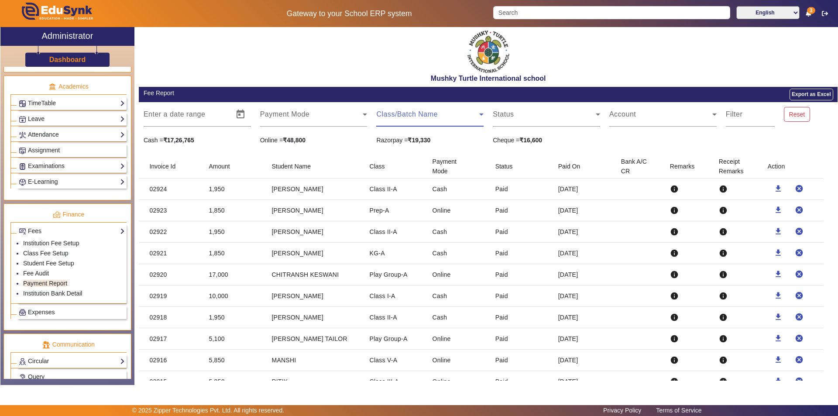
click at [407, 117] on span at bounding box center [427, 118] width 103 height 10
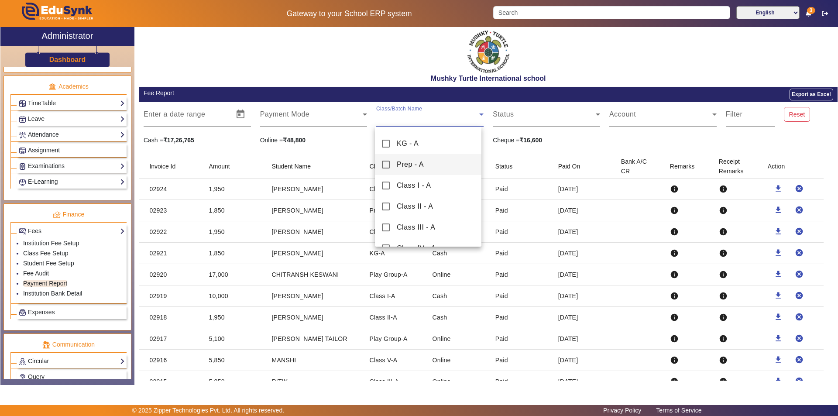
scroll to position [131, 0]
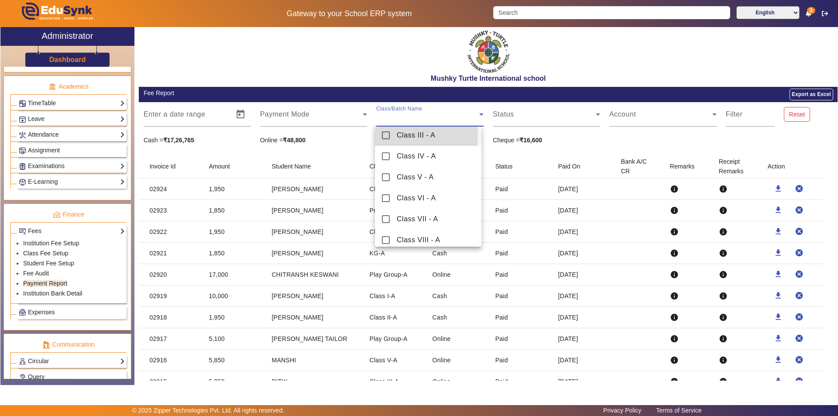
click at [399, 134] on span "Class III - A" at bounding box center [416, 135] width 38 height 10
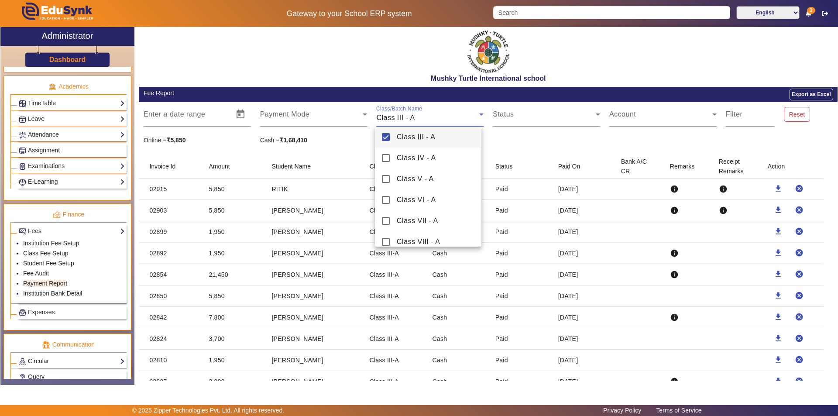
click at [535, 143] on div at bounding box center [419, 208] width 838 height 416
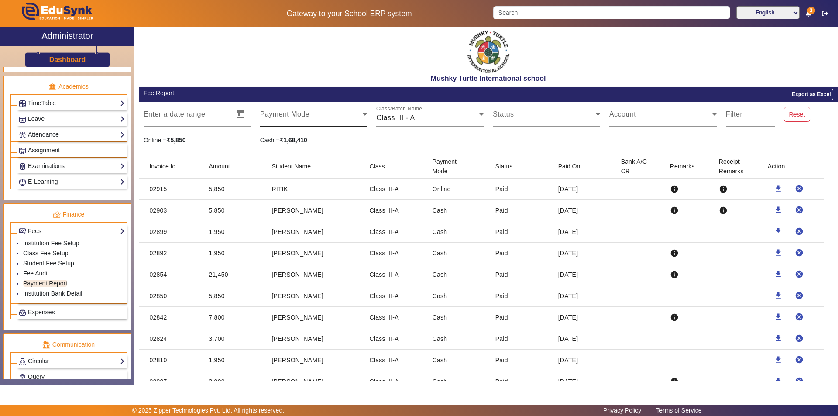
click at [324, 114] on span at bounding box center [311, 118] width 103 height 10
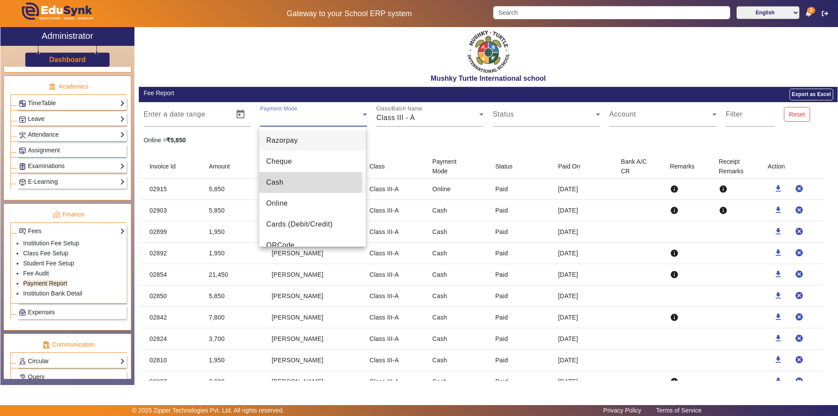
click at [294, 183] on mat-option "Cash" at bounding box center [312, 182] width 107 height 21
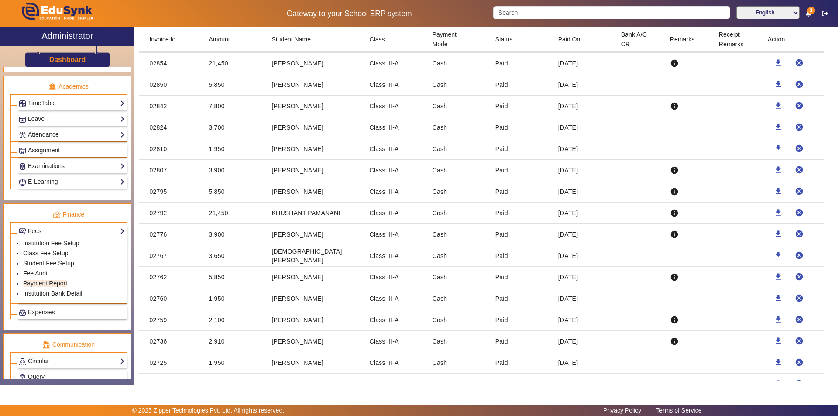
scroll to position [230, 0]
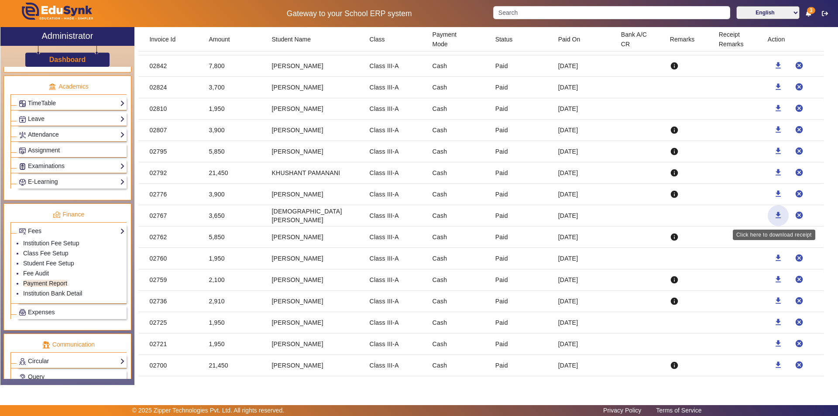
click at [775, 215] on mat-icon "download" at bounding box center [778, 215] width 9 height 9
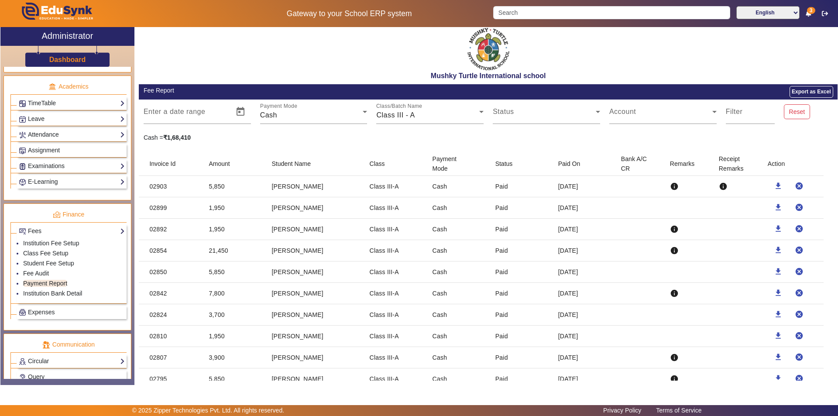
scroll to position [0, 0]
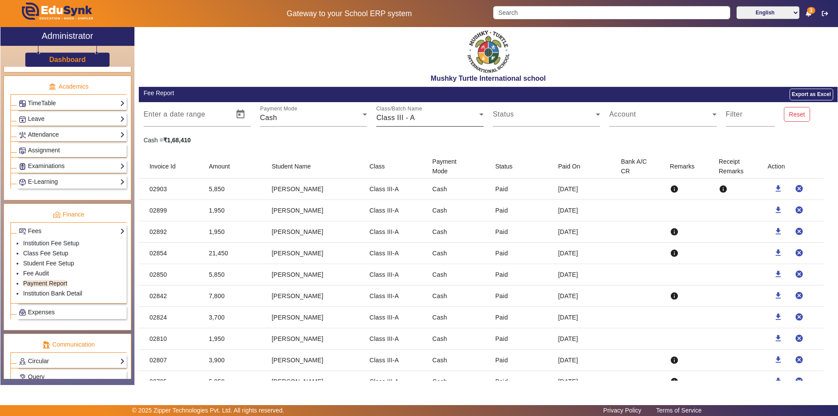
click at [435, 119] on div "Class III - A" at bounding box center [427, 118] width 103 height 10
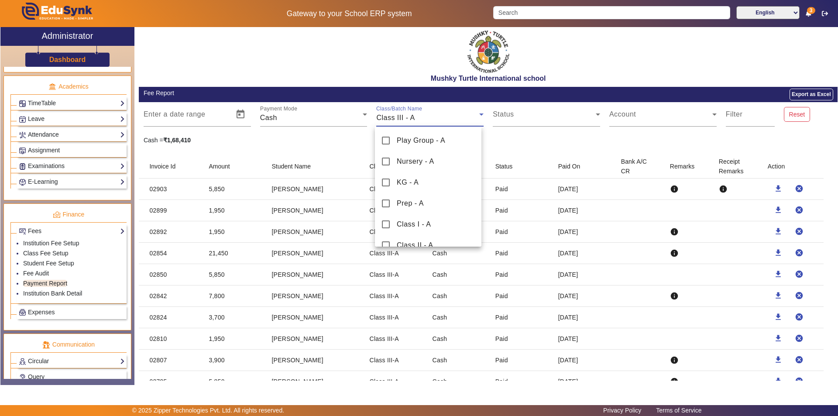
scroll to position [30, 0]
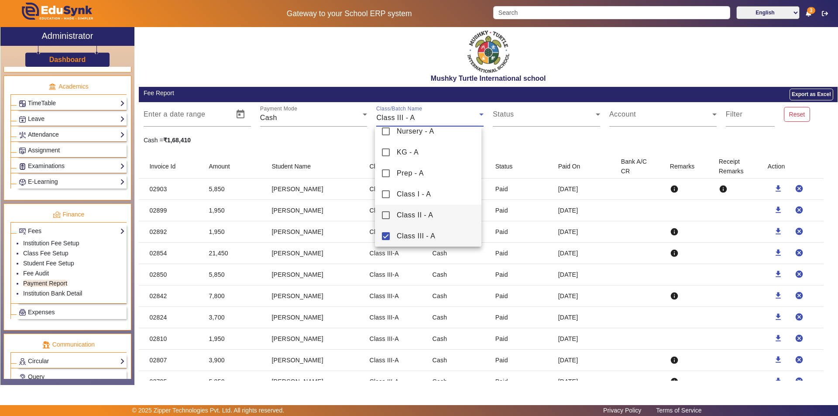
click at [410, 214] on span "Class II - A" at bounding box center [415, 215] width 36 height 10
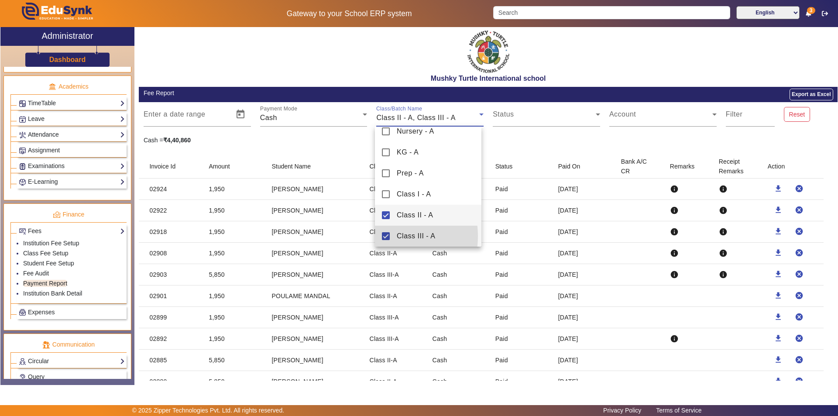
click at [389, 236] on mat-pseudo-checkbox at bounding box center [386, 236] width 8 height 8
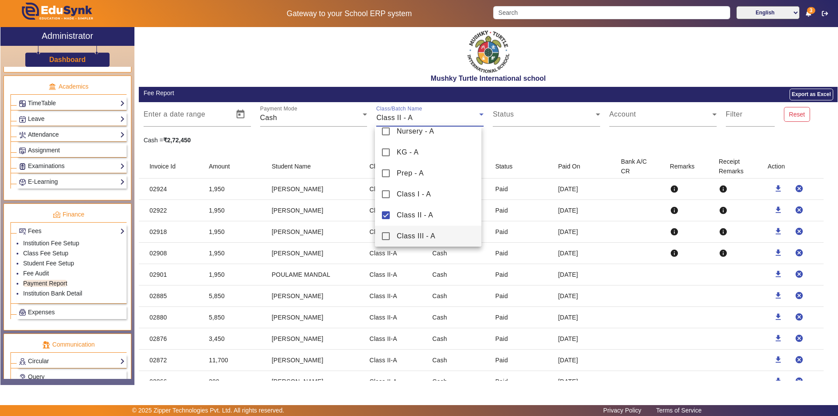
click at [348, 276] on div at bounding box center [419, 208] width 838 height 416
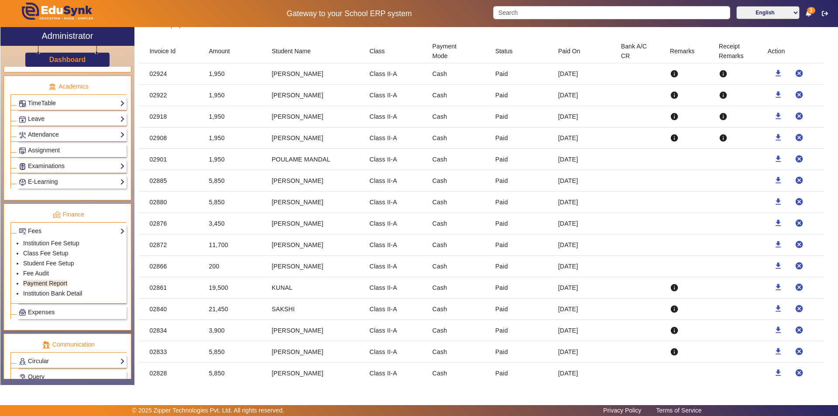
scroll to position [131, 0]
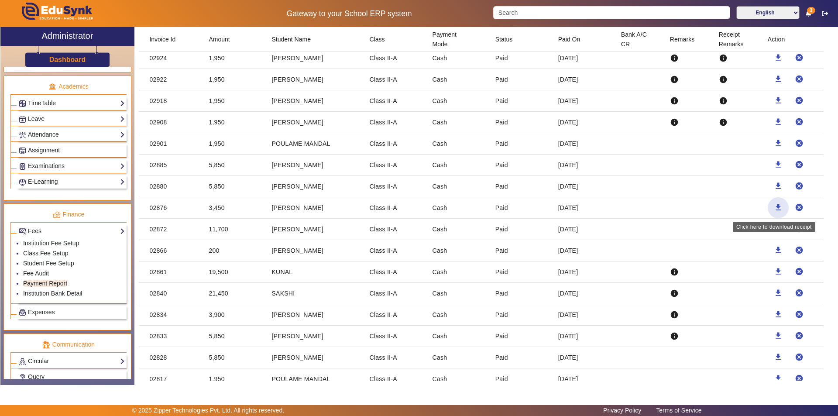
click at [774, 206] on mat-icon "download" at bounding box center [778, 207] width 9 height 9
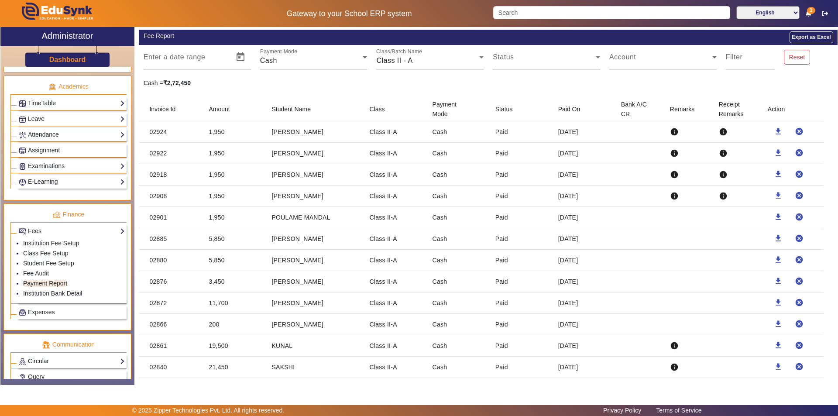
scroll to position [44, 0]
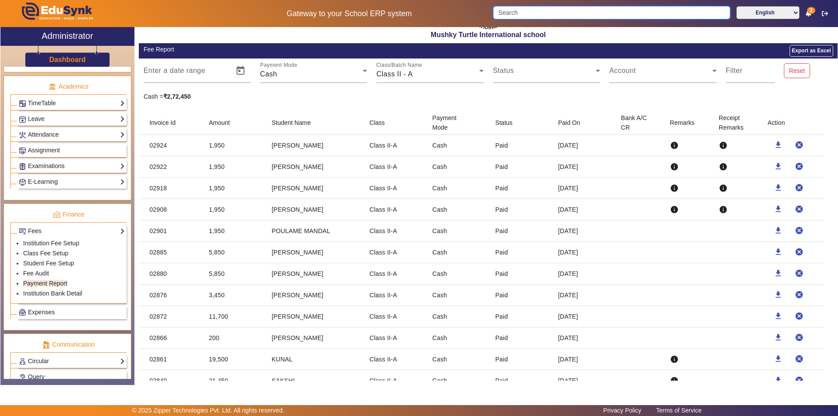
click at [558, 10] on input "Search" at bounding box center [611, 12] width 237 height 13
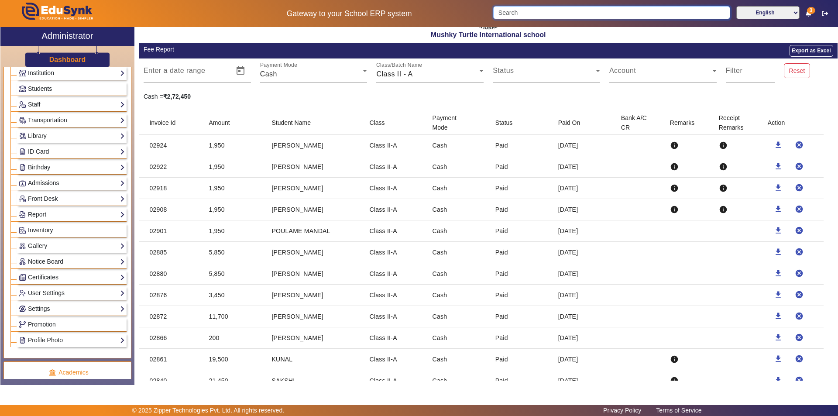
scroll to position [0, 0]
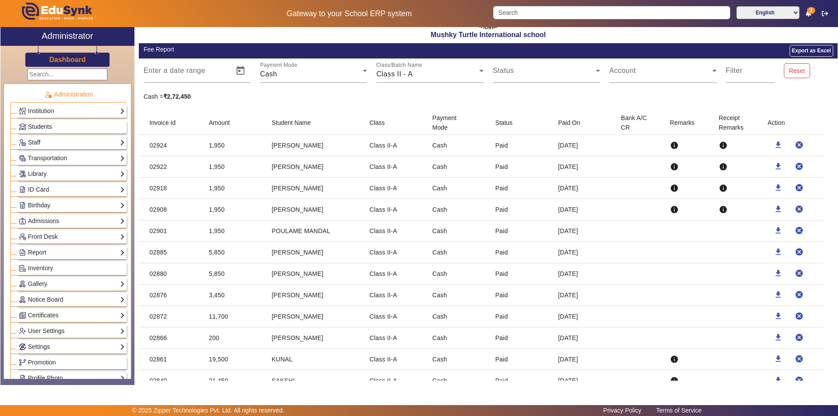
click at [55, 129] on link "Students" at bounding box center [72, 127] width 106 height 10
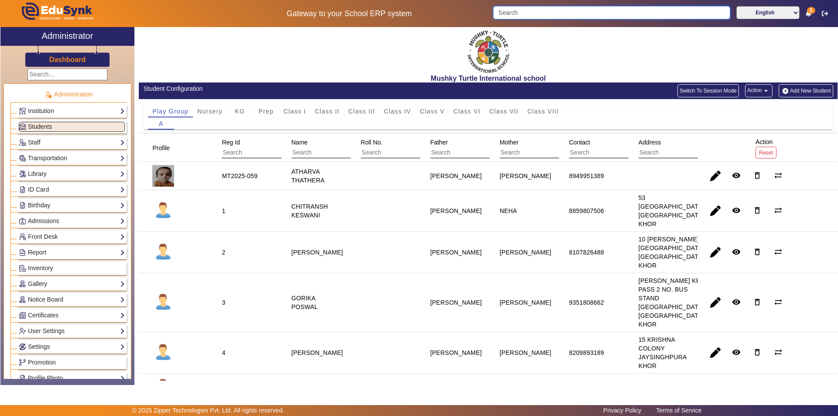
click at [643, 15] on input "Search" at bounding box center [611, 12] width 237 height 13
type input "[PERSON_NAME]"
click button "submit" at bounding box center [730, 12] width 1 height 13
type input "SHRI"
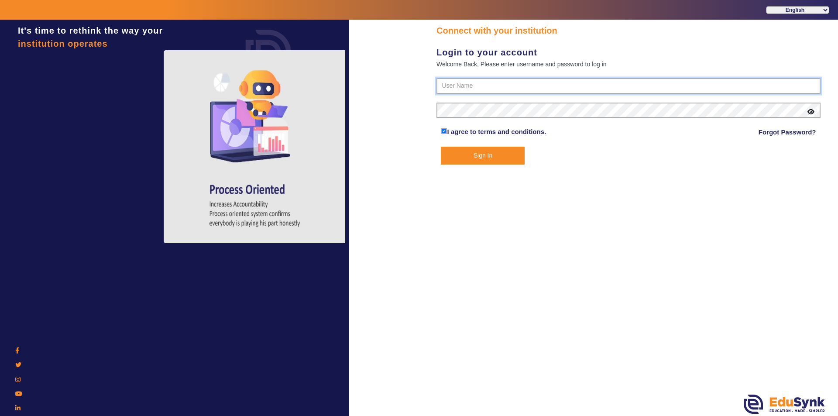
type input "9950605811"
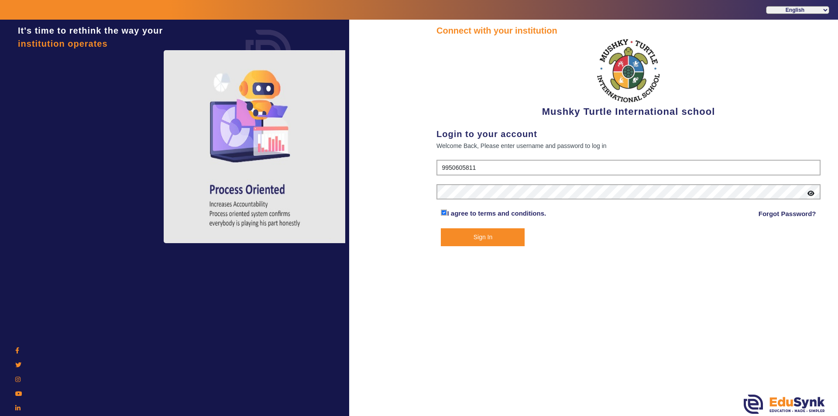
click at [501, 238] on button "Sign In" at bounding box center [483, 237] width 84 height 18
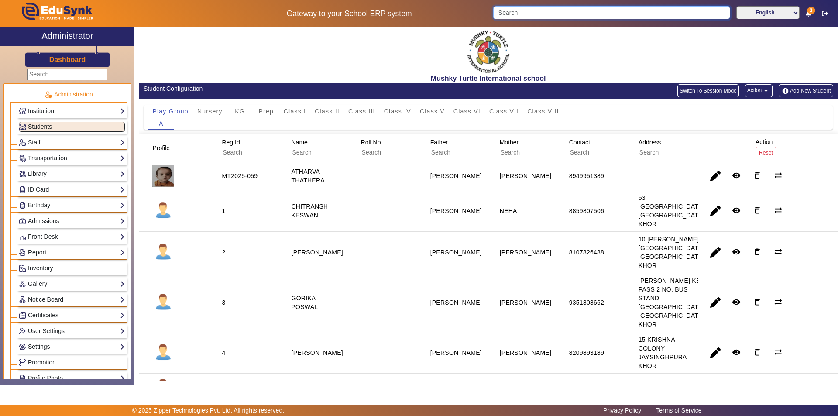
click at [581, 10] on input "Search" at bounding box center [611, 12] width 237 height 13
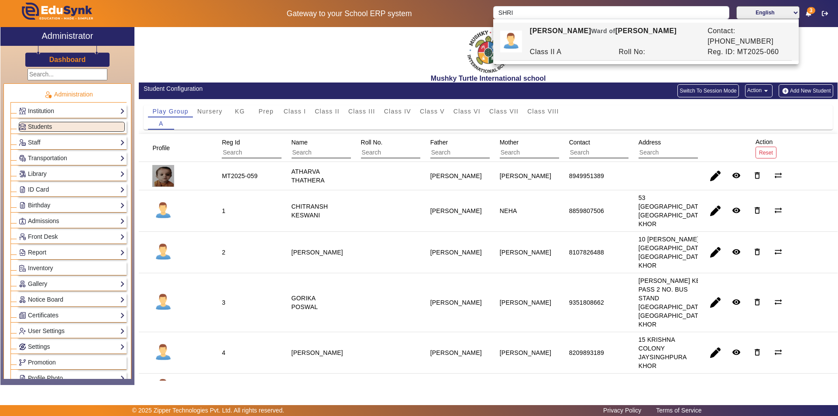
click at [590, 35] on div "[PERSON_NAME] [PERSON_NAME] of [PERSON_NAME]" at bounding box center [614, 36] width 178 height 21
type input "[PERSON_NAME]"
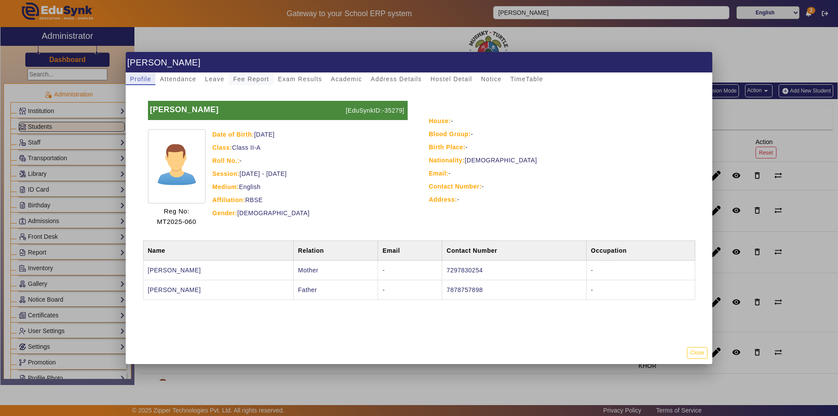
click at [258, 76] on span "Fee Report" at bounding box center [251, 79] width 36 height 6
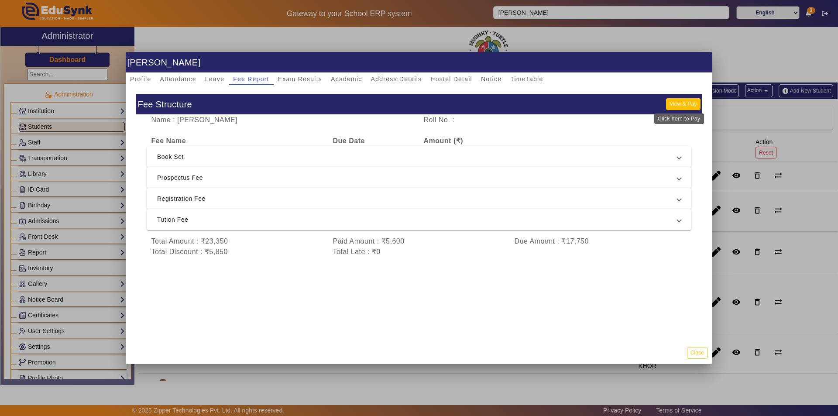
click at [676, 106] on button "View & Pay" at bounding box center [683, 104] width 34 height 12
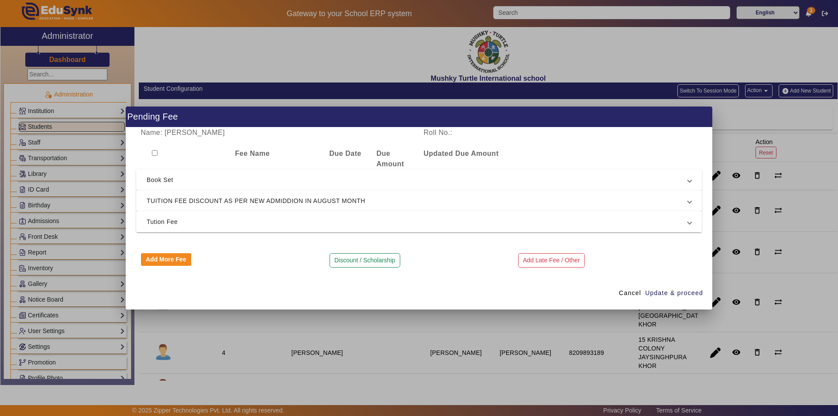
click at [276, 230] on mat-expansion-panel-header "Tution Fee" at bounding box center [419, 221] width 566 height 21
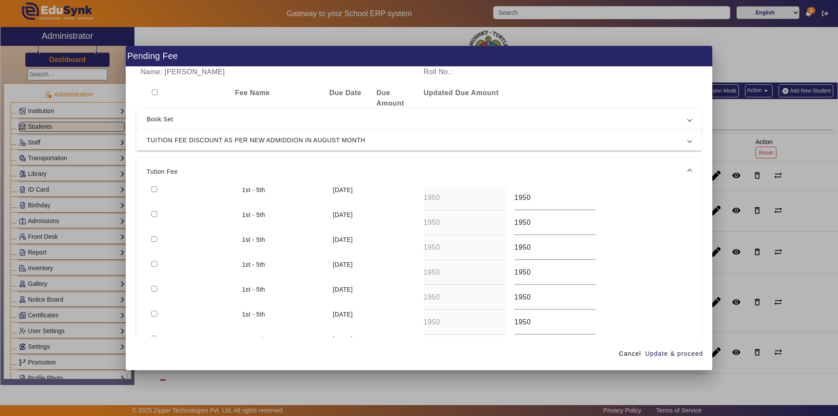
click at [654, 206] on div "1st - 5th [DATE] 1950 1950" at bounding box center [419, 198] width 545 height 25
click at [629, 358] on span "Cancel" at bounding box center [630, 353] width 22 height 9
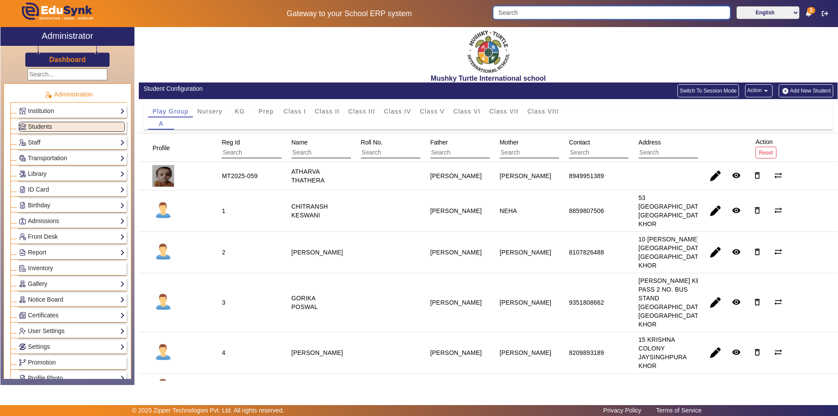
click at [582, 11] on input "Search" at bounding box center [611, 12] width 237 height 13
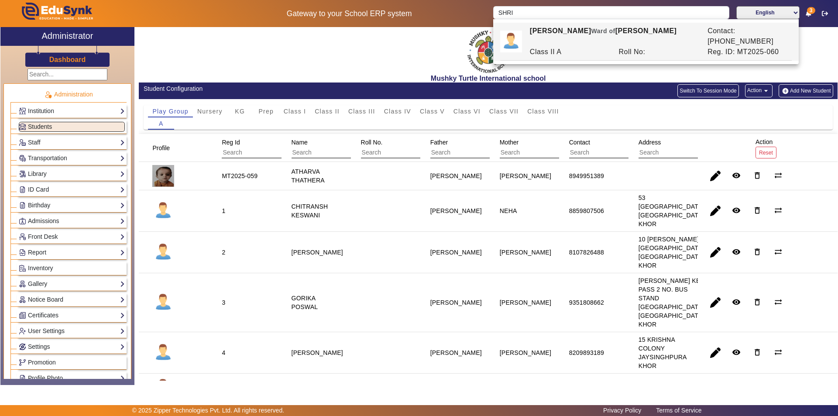
click at [643, 47] on div "Roll No:" at bounding box center [658, 52] width 89 height 10
type input "[PERSON_NAME]"
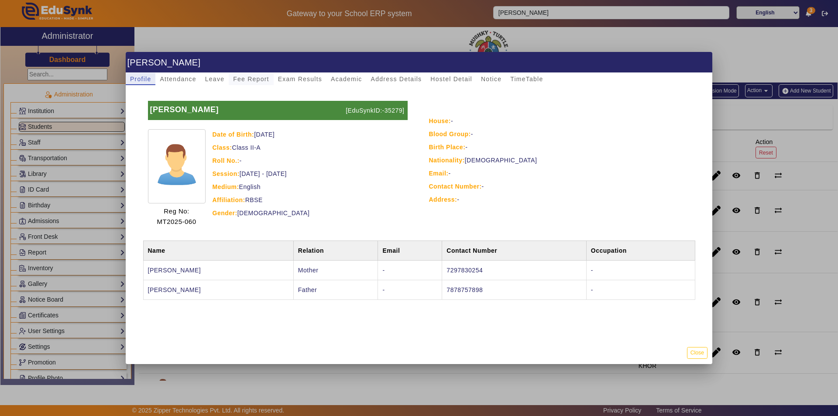
drag, startPoint x: 243, startPoint y: 76, endPoint x: 256, endPoint y: 92, distance: 20.7
click at [243, 77] on span "Fee Report" at bounding box center [251, 79] width 36 height 6
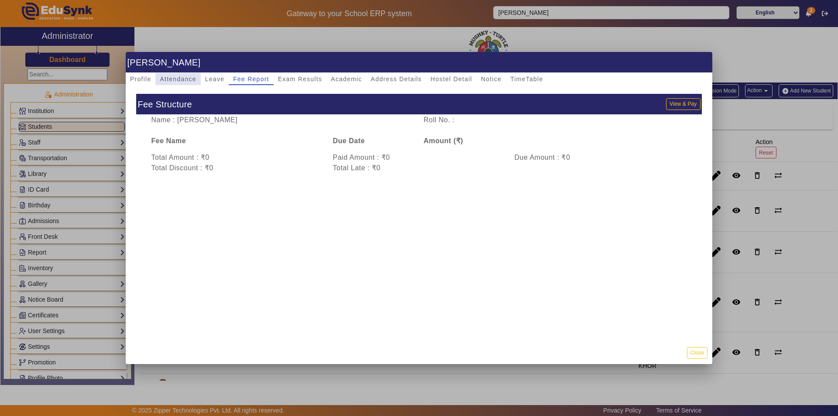
click at [168, 77] on span "Attendance" at bounding box center [178, 79] width 36 height 6
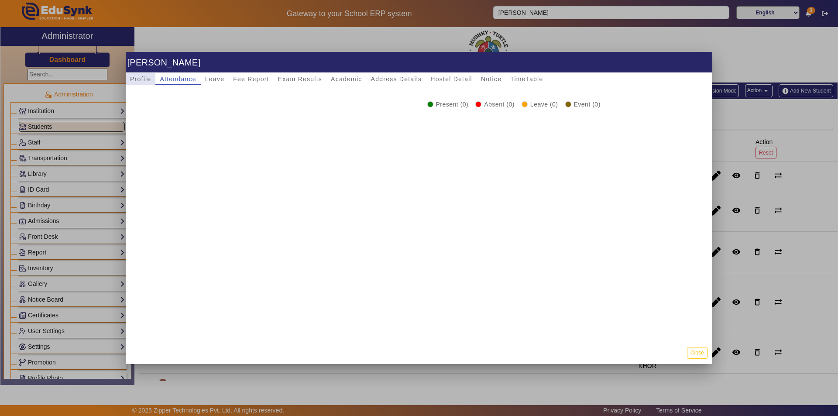
click at [140, 78] on span "Profile" at bounding box center [140, 79] width 21 height 6
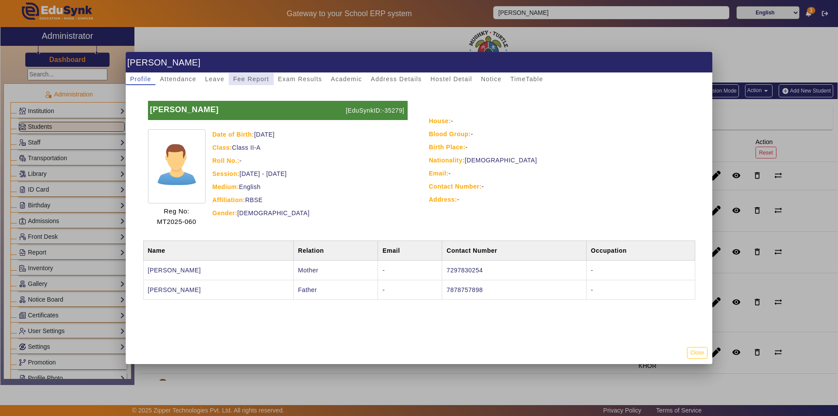
click at [260, 78] on span "Fee Report" at bounding box center [251, 79] width 36 height 6
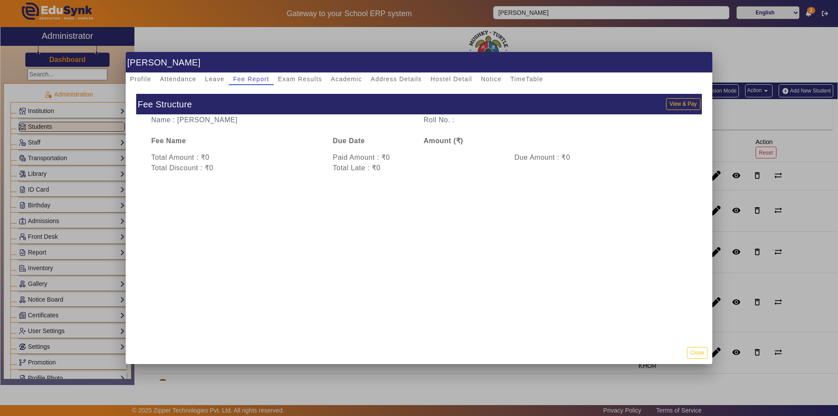
click at [291, 165] on div "Total Discount : ₹0" at bounding box center [238, 168] width 182 height 10
click at [543, 134] on div "Name : [PERSON_NAME] Roll No. : Fee Name Due Date Amount (₹) Total Amount : ₹0 …" at bounding box center [419, 148] width 566 height 67
click at [541, 128] on div "Name : [PERSON_NAME] Roll No. : Fee Name Due Date Amount (₹) Total Amount : ₹0 …" at bounding box center [419, 148] width 566 height 67
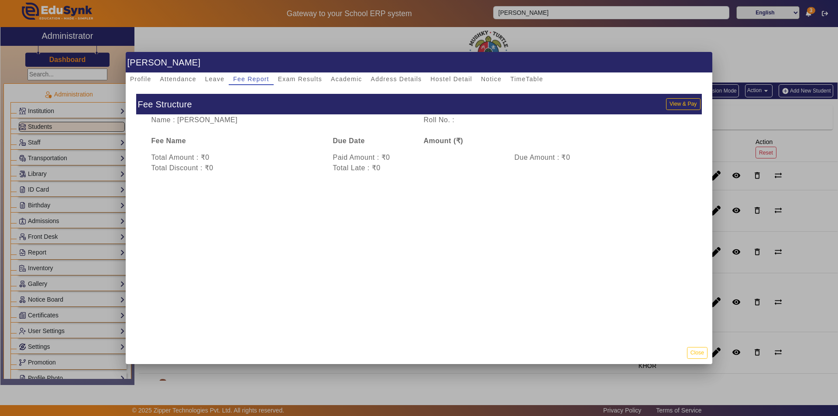
click at [540, 128] on div "Name : [PERSON_NAME] Roll No. : Fee Name Due Date Amount (₹) Total Amount : ₹0 …" at bounding box center [419, 148] width 566 height 67
click at [539, 129] on div "Name : [PERSON_NAME] Roll No. : Fee Name Due Date Amount (₹) Total Amount : ₹0 …" at bounding box center [419, 148] width 566 height 67
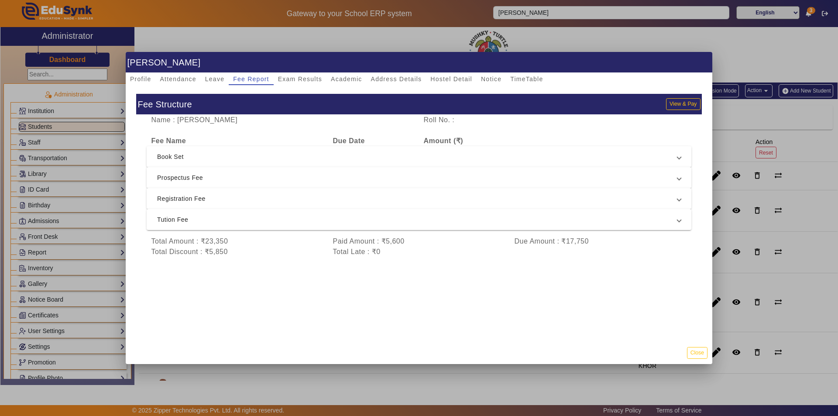
click at [538, 128] on div "Name : [PERSON_NAME] Roll No. : Fee Name Due Date Amount (₹) Book Set 2nd Insta…" at bounding box center [419, 190] width 566 height 151
click at [236, 221] on span "Tution Fee" at bounding box center [417, 219] width 521 height 10
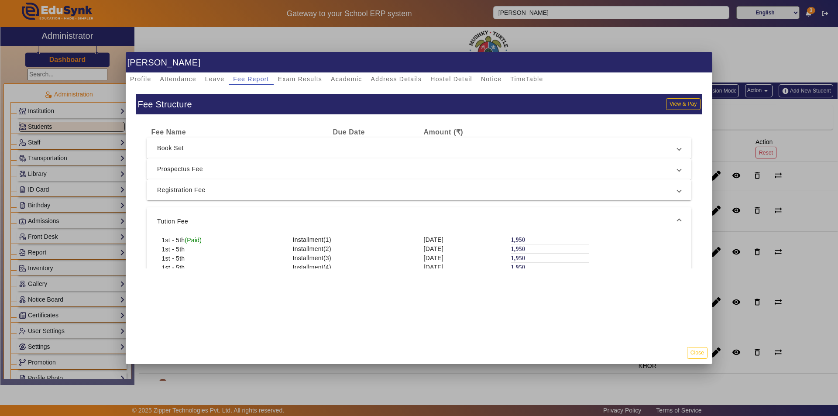
scroll to position [11, 0]
click at [682, 105] on button "View & Pay" at bounding box center [683, 104] width 34 height 12
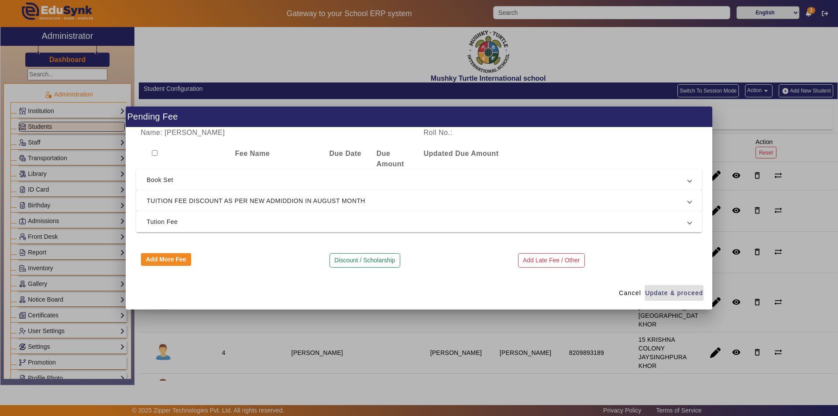
click at [400, 224] on span "Tution Fee" at bounding box center [418, 222] width 542 height 10
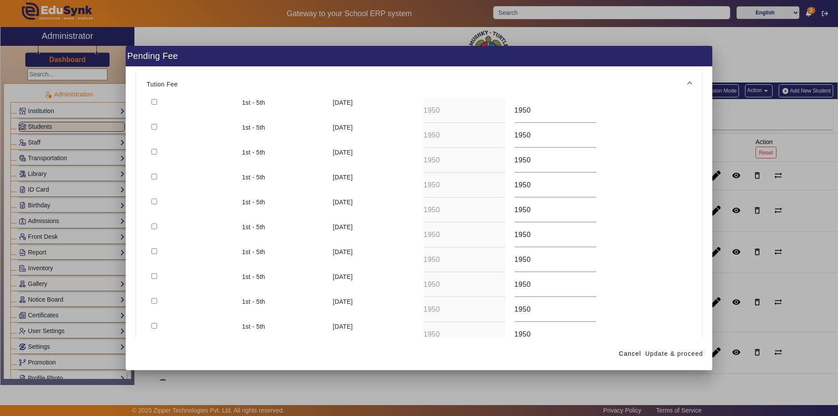
scroll to position [44, 0]
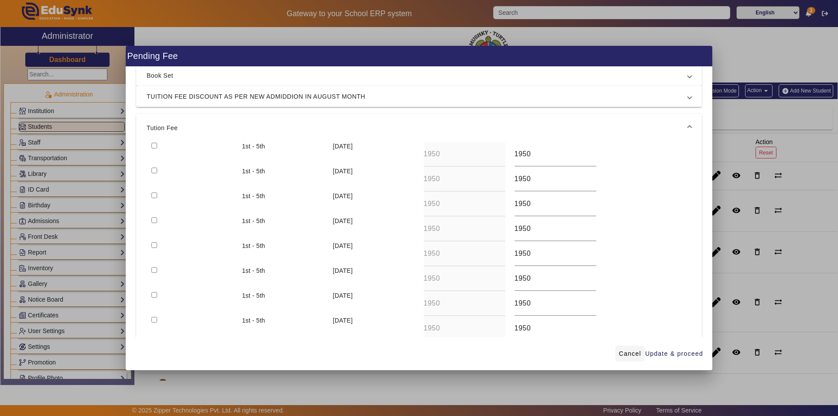
click at [621, 349] on span "Cancel" at bounding box center [630, 353] width 22 height 9
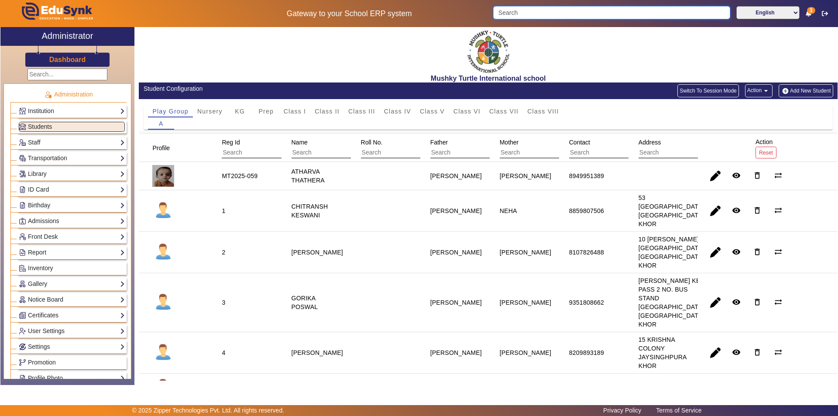
click at [552, 16] on input "Search" at bounding box center [611, 12] width 237 height 13
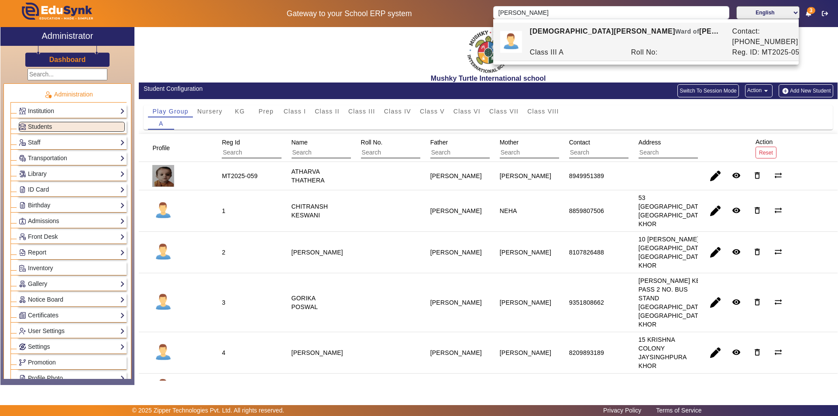
click at [552, 31] on div "[PERSON_NAME] of [PERSON_NAME] [PERSON_NAME]" at bounding box center [626, 36] width 203 height 21
type input "[DEMOGRAPHIC_DATA][PERSON_NAME]"
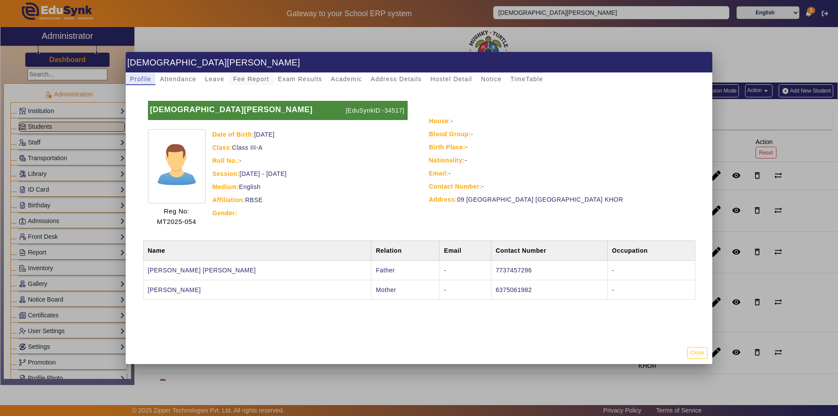
click at [260, 72] on h1 "[DEMOGRAPHIC_DATA][PERSON_NAME]" at bounding box center [419, 62] width 587 height 21
click at [257, 76] on span "Fee Report" at bounding box center [251, 79] width 36 height 6
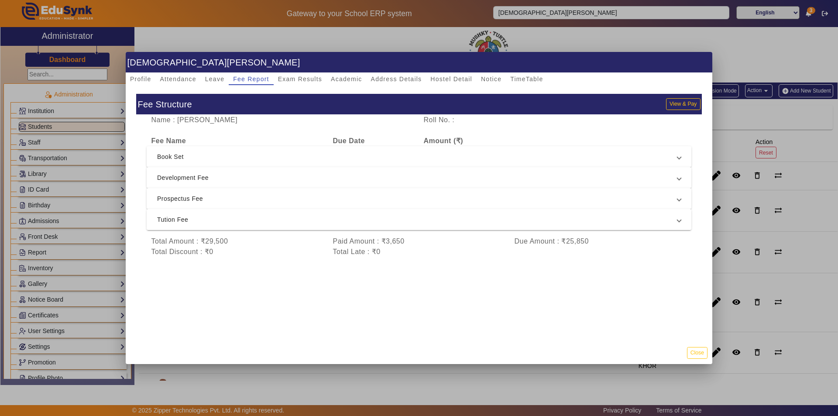
click at [308, 217] on span "Tution Fee" at bounding box center [417, 219] width 521 height 10
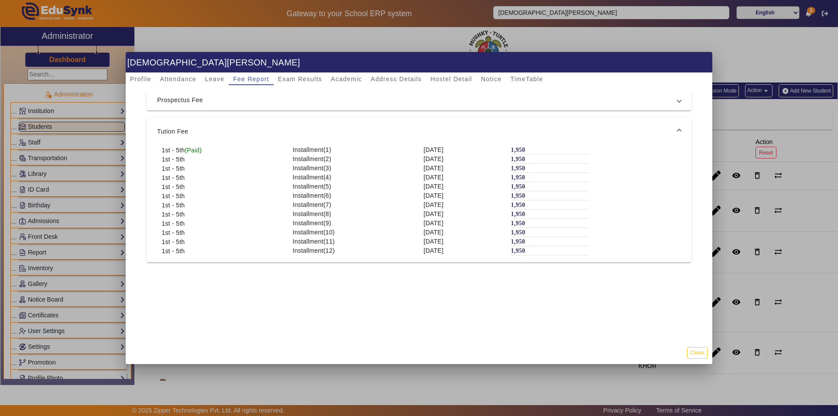
scroll to position [0, 0]
click at [704, 352] on button "Close" at bounding box center [697, 353] width 21 height 12
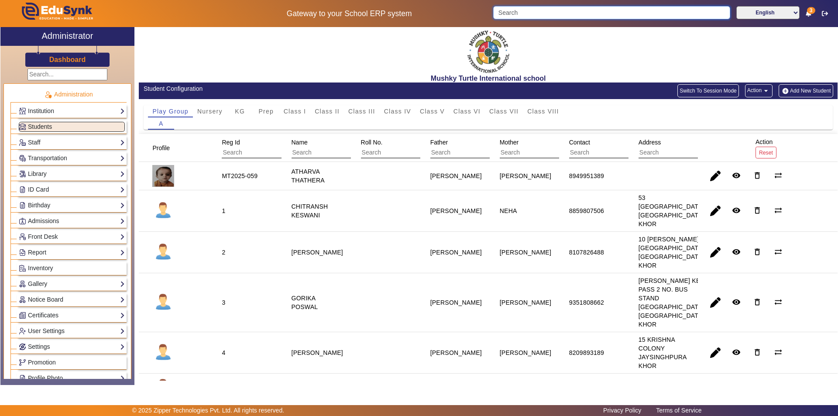
click at [582, 12] on input "Search" at bounding box center [611, 12] width 237 height 13
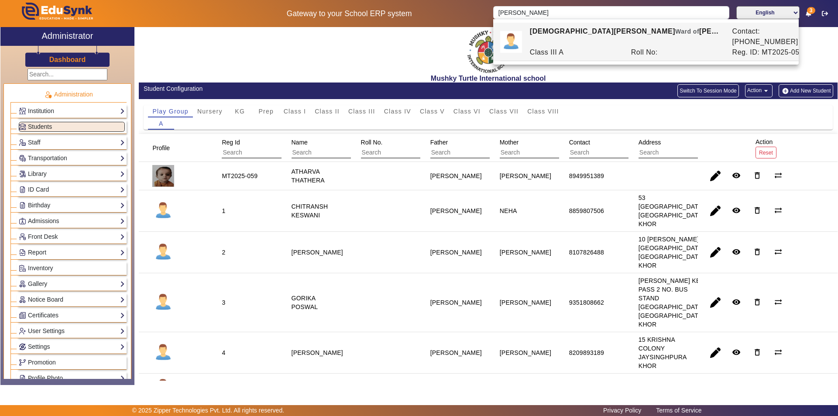
click at [587, 47] on div "Class III A" at bounding box center [575, 52] width 101 height 10
type input "[DEMOGRAPHIC_DATA][PERSON_NAME]"
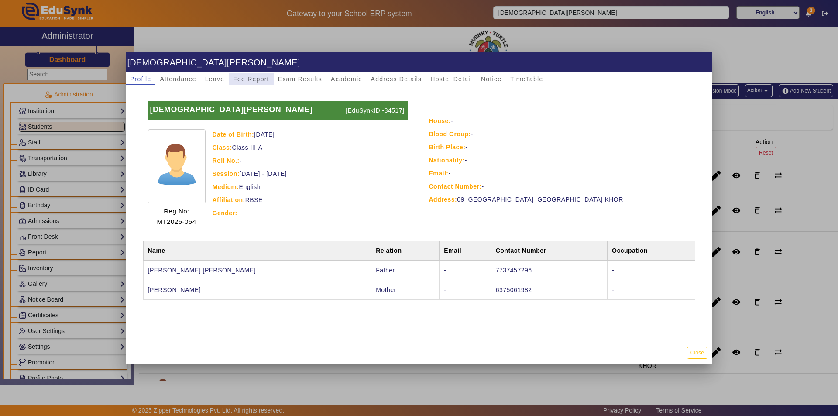
click at [258, 79] on span "Fee Report" at bounding box center [251, 79] width 36 height 6
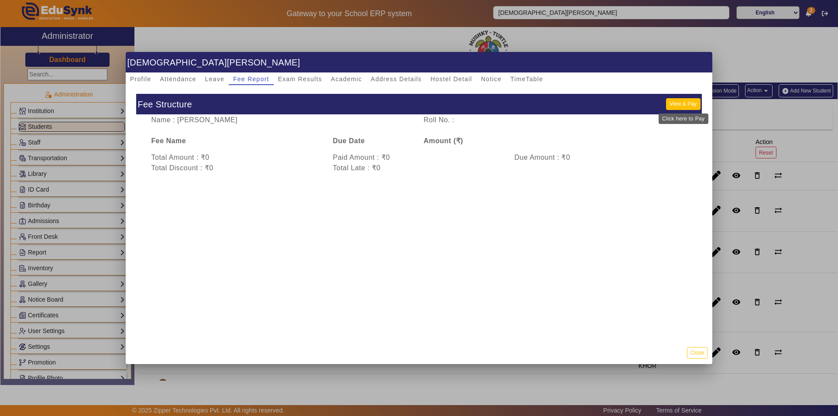
click at [681, 100] on button "View & Pay" at bounding box center [683, 104] width 34 height 12
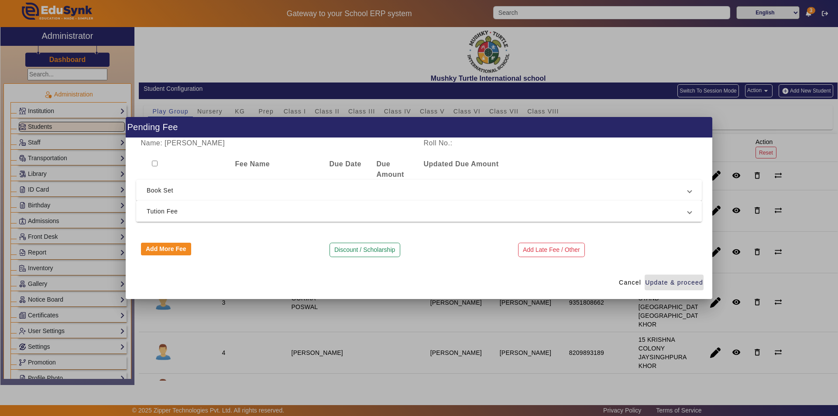
click at [330, 216] on span "Tution Fee" at bounding box center [418, 211] width 542 height 10
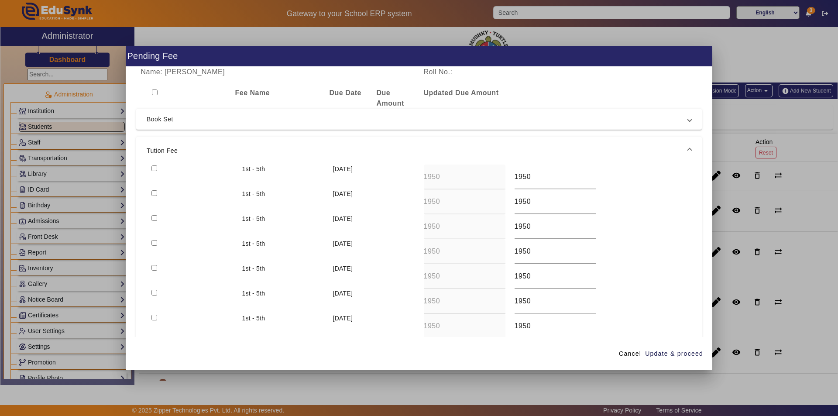
click at [153, 242] on input "checkbox" at bounding box center [155, 243] width 6 height 6
checkbox input "true"
click at [665, 352] on span "Update & proceed" at bounding box center [674, 353] width 58 height 9
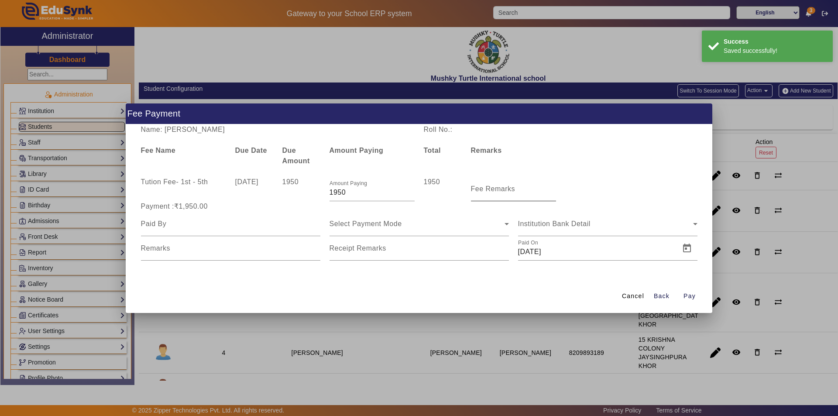
click at [493, 187] on mat-label "Fee Remarks" at bounding box center [493, 188] width 45 height 7
click at [493, 187] on input "Fee Remarks" at bounding box center [513, 192] width 85 height 10
type input "Aug month fee"
click at [296, 228] on input at bounding box center [230, 224] width 179 height 10
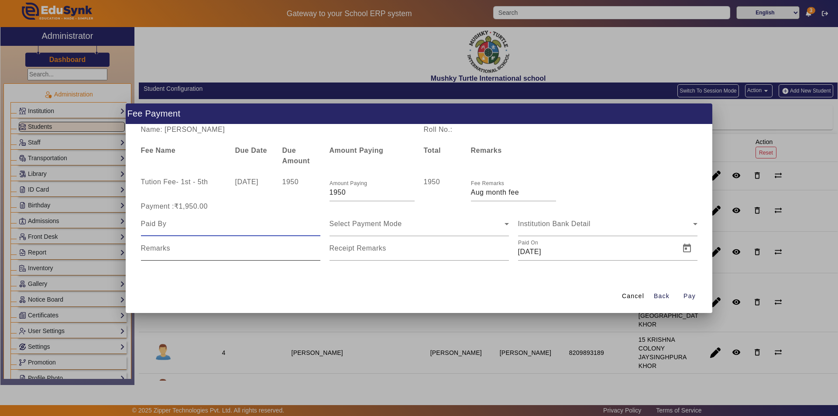
type input "Parents"
click at [392, 226] on span "Select Payment Mode" at bounding box center [366, 223] width 72 height 7
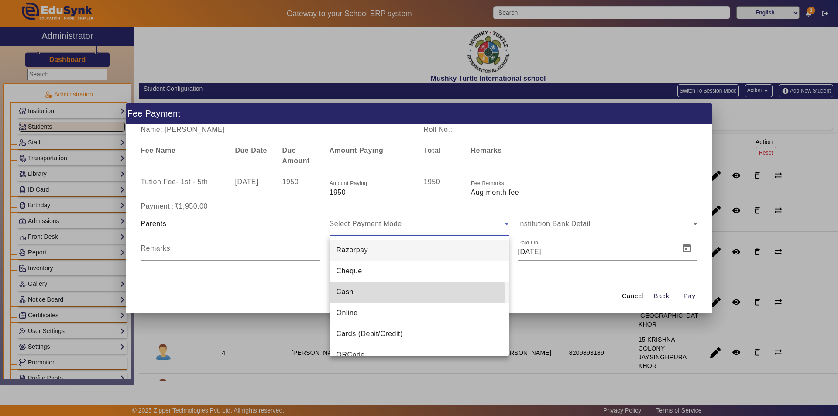
click at [369, 296] on mat-option "Cash" at bounding box center [419, 292] width 179 height 21
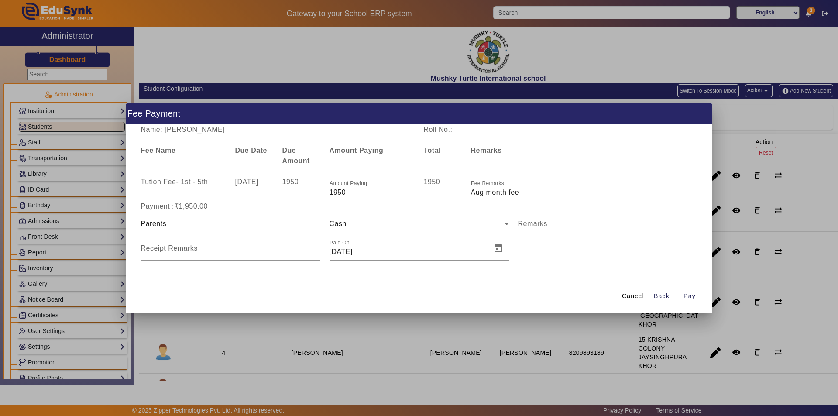
click at [540, 226] on mat-label "Remarks" at bounding box center [533, 223] width 30 height 7
click at [540, 226] on input "Remarks" at bounding box center [607, 227] width 179 height 10
type input "Aug month fee paid"
click at [255, 251] on input "Receipt Remarks" at bounding box center [230, 252] width 179 height 10
type input "Aug month fee paid"
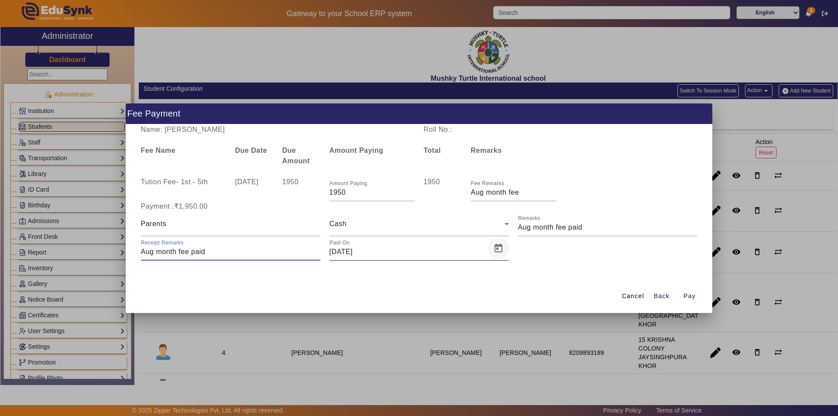
click at [502, 249] on span "Open calendar" at bounding box center [498, 248] width 21 height 21
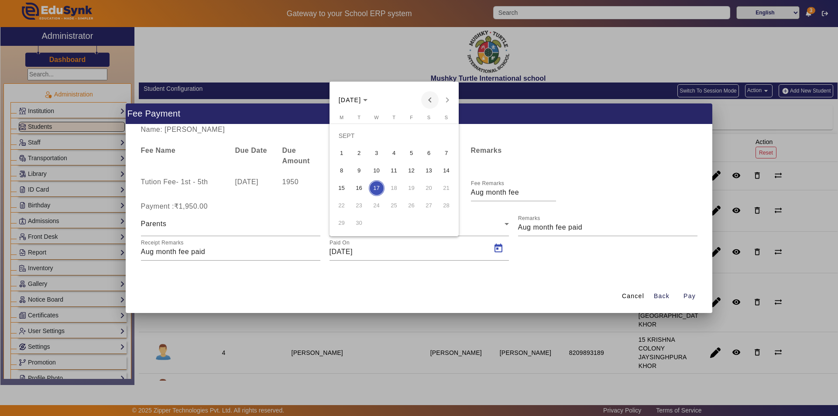
click at [428, 96] on span "Previous month" at bounding box center [429, 99] width 17 height 17
click at [397, 183] on span "21" at bounding box center [394, 188] width 16 height 16
type input "[DATE]"
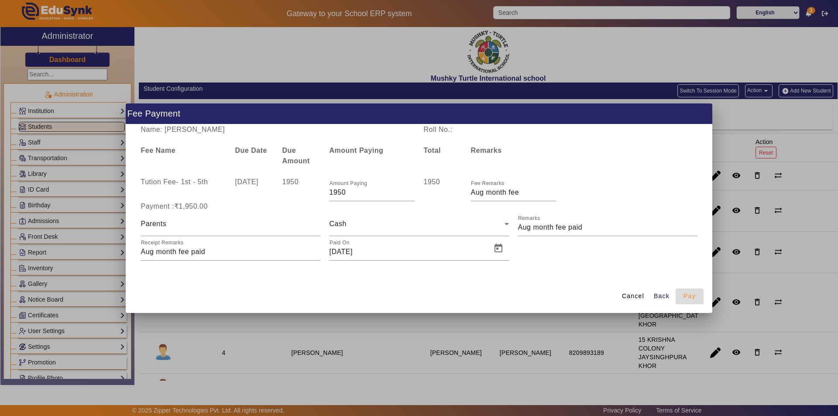
click at [689, 297] on span "Pay" at bounding box center [690, 296] width 12 height 9
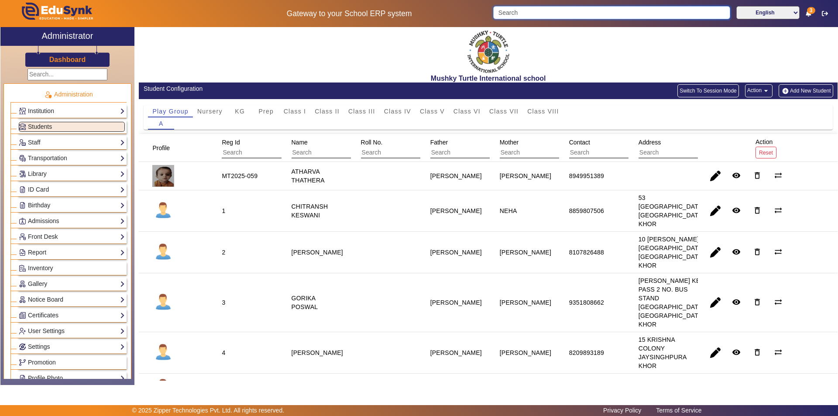
click at [555, 16] on input "Search" at bounding box center [611, 12] width 237 height 13
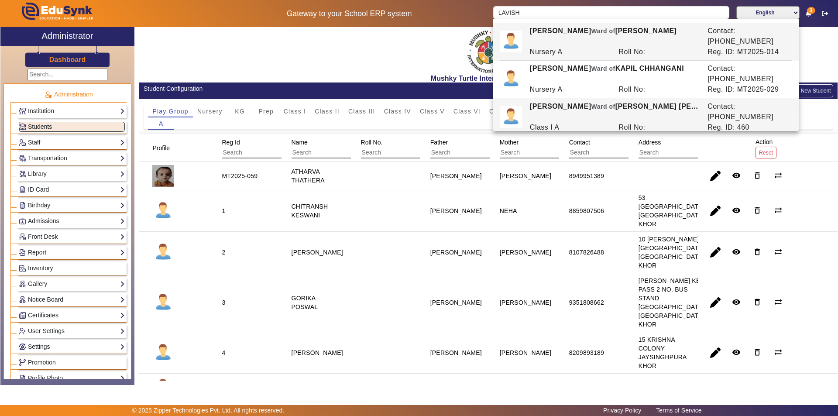
click at [592, 103] on span "Ward of" at bounding box center [604, 106] width 24 height 7
type input "[PERSON_NAME]"
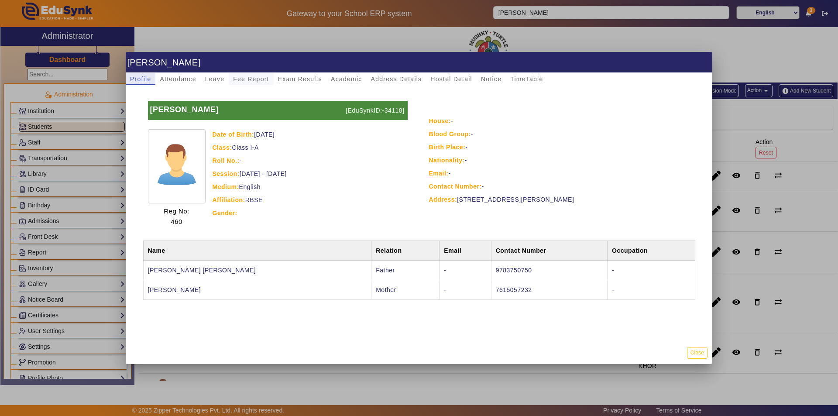
click at [261, 81] on span "Fee Report" at bounding box center [251, 79] width 36 height 6
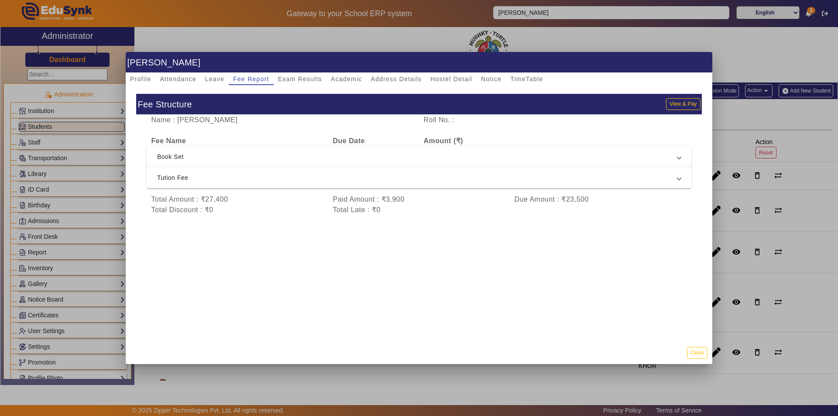
click at [357, 178] on span "Tution Fee" at bounding box center [417, 177] width 521 height 10
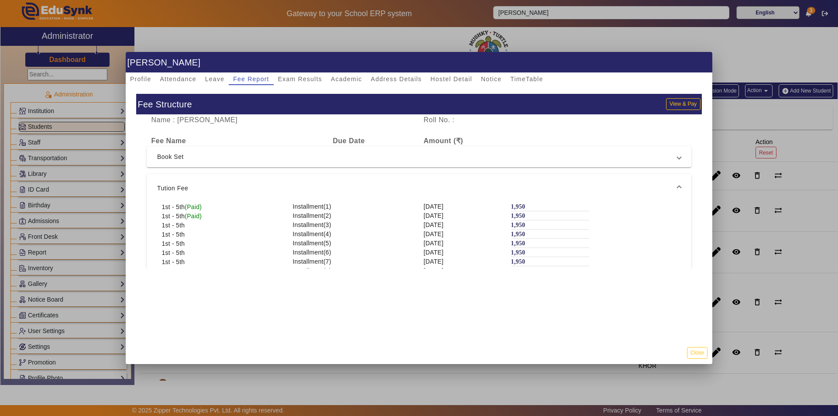
click at [543, 190] on span "Tution Fee" at bounding box center [417, 188] width 521 height 10
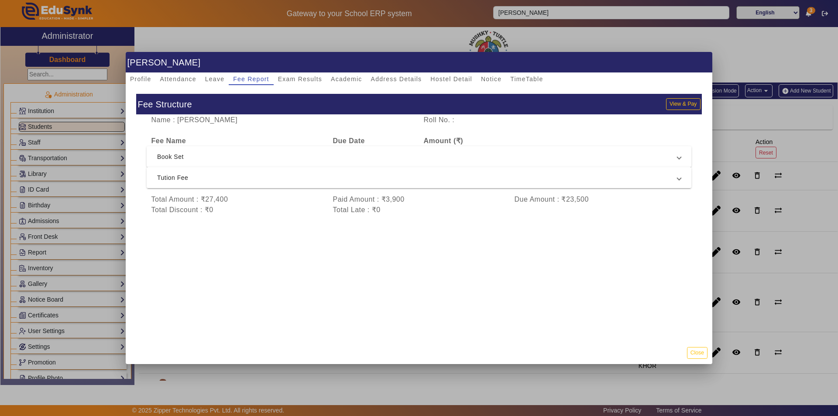
click at [572, 176] on span "Tution Fee" at bounding box center [417, 177] width 521 height 10
